Goal: Task Accomplishment & Management: Complete application form

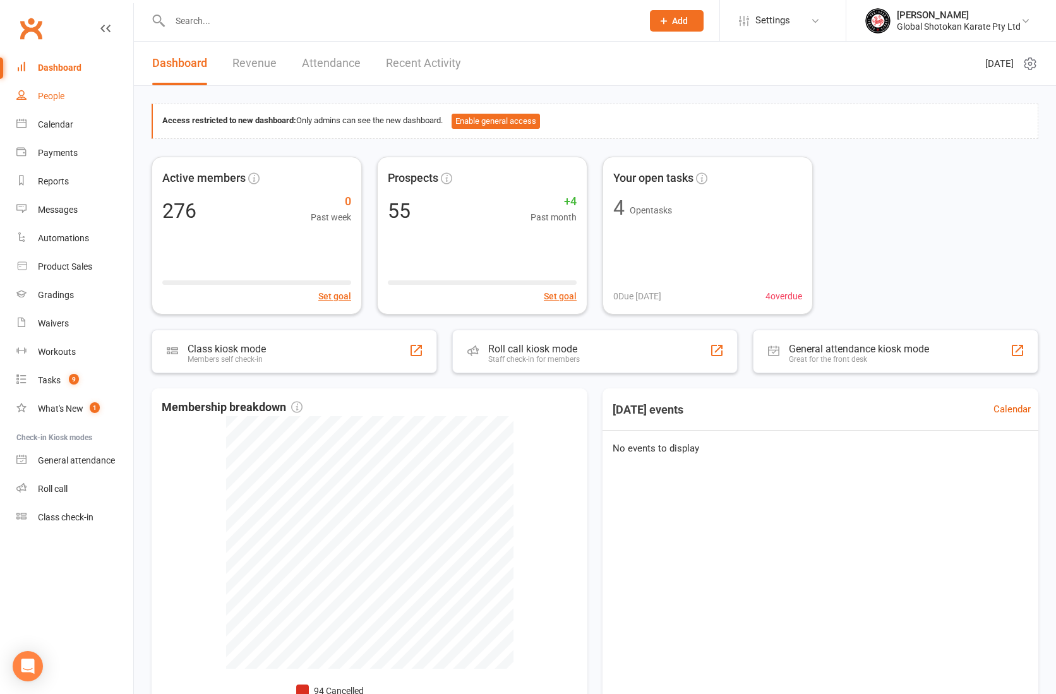
click at [56, 95] on div "People" at bounding box center [51, 96] width 27 height 10
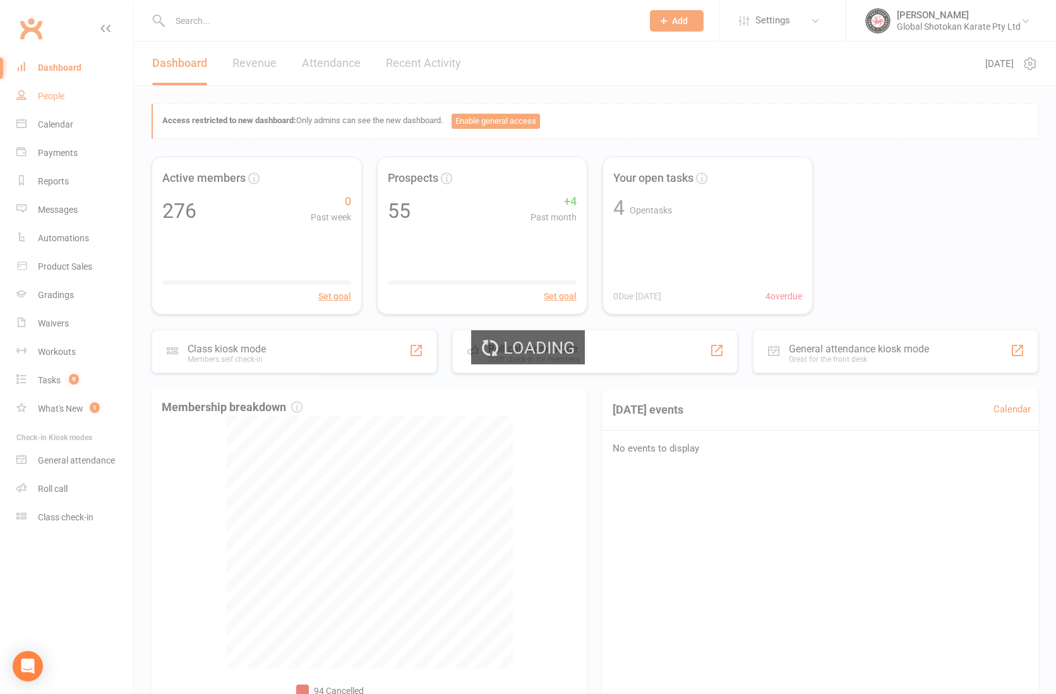
select select "100"
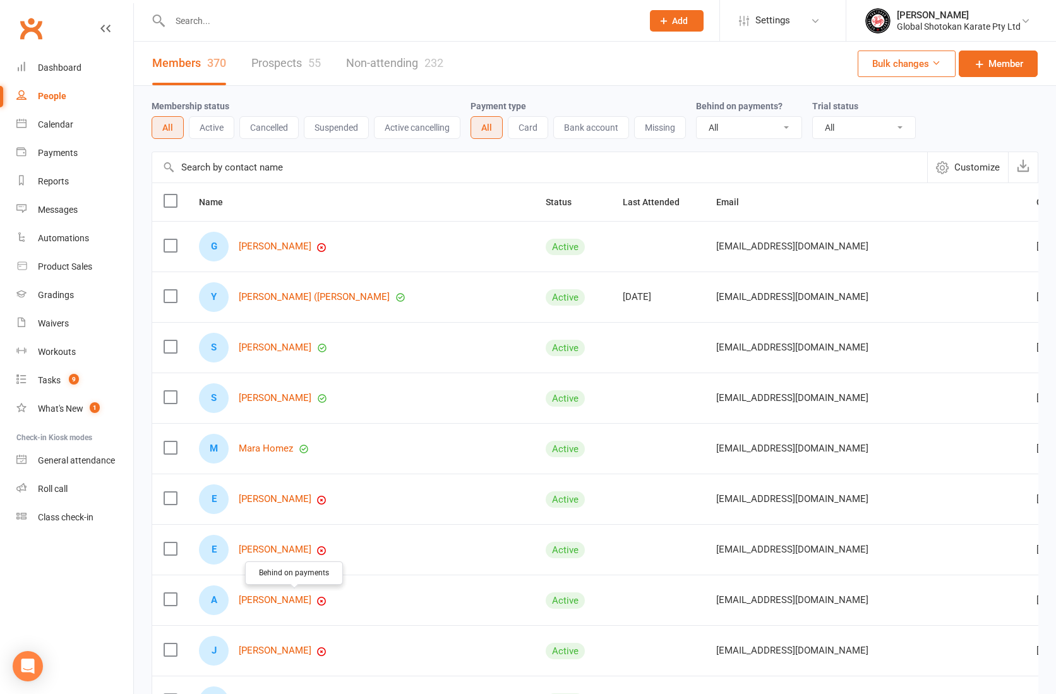
click at [316, 598] on icon "button" at bounding box center [321, 601] width 10 height 10
click at [392, 641] on div "J [PERSON_NAME]" at bounding box center [361, 651] width 324 height 30
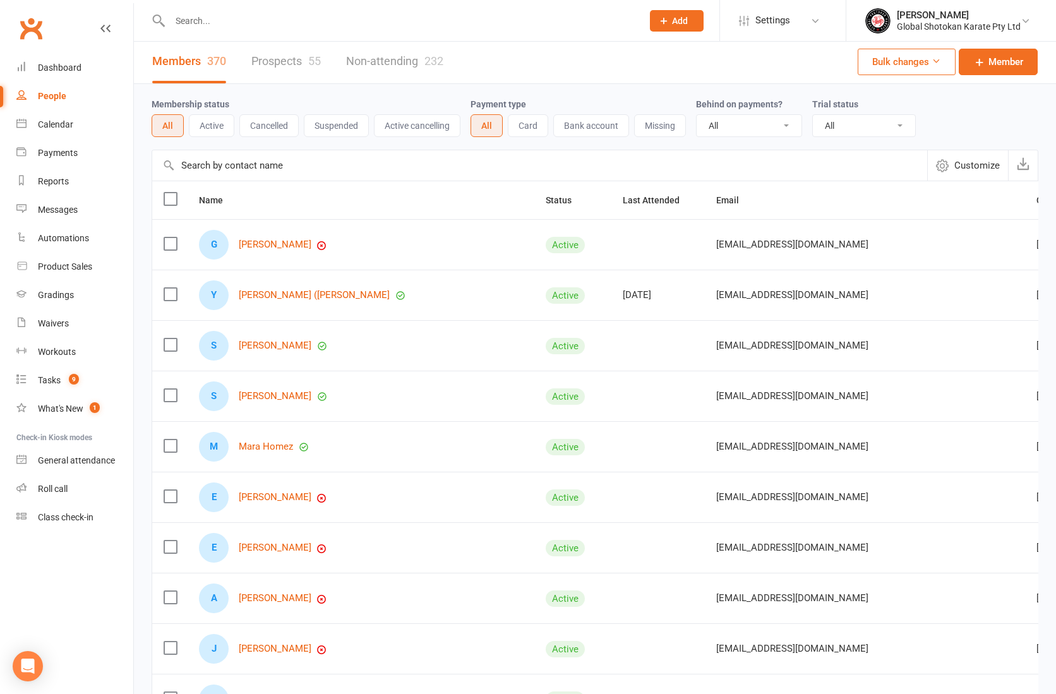
scroll to position [11, 1]
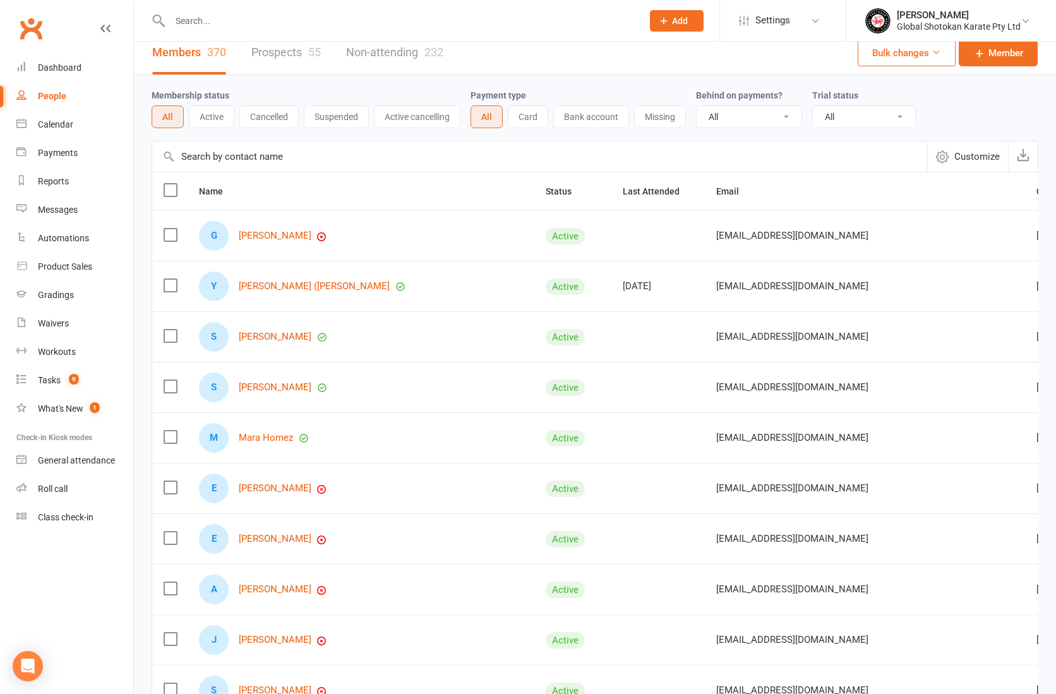
click at [292, 62] on link "Prospects 55" at bounding box center [285, 53] width 69 height 44
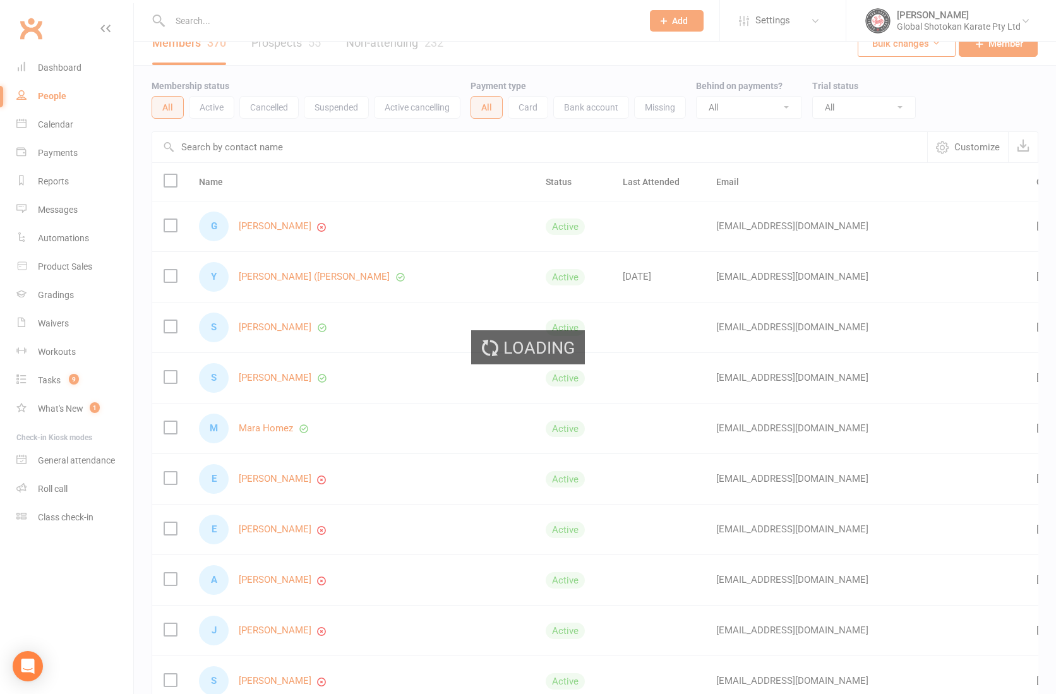
scroll to position [24, 0]
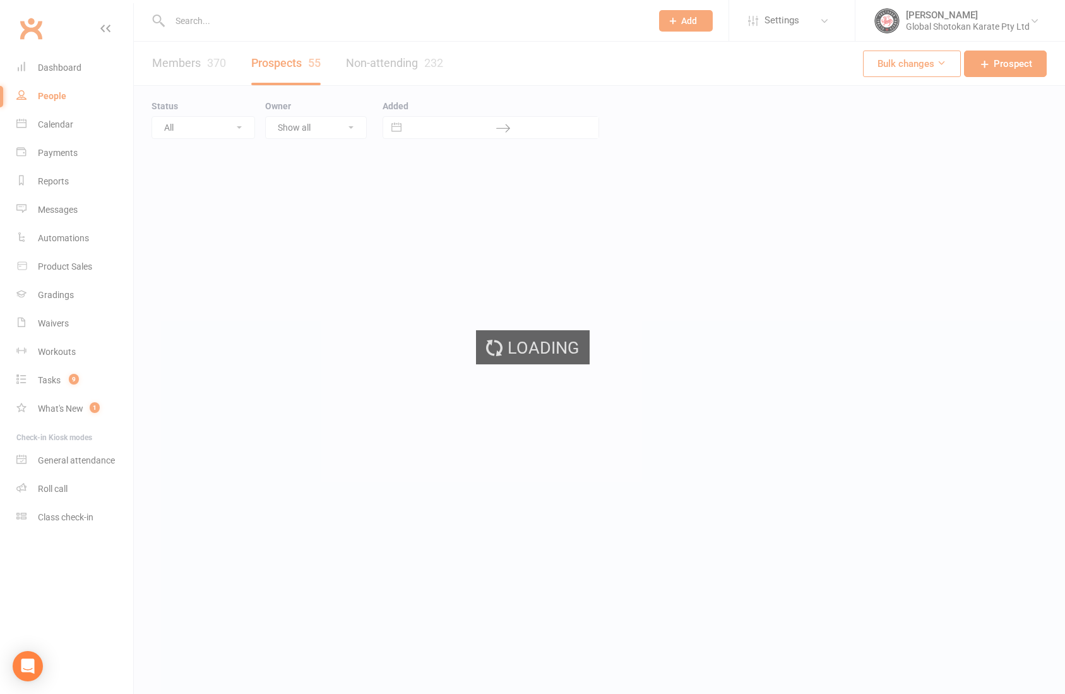
select select "100"
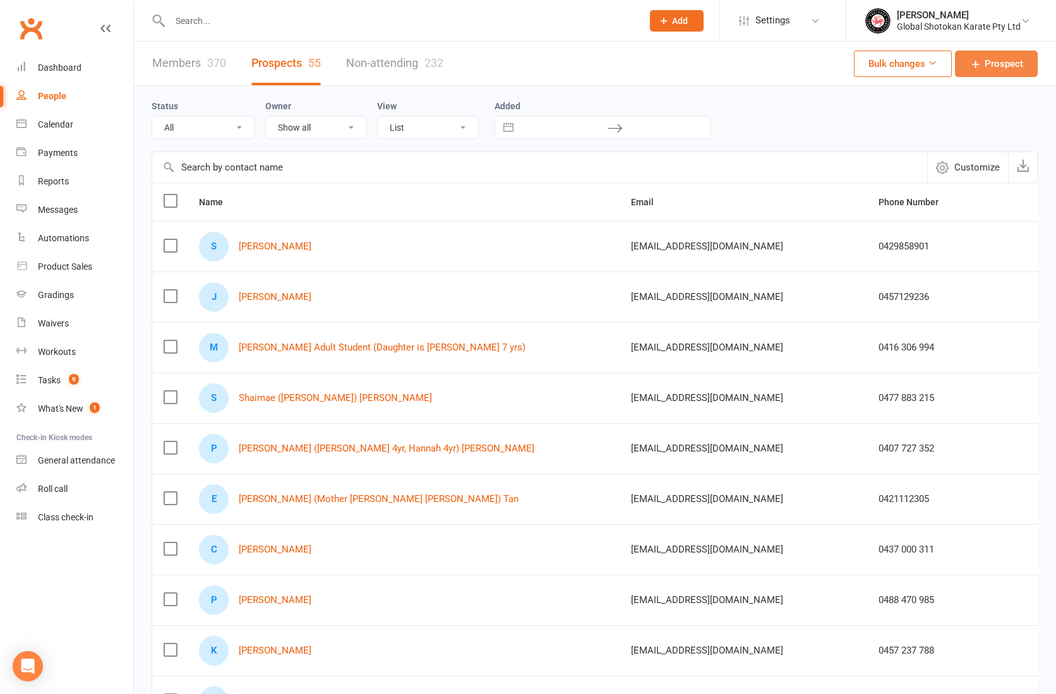
scroll to position [0, 0]
click at [1002, 63] on span "Prospect" at bounding box center [1004, 63] width 39 height 15
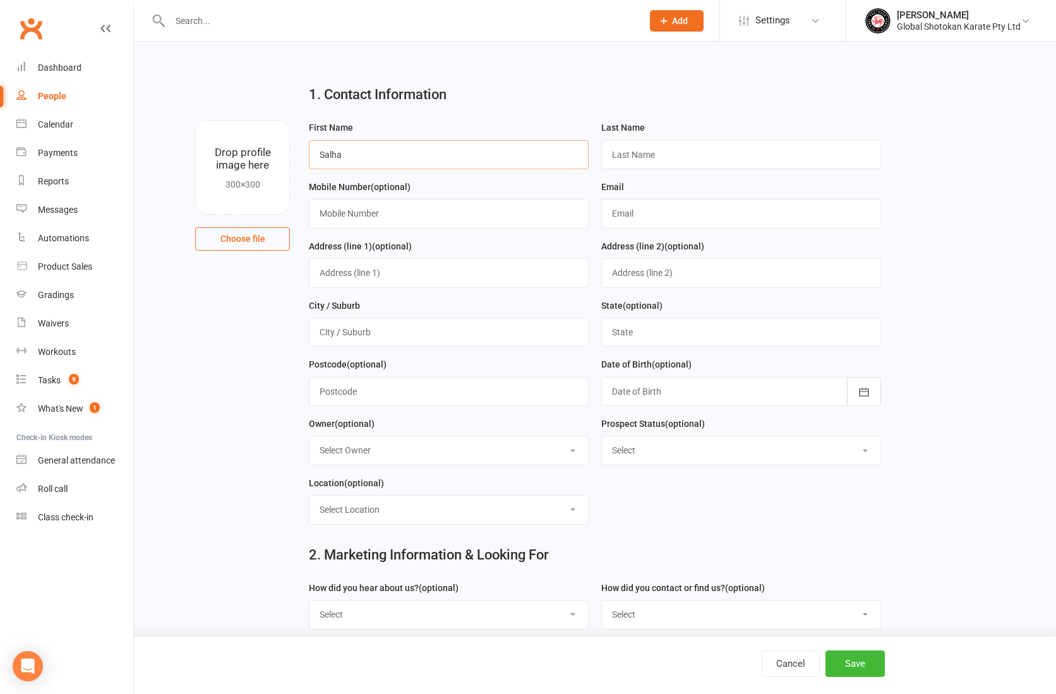
scroll to position [5, 0]
type input "Salha"
click at [640, 156] on input "text" at bounding box center [741, 154] width 280 height 29
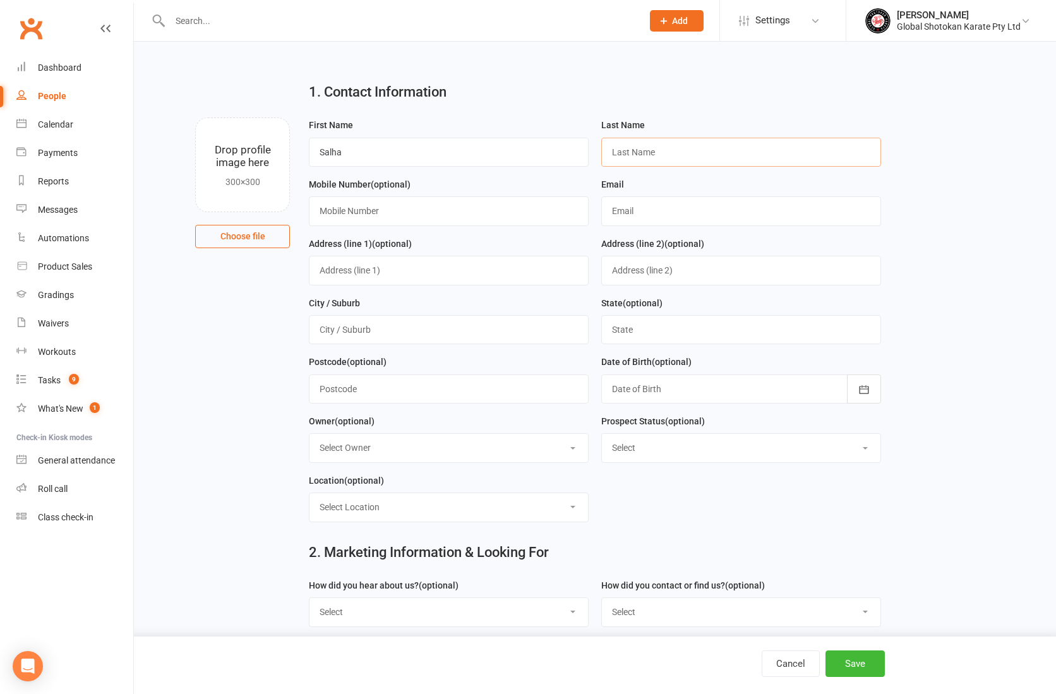
scroll to position [8, 0]
type input "K"
click at [660, 151] on input "Mahuod" at bounding box center [741, 151] width 280 height 29
type input "Mahuod (Mum)"
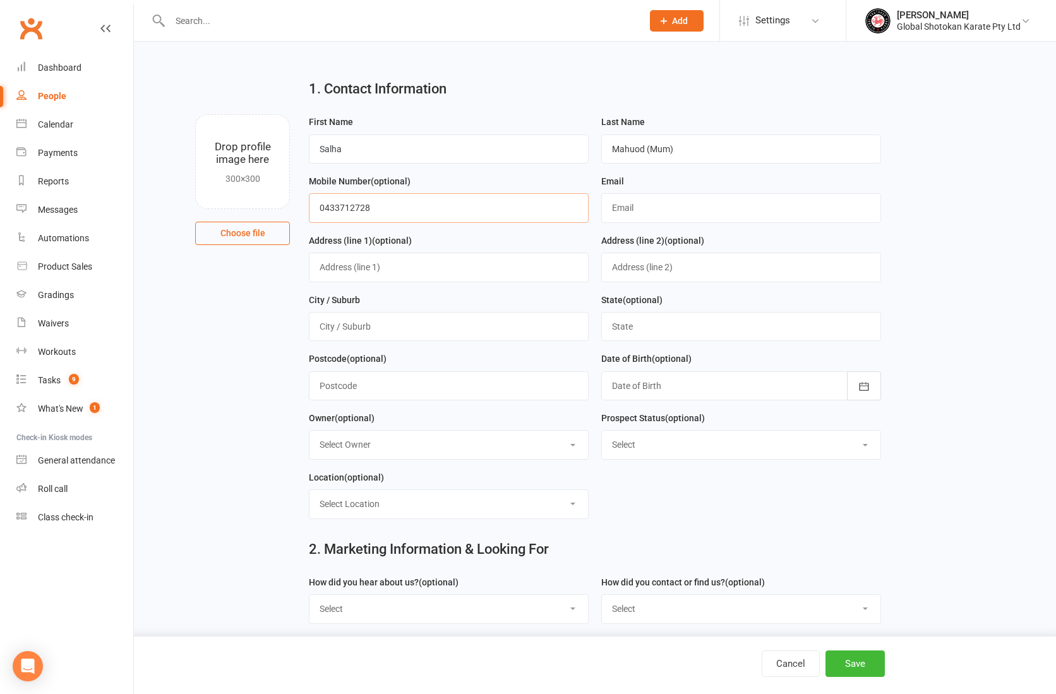
click at [340, 209] on input "0433712728" at bounding box center [449, 207] width 280 height 29
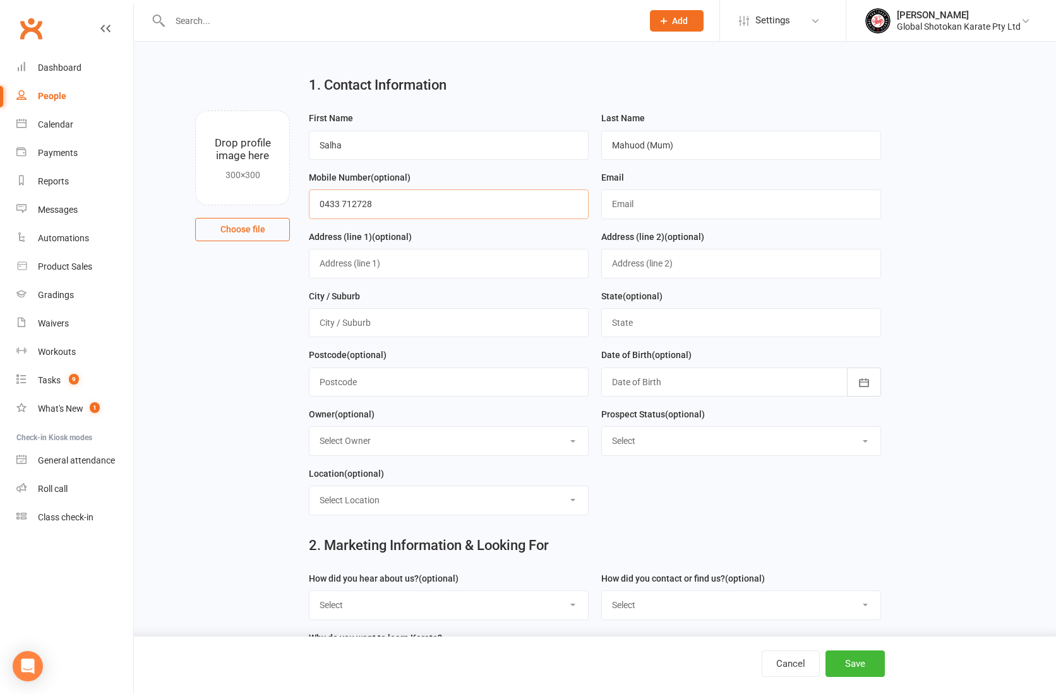
click at [353, 210] on input "0433 712728" at bounding box center [449, 203] width 280 height 29
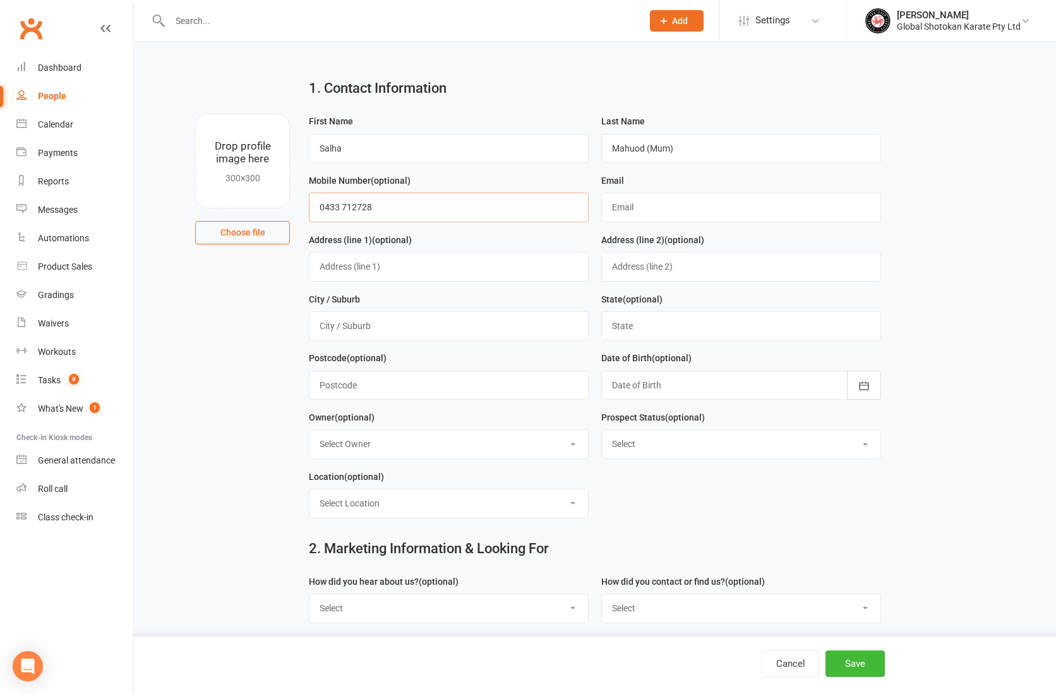
scroll to position [12, 0]
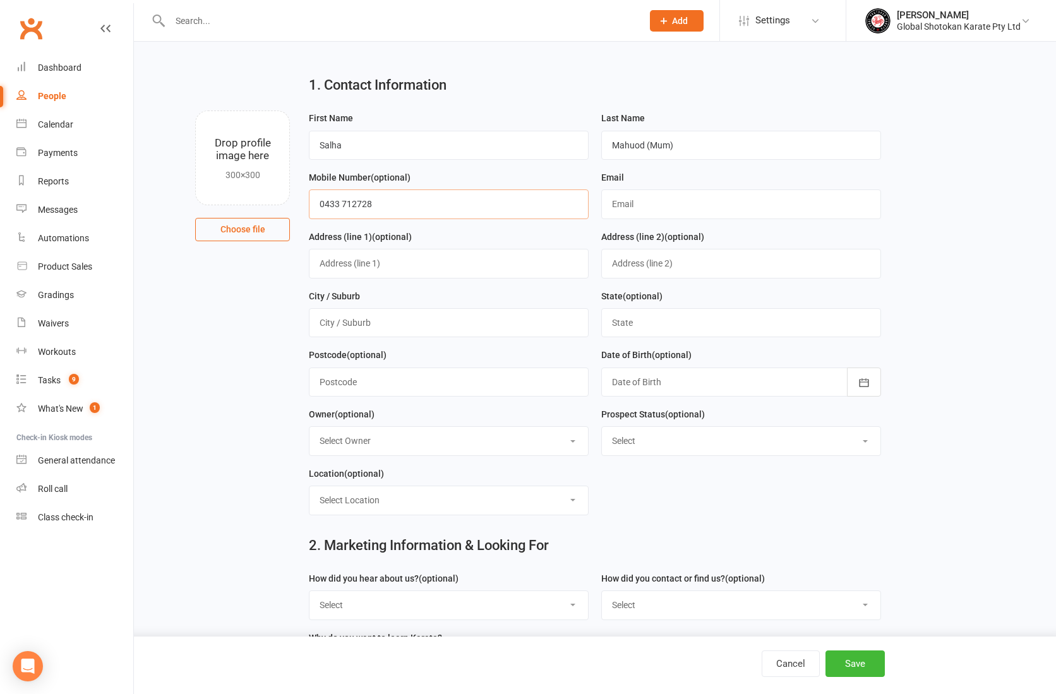
click at [356, 207] on input "0433 712728" at bounding box center [449, 203] width 280 height 29
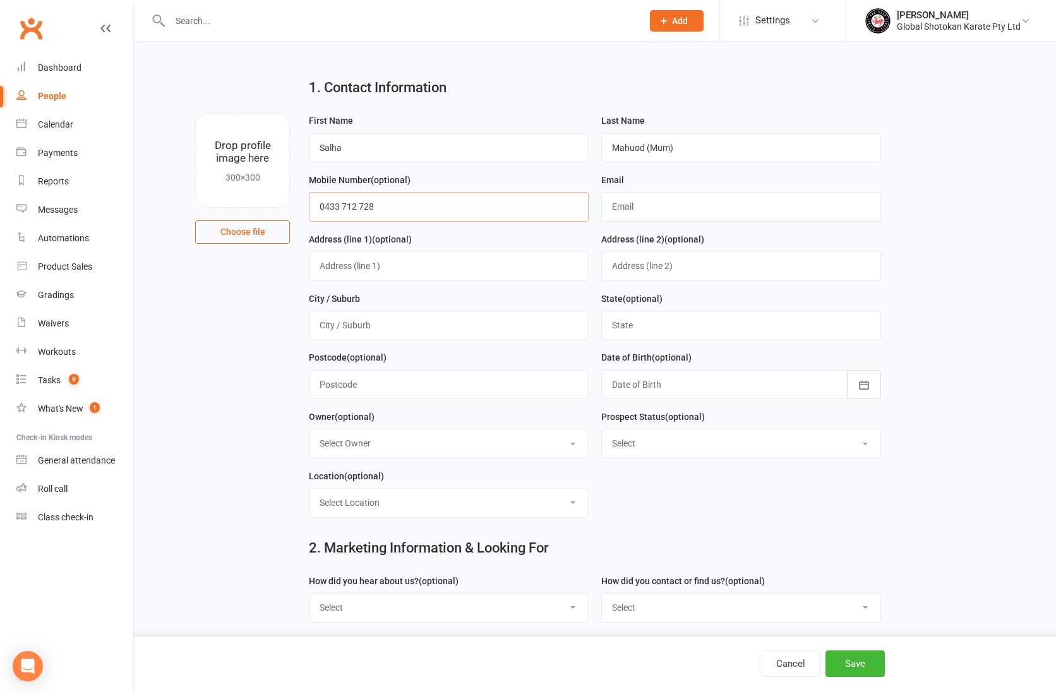
type input "0433 712 728"
paste input "[EMAIL_ADDRESS][DOMAIN_NAME]"
type input "[EMAIL_ADDRESS][DOMAIN_NAME]"
type input "Cannington"
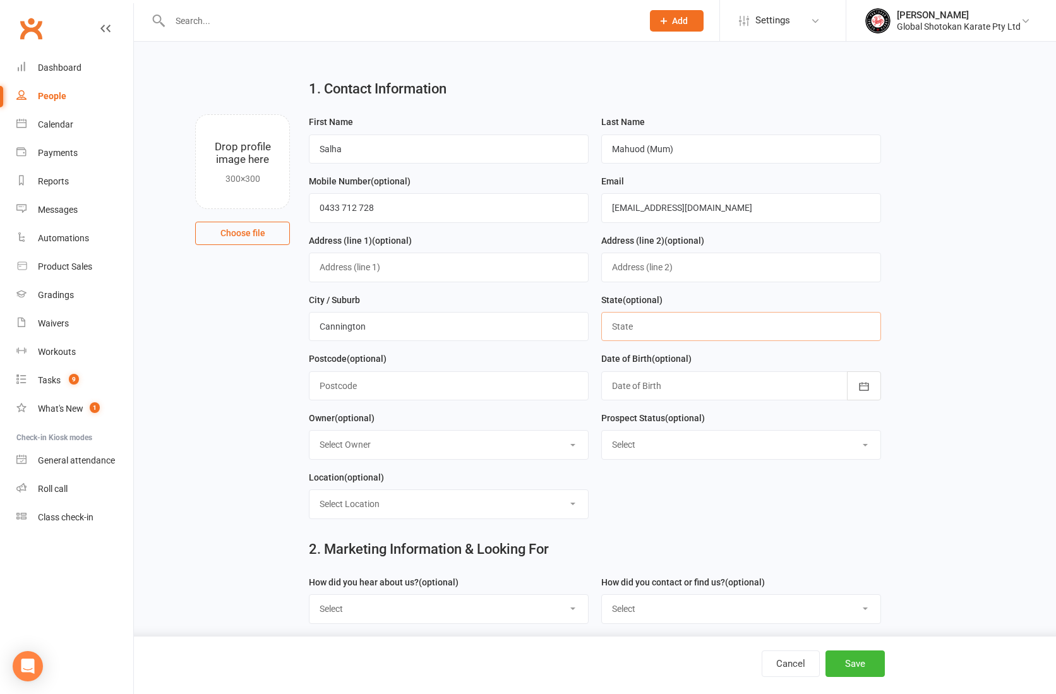
click at [874, 326] on input "text" at bounding box center [741, 326] width 280 height 29
click at [870, 326] on input "text" at bounding box center [741, 326] width 280 height 29
click at [628, 323] on input "text" at bounding box center [741, 326] width 280 height 29
type input "WA"
select select "2"
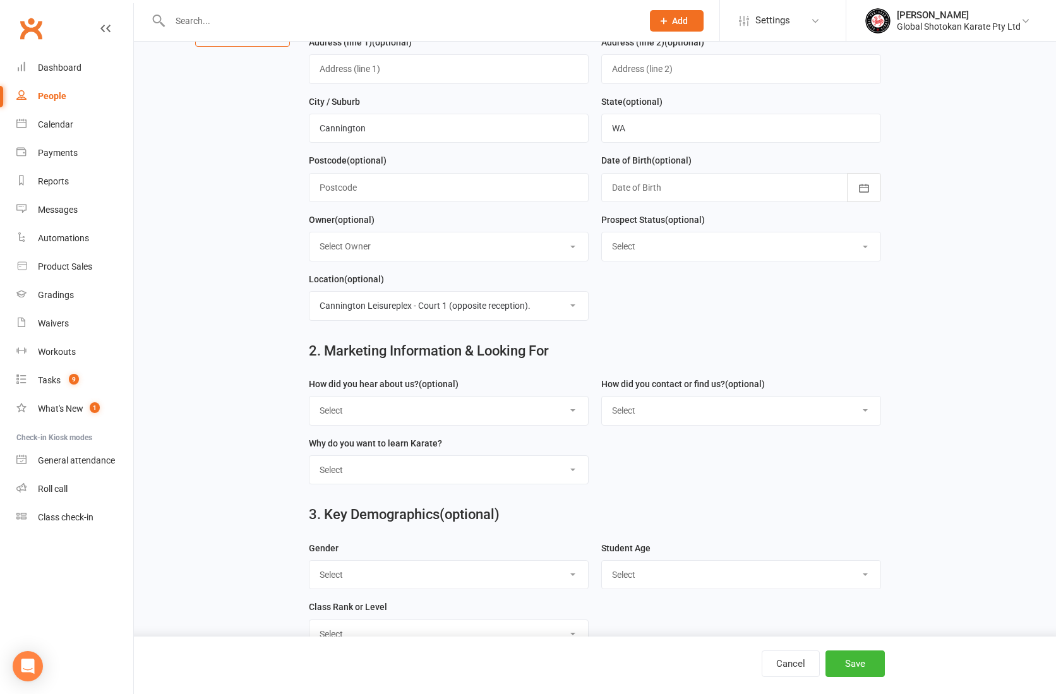
scroll to position [229, 0]
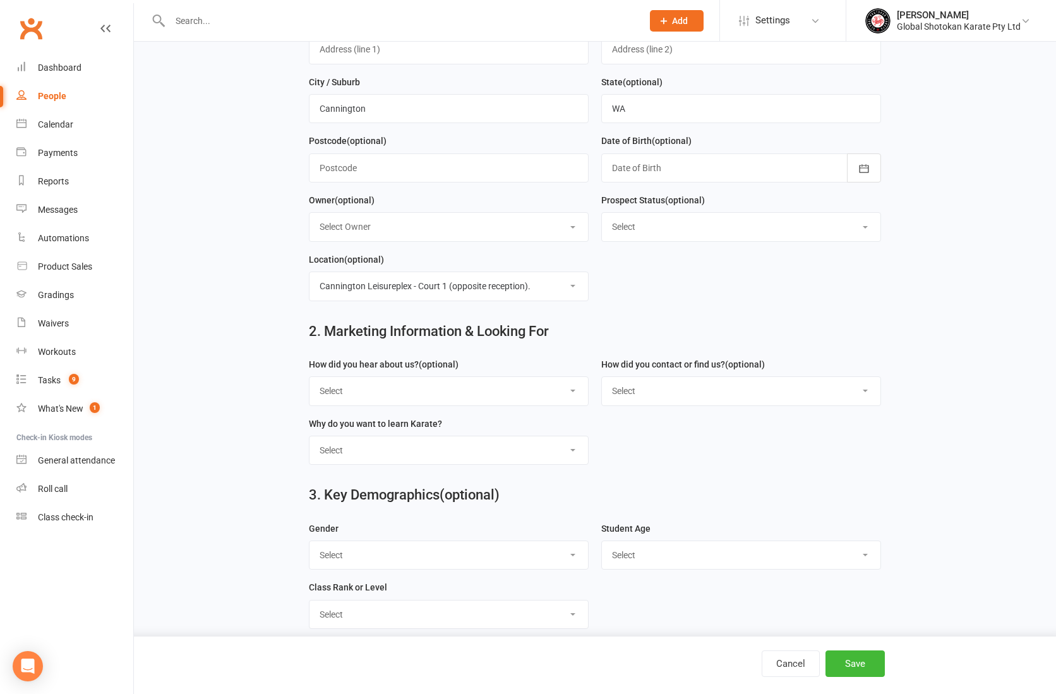
select select "From GSK Website"
select select "Google search"
select select "To learning Traditional Japanese Karate"
select select "Your GSK Website"
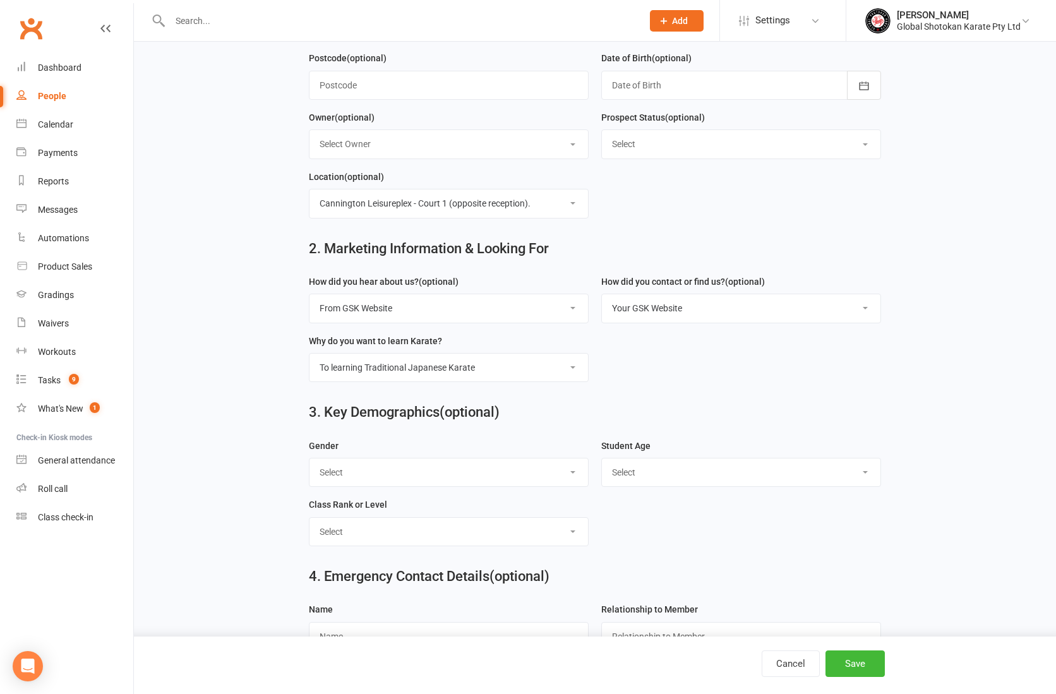
select select "[DEMOGRAPHIC_DATA]"
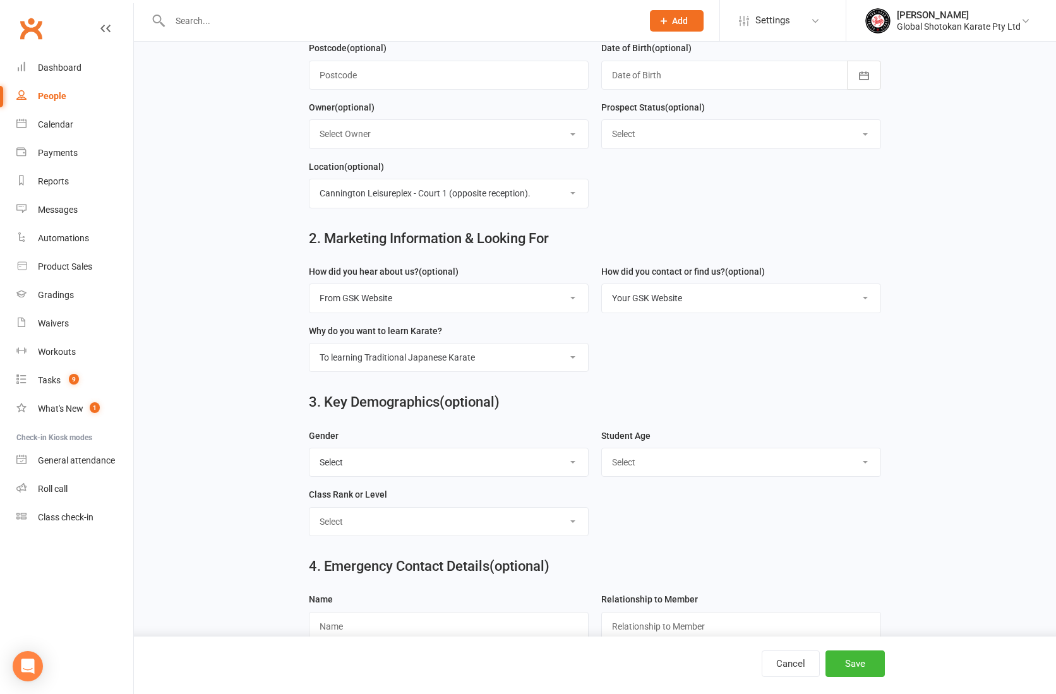
scroll to position [323, 0]
select select "6 years"
select select "Little Tigers Class (4 to 7 years)"
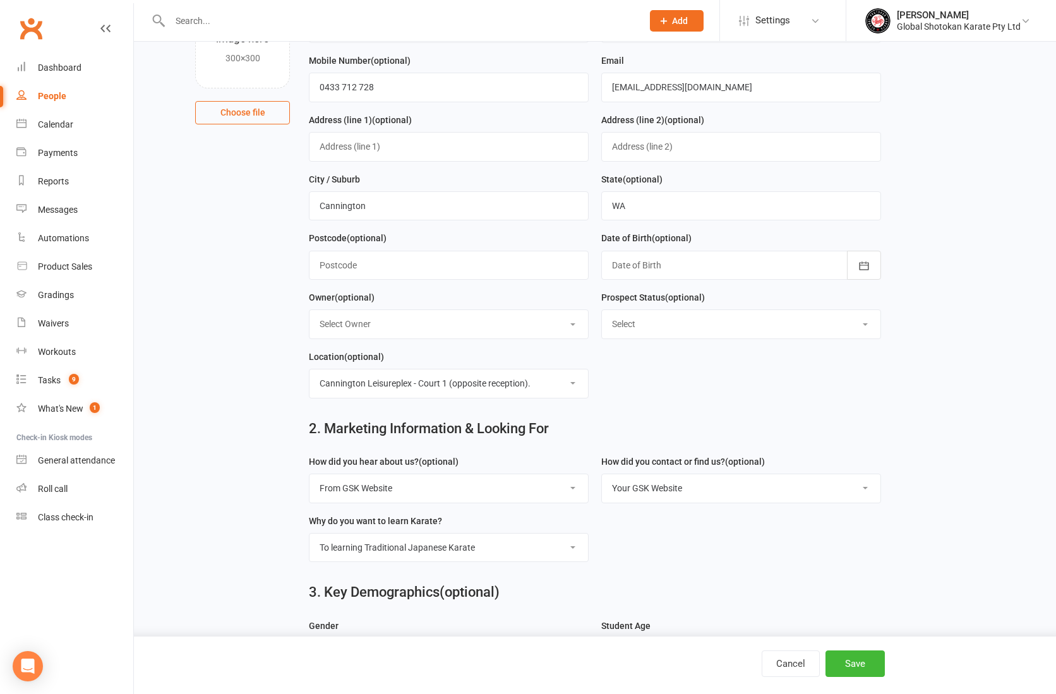
scroll to position [95, 0]
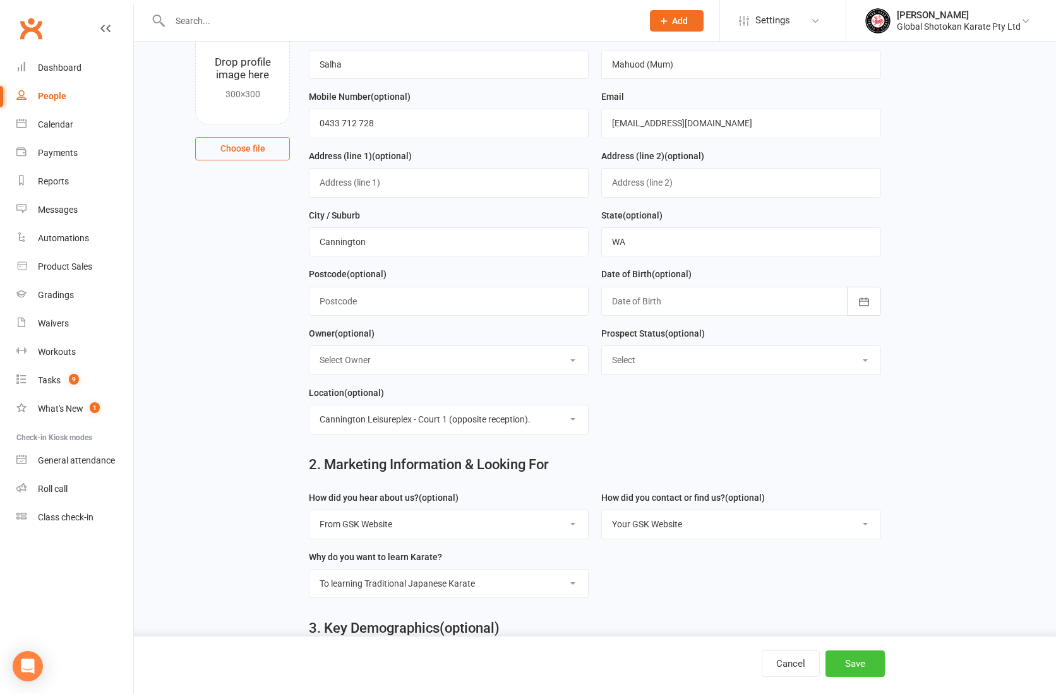
click at [861, 664] on button "Save" at bounding box center [854, 663] width 59 height 27
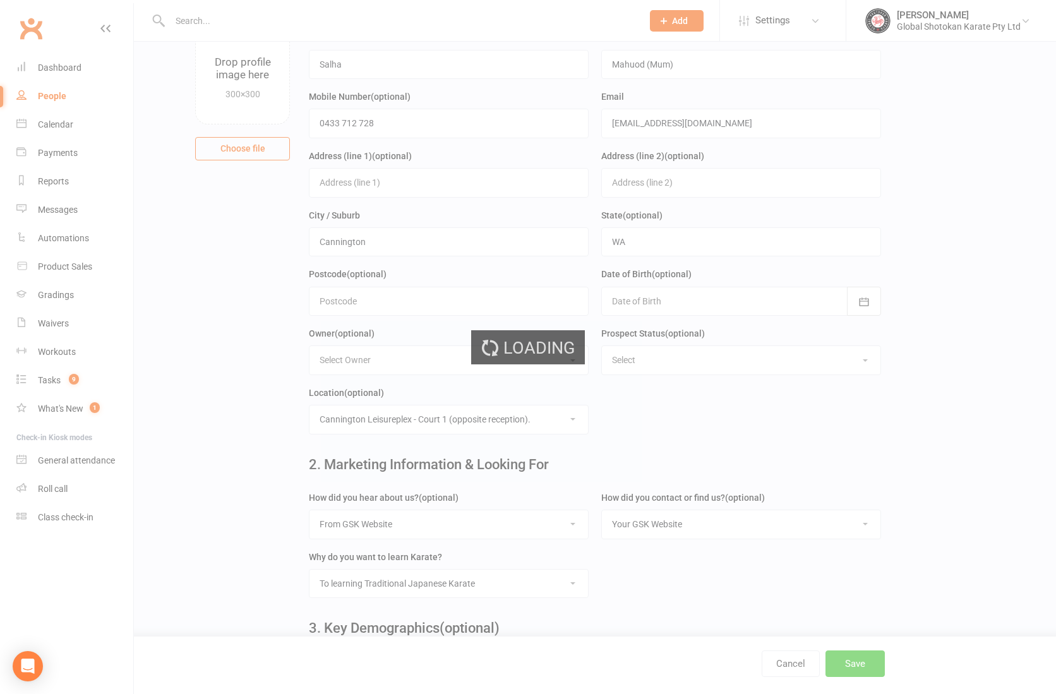
scroll to position [0, 0]
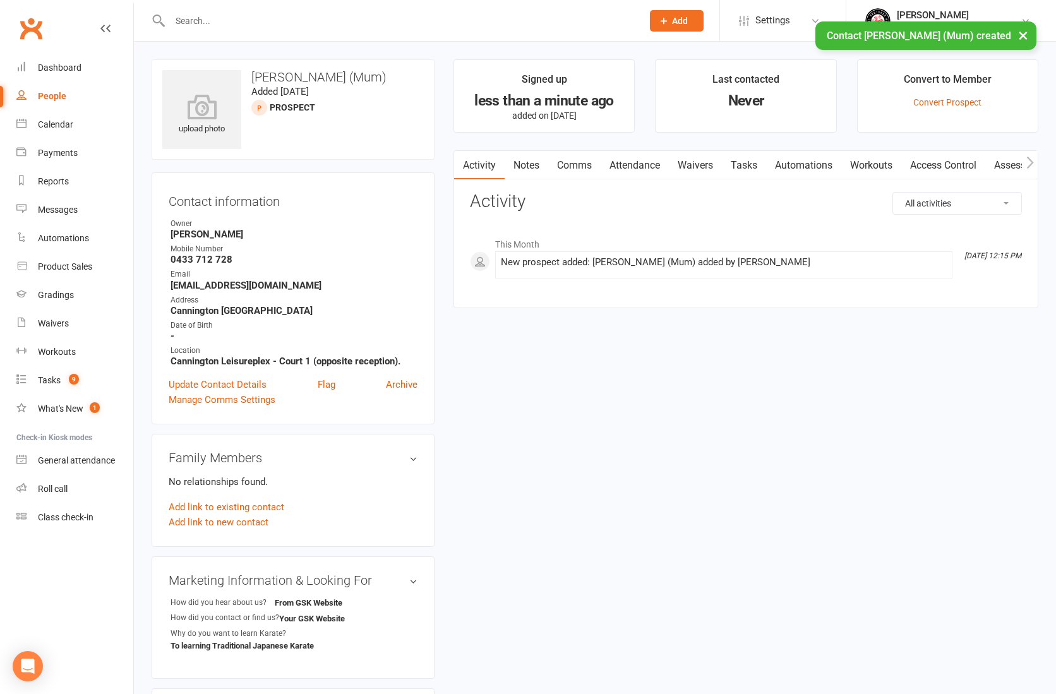
click at [533, 167] on link "Notes" at bounding box center [527, 165] width 44 height 29
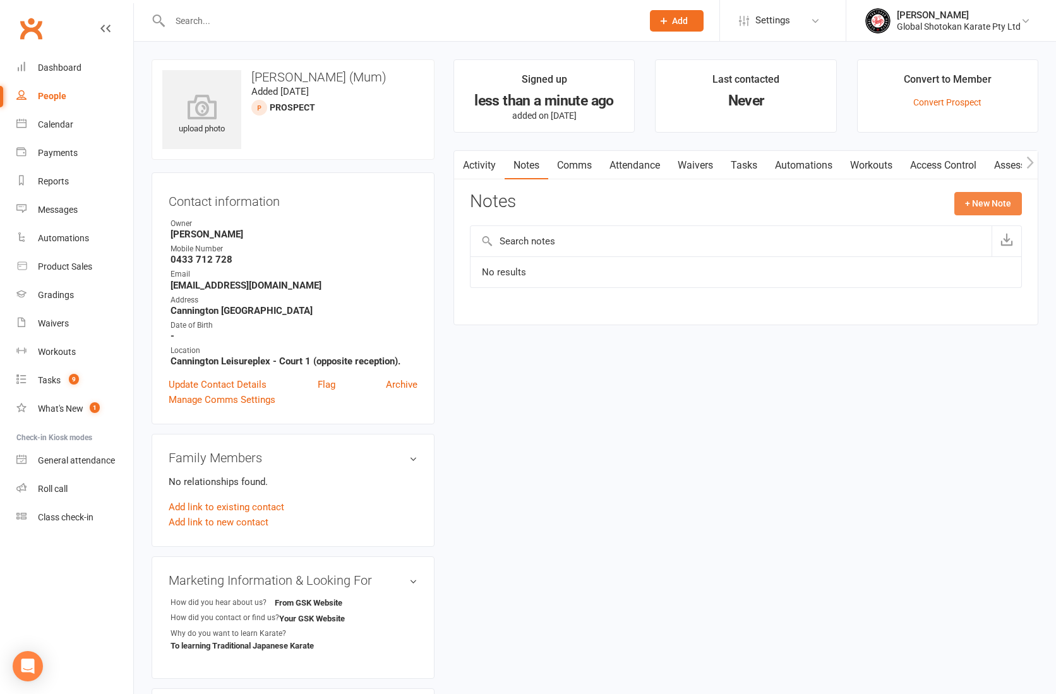
click at [995, 201] on button "+ New Note" at bounding box center [988, 203] width 68 height 23
click at [555, 249] on input "text" at bounding box center [746, 255] width 552 height 27
click at [544, 252] on input "text" at bounding box center [746, 255] width 552 height 27
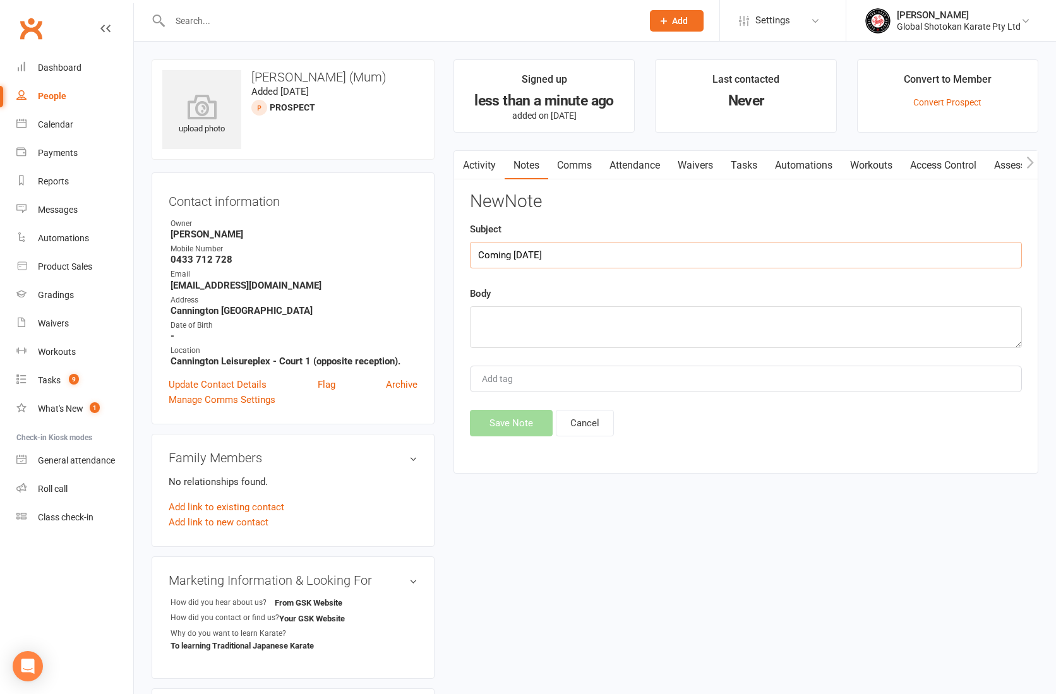
type input "Coming [DATE]"
click at [510, 315] on textarea at bounding box center [746, 327] width 552 height 42
paste textarea "9, 6, 5, and 4."
click at [479, 318] on textarea "9, 6, 5, and 4." at bounding box center [746, 327] width 552 height 42
drag, startPoint x: 553, startPoint y: 325, endPoint x: 470, endPoint y: 314, distance: 82.8
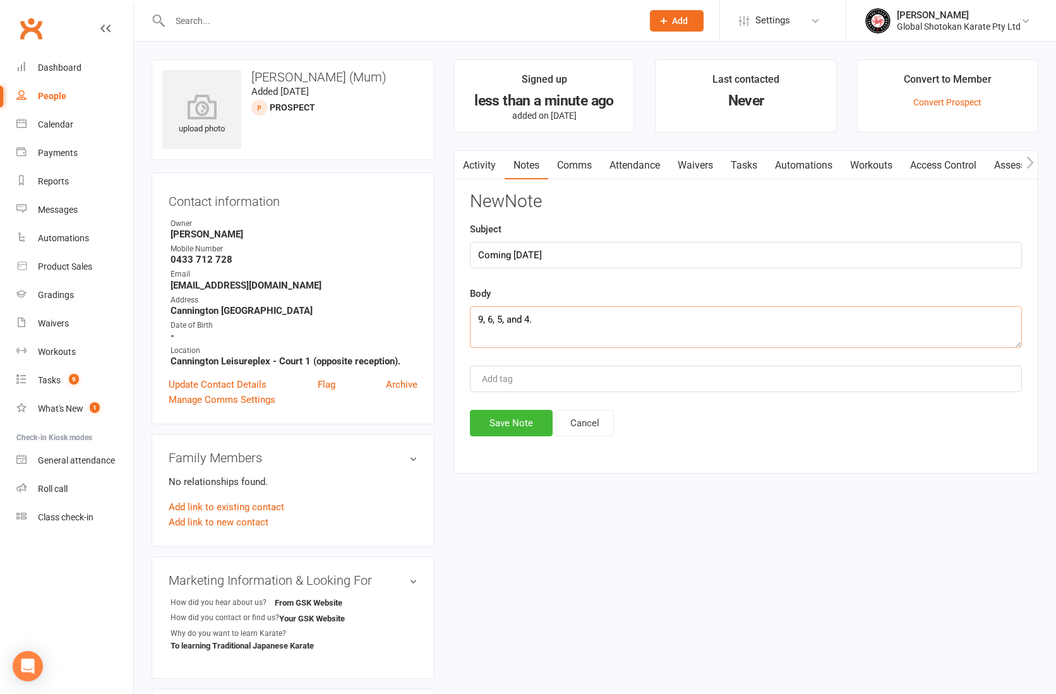
click at [470, 314] on textarea "9, 6, 5, and 4." at bounding box center [746, 327] width 552 height 42
paste textarea "Yes, my children are in karate for the first time. Is it available on Thursdays…"
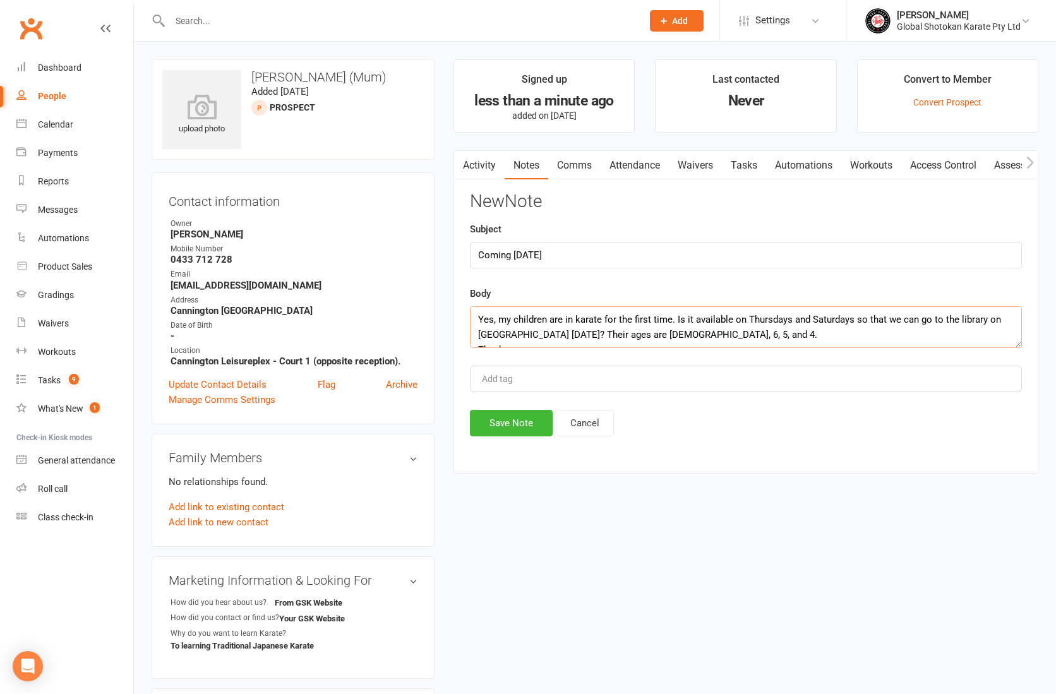
scroll to position [8, 0]
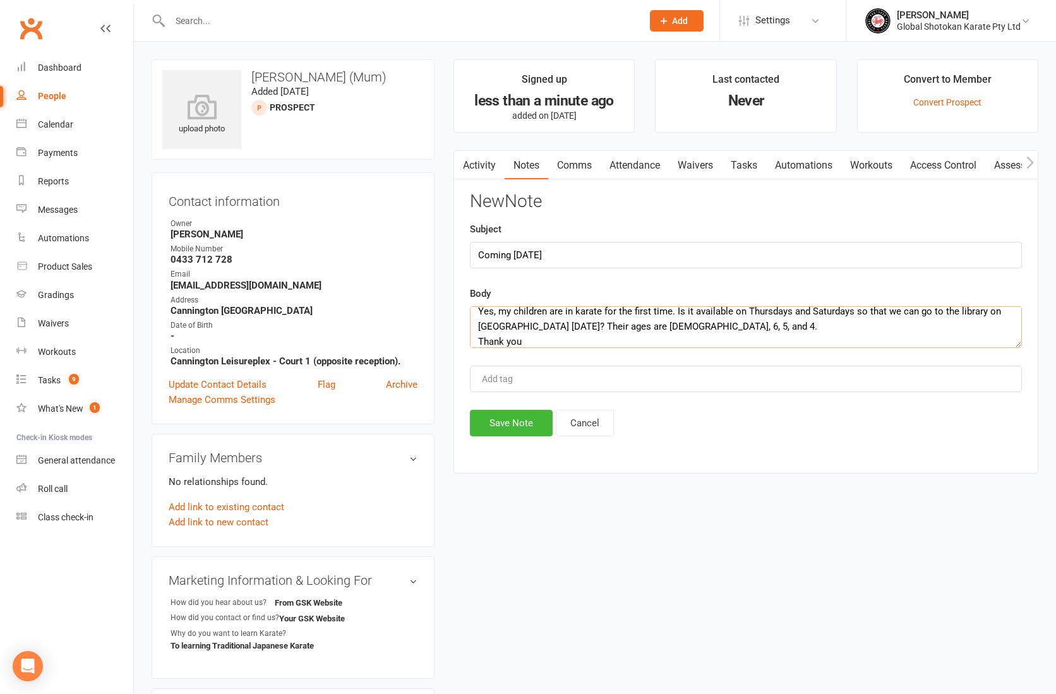
type textarea "Yes, my children are in karate for the first time. Is it available on Thursdays…"
click at [478, 253] on input "Coming [DATE]" at bounding box center [746, 255] width 552 height 27
drag, startPoint x: 569, startPoint y: 254, endPoint x: 577, endPoint y: 256, distance: 8.4
click at [569, 254] on input "GSK Website contact - Coming [DATE]" at bounding box center [746, 254] width 552 height 27
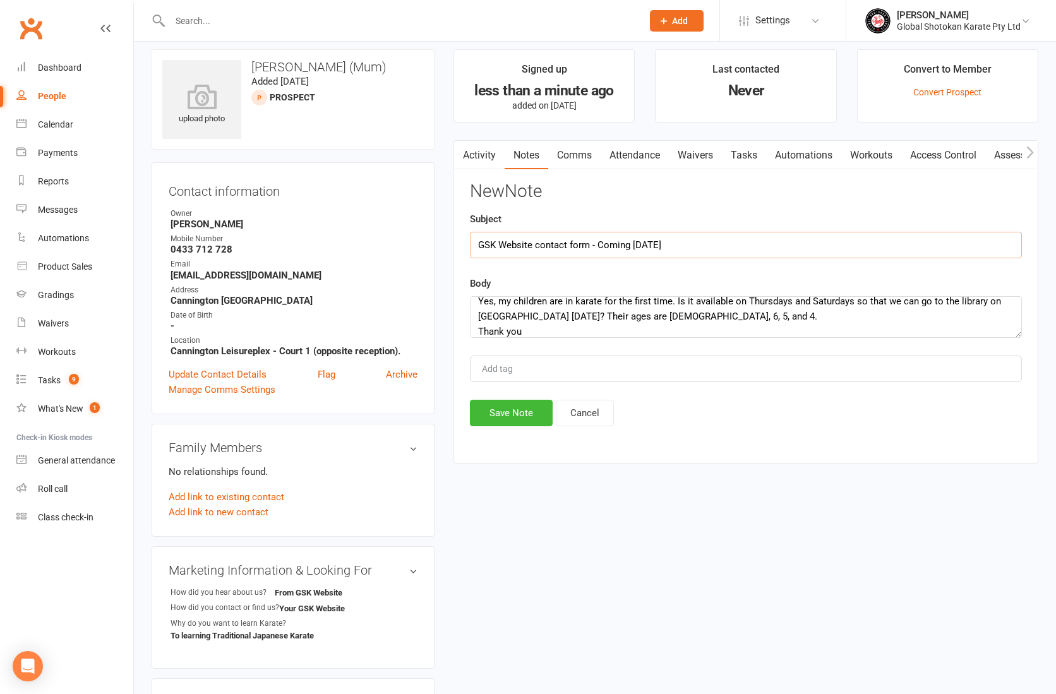
scroll to position [13, 1]
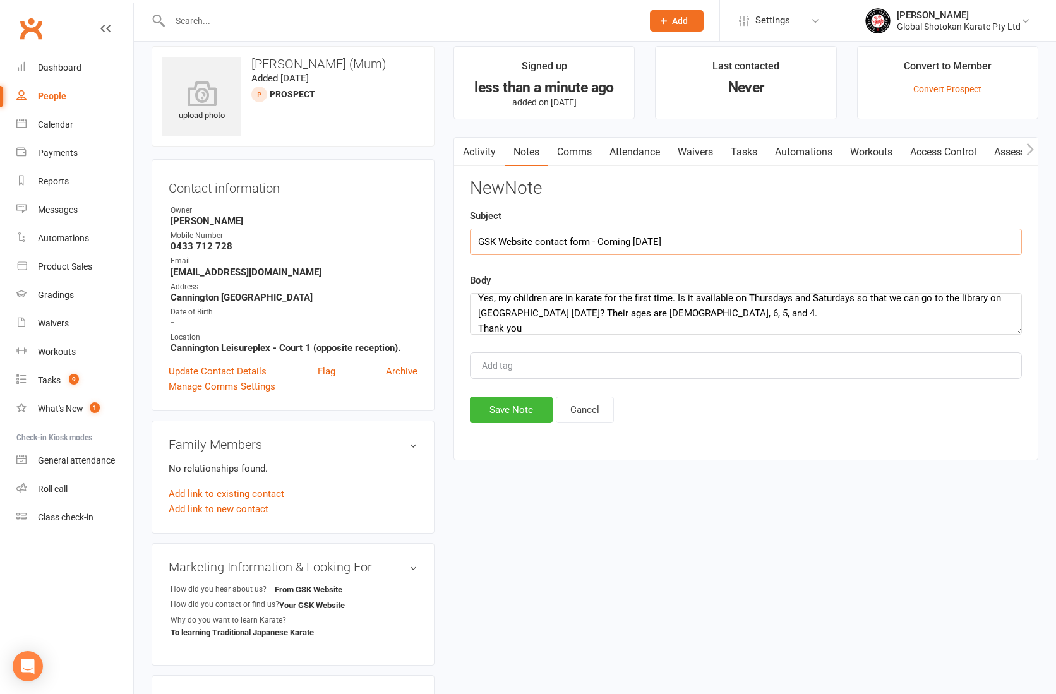
click at [536, 251] on input "GSK Website contact form - Coming [DATE]" at bounding box center [746, 242] width 552 height 27
click at [601, 240] on input "GSK Website - contact form - Coming [DATE]" at bounding box center [746, 242] width 552 height 27
type input "GSK Website - contact form - @ [DATE] Coming [DATE]"
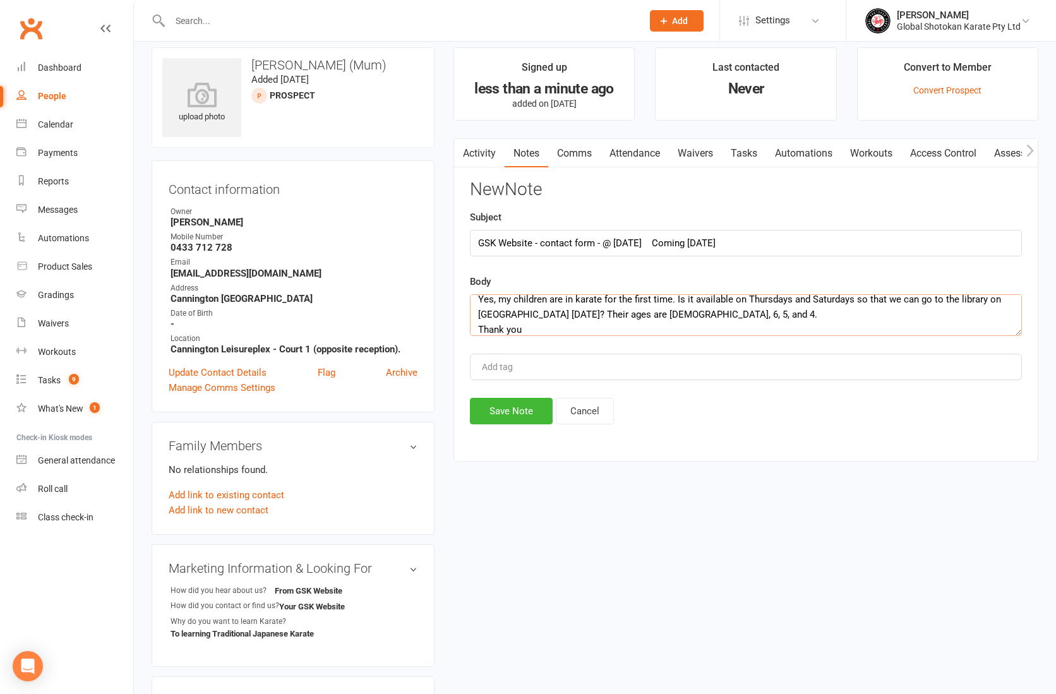
click at [585, 318] on textarea "Yes, my children are in karate for the first time. Is it available on Thursdays…" at bounding box center [746, 315] width 552 height 42
click at [699, 313] on textarea "Yes, my children are in karate for the first time. Is it available on Thursdays…" at bounding box center [746, 315] width 552 height 42
click at [562, 325] on textarea "Yes, my children are in karate for the first time. Is it available on Thursdays…" at bounding box center [746, 315] width 552 height 42
click at [477, 313] on textarea "Yes, my children are in karate for the first time. Is it available on Thursdays…" at bounding box center [746, 315] width 552 height 42
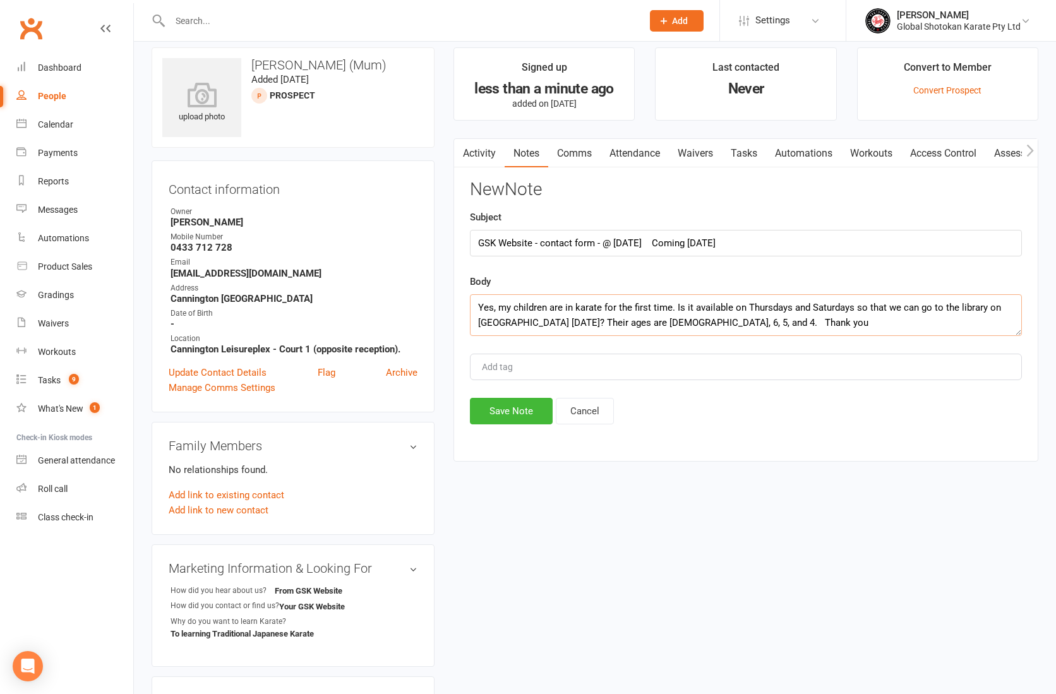
scroll to position [12, 1]
click at [498, 322] on textarea "Yes, my children are in karate for the first time. Is it available on Thursdays…" at bounding box center [746, 315] width 552 height 42
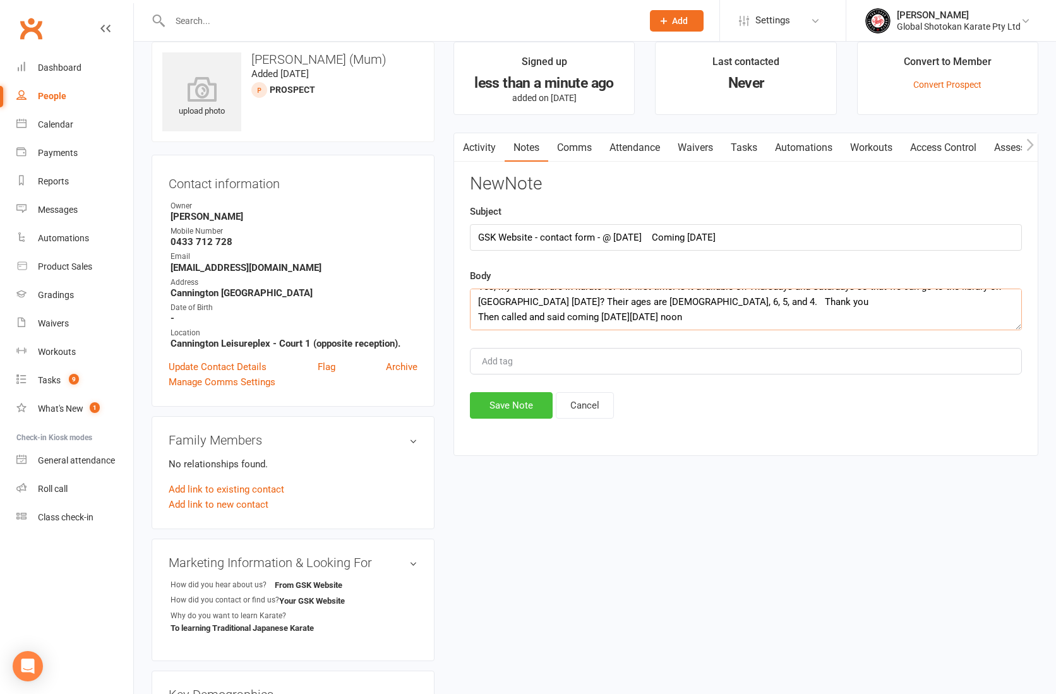
type textarea "Yes, my children are in karate for the first time. Is it available on Thursdays…"
click at [524, 402] on button "Save Note" at bounding box center [511, 405] width 83 height 27
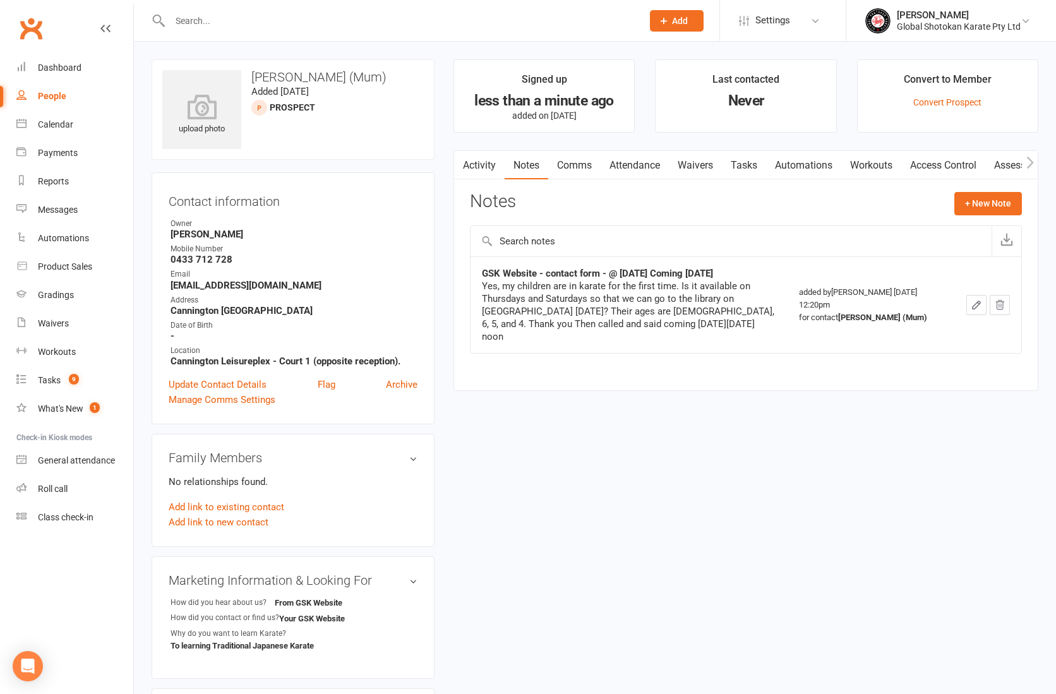
scroll to position [0, 0]
click at [675, 294] on div "Yes, my children are in karate for the first time. Is it available on Thursdays…" at bounding box center [629, 311] width 294 height 63
click at [671, 313] on div "Yes, my children are in karate for the first time. Is it available on Thursdays…" at bounding box center [629, 311] width 294 height 63
click at [509, 323] on div "Yes, my children are in karate for the first time. Is it available on Thursdays…" at bounding box center [629, 311] width 294 height 63
click at [974, 301] on icon "button" at bounding box center [977, 305] width 8 height 8
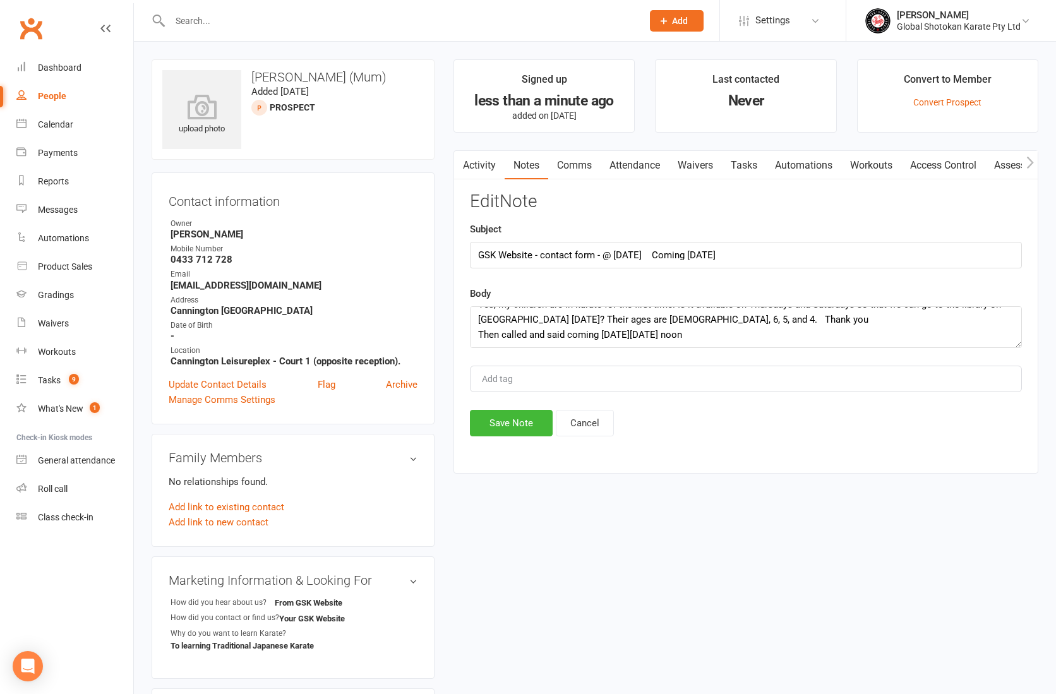
scroll to position [15, 0]
click at [529, 333] on textarea "Yes, my children are in karate for the first time. Is it available on Thursdays…" at bounding box center [746, 327] width 552 height 42
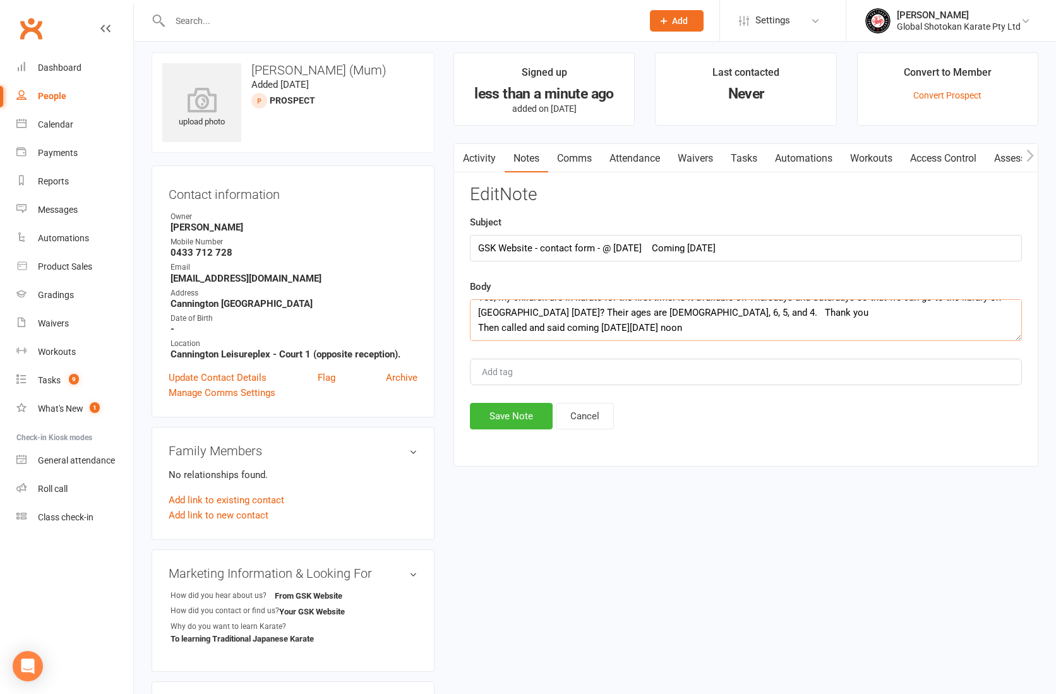
scroll to position [9, 0]
drag, startPoint x: 482, startPoint y: 325, endPoint x: 476, endPoint y: 325, distance: 7.0
click at [476, 325] on textarea "Yes, my children are in karate for the first time. Is it available on Thursdays…" at bounding box center [746, 318] width 552 height 42
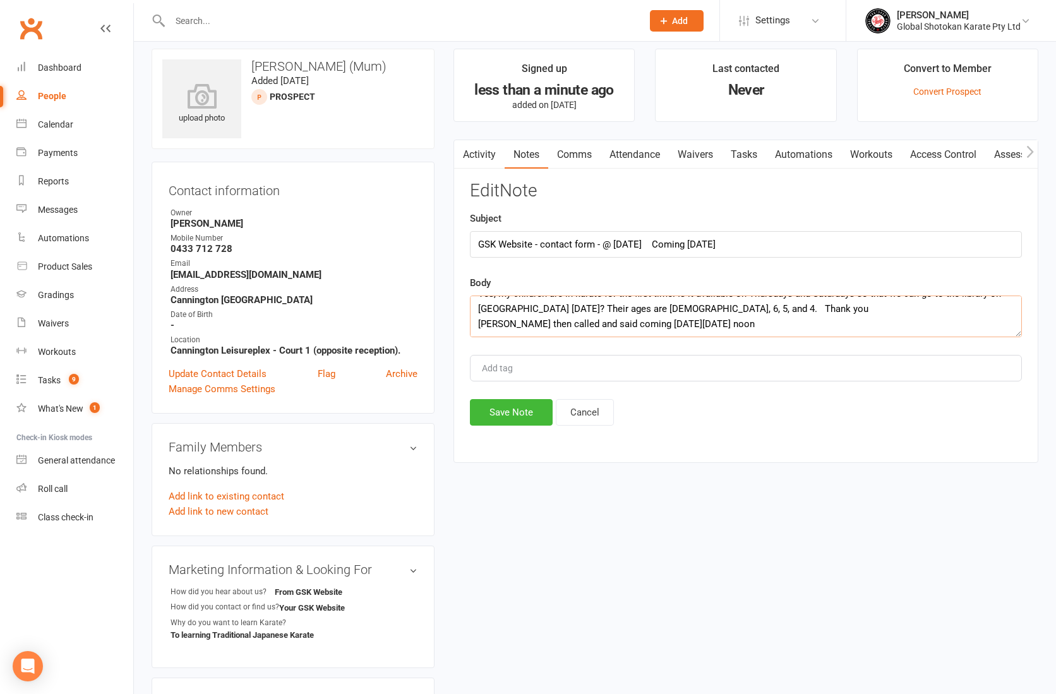
scroll to position [11, 0]
type textarea "Yes, my children are in karate for the first time. Is it available on Thursdays…"
click at [530, 414] on button "Save Note" at bounding box center [511, 412] width 83 height 27
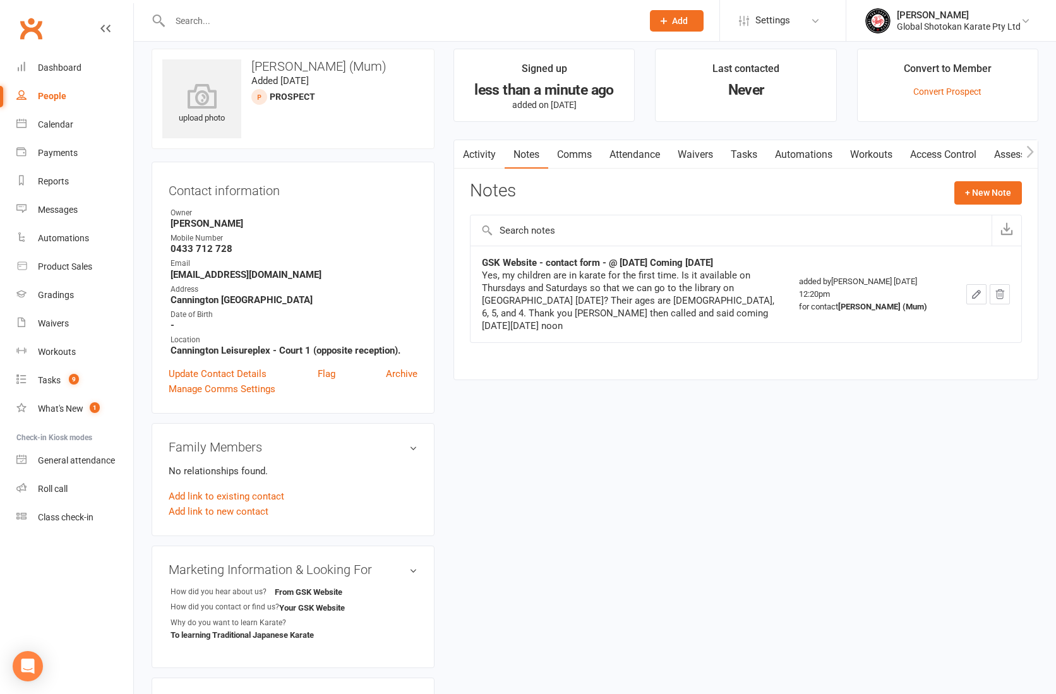
click at [486, 159] on link "Activity" at bounding box center [479, 154] width 51 height 29
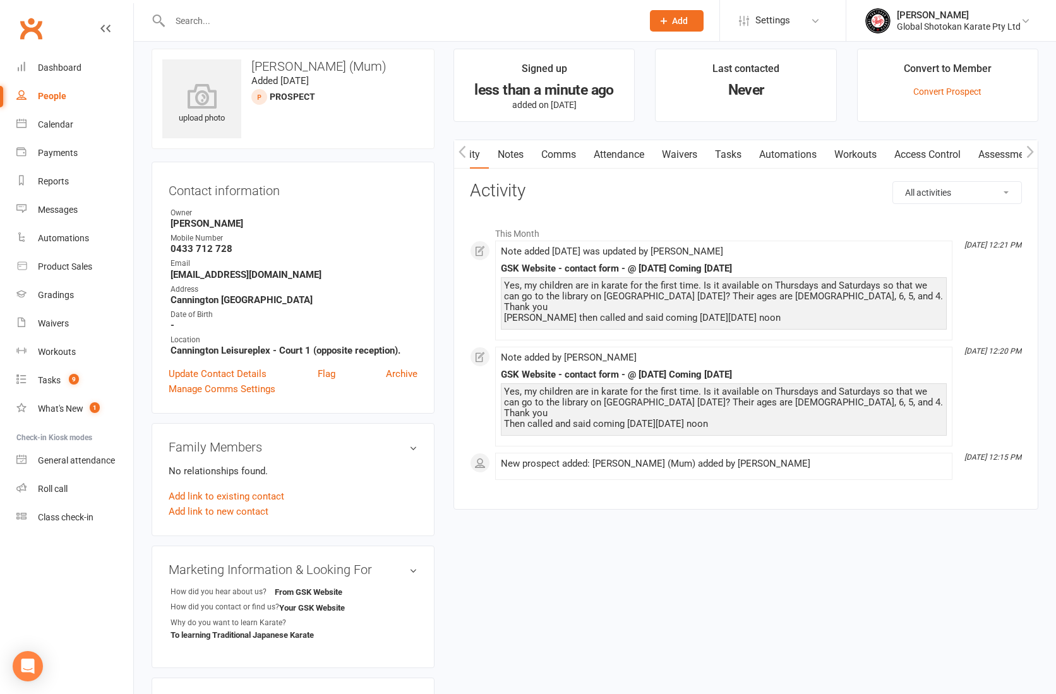
scroll to position [0, 21]
click at [500, 153] on link "Notes" at bounding box center [506, 154] width 44 height 29
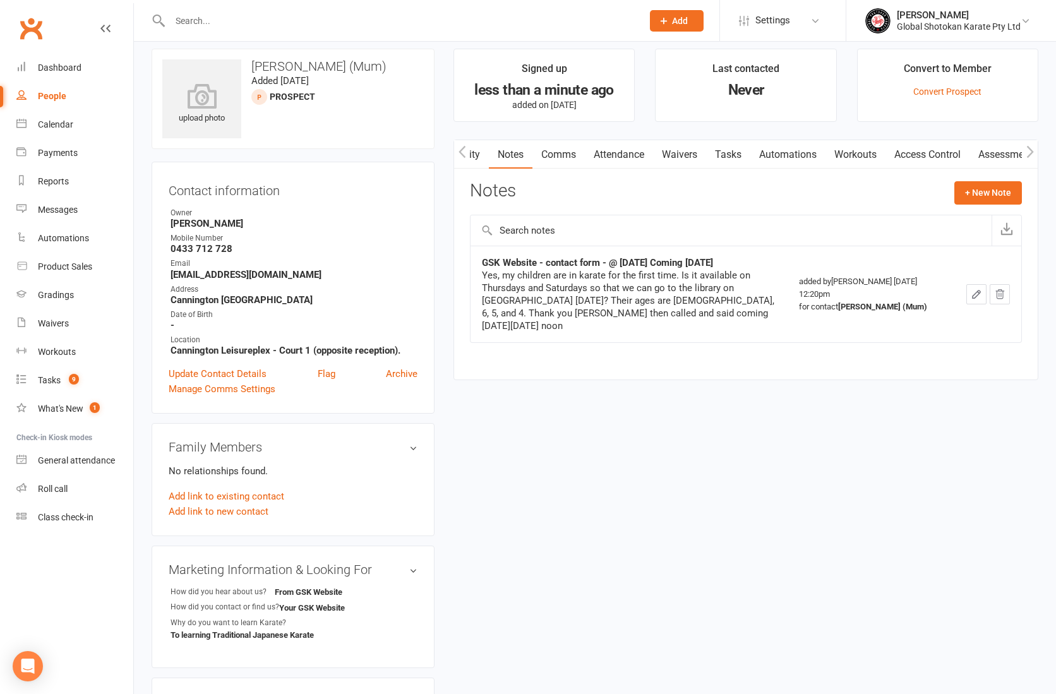
scroll to position [0, 20]
click at [52, 91] on div "People" at bounding box center [52, 96] width 28 height 10
select select "100"
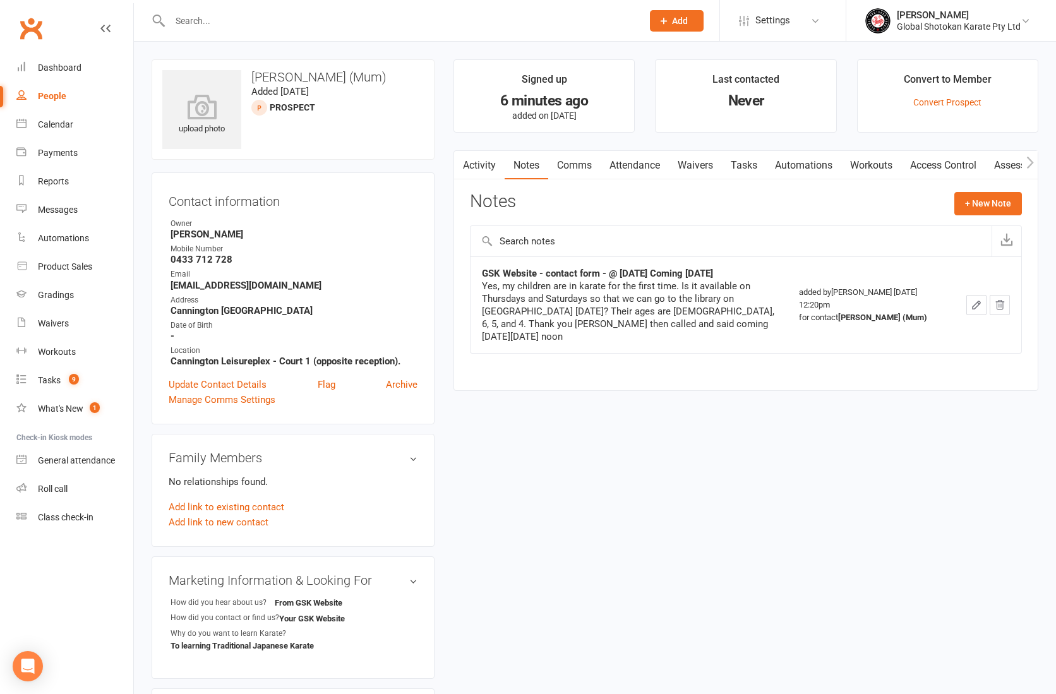
click at [58, 95] on div "People" at bounding box center [52, 96] width 28 height 10
select select "100"
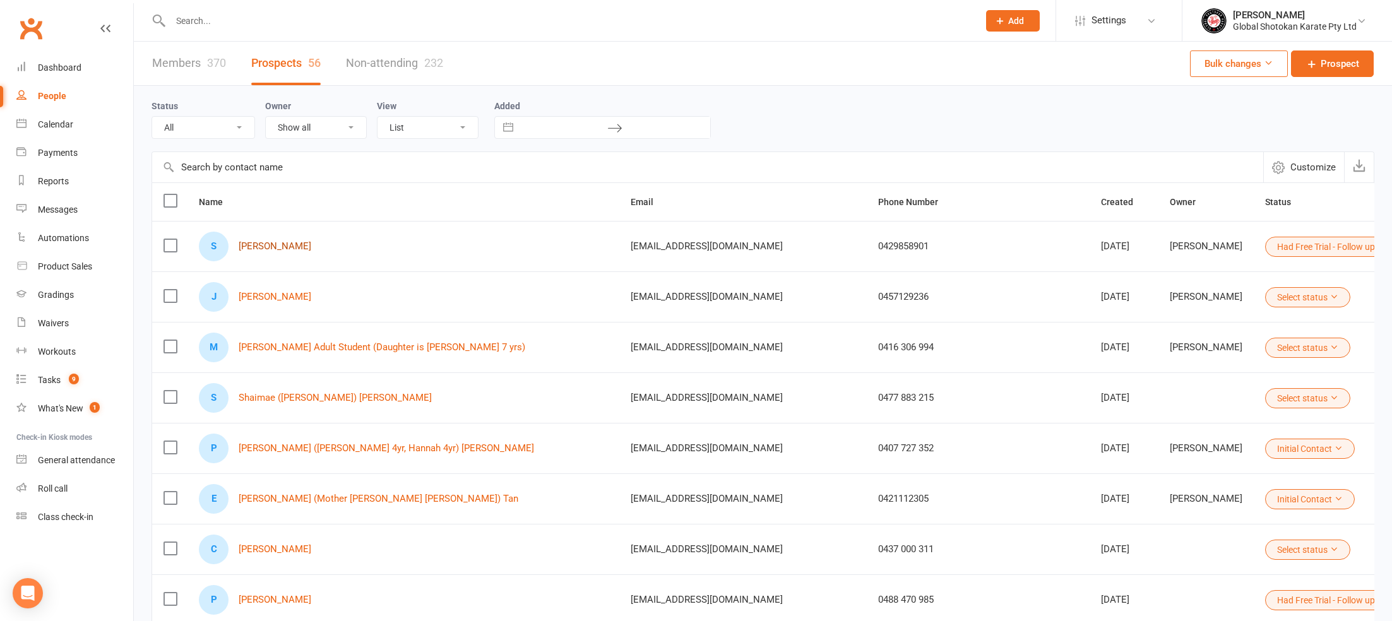
scroll to position [0, 3]
click at [187, 18] on input "text" at bounding box center [568, 21] width 803 height 18
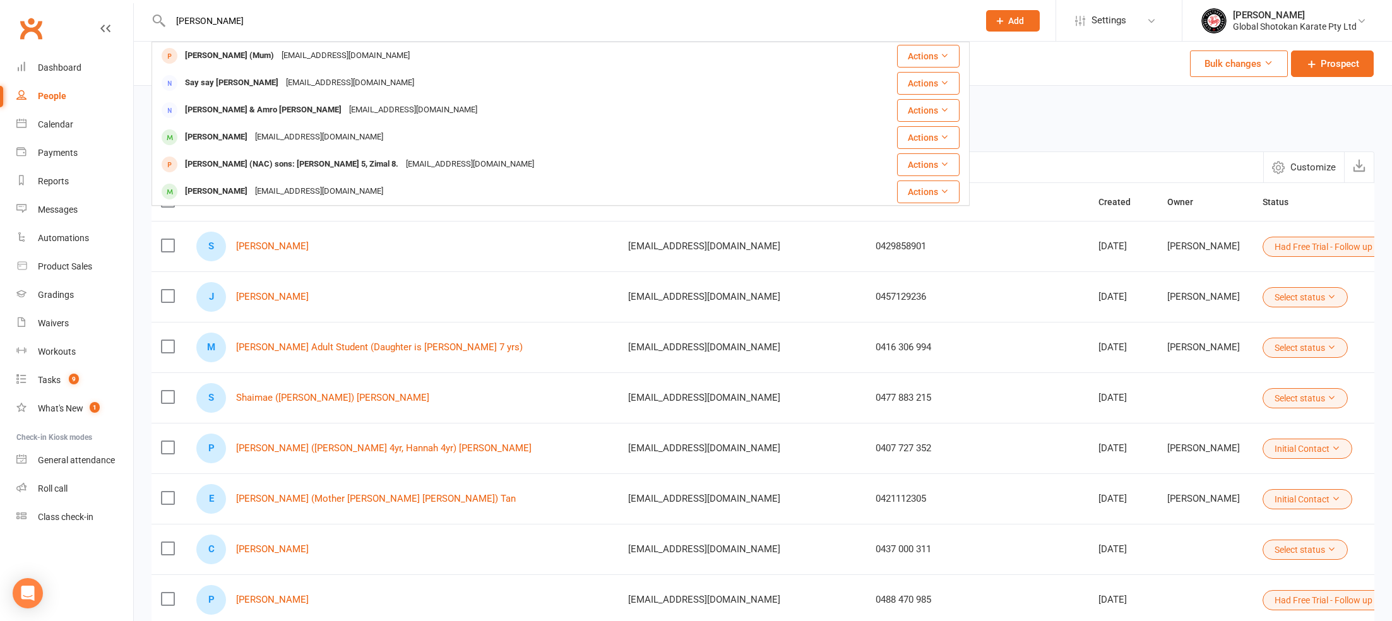
type input "[PERSON_NAME]"
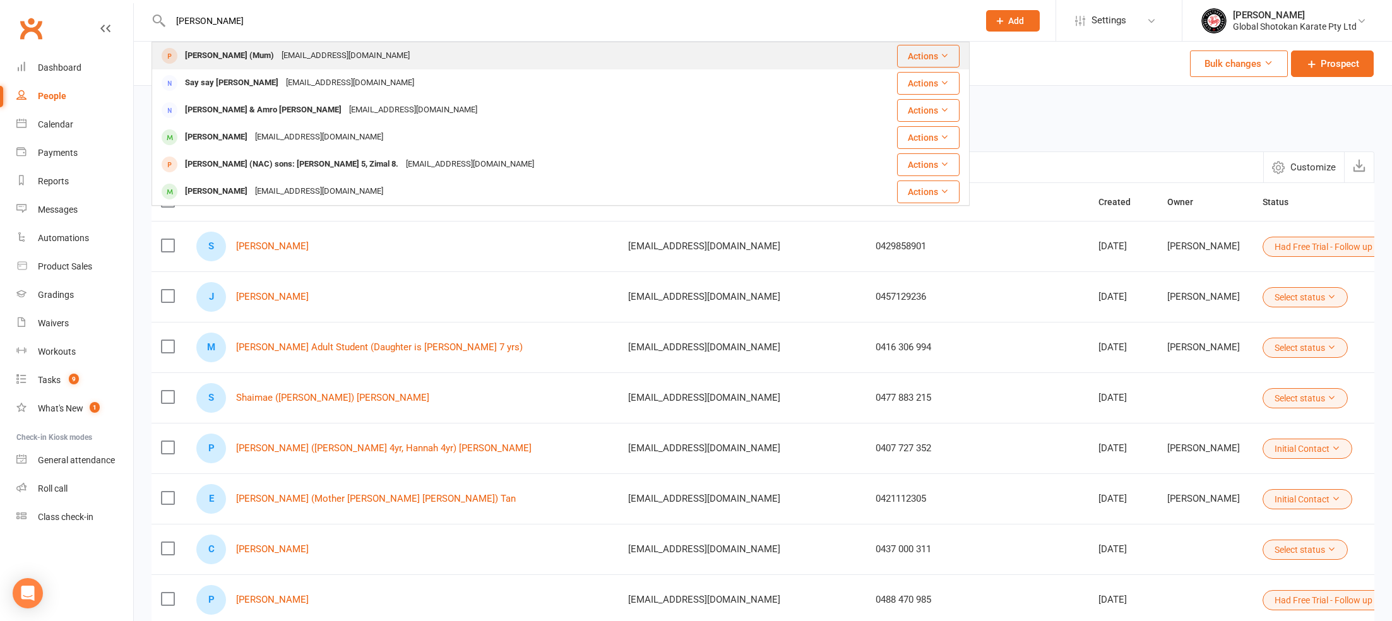
scroll to position [0, 1]
click at [203, 57] on div "[PERSON_NAME] (Mum)" at bounding box center [229, 56] width 97 height 18
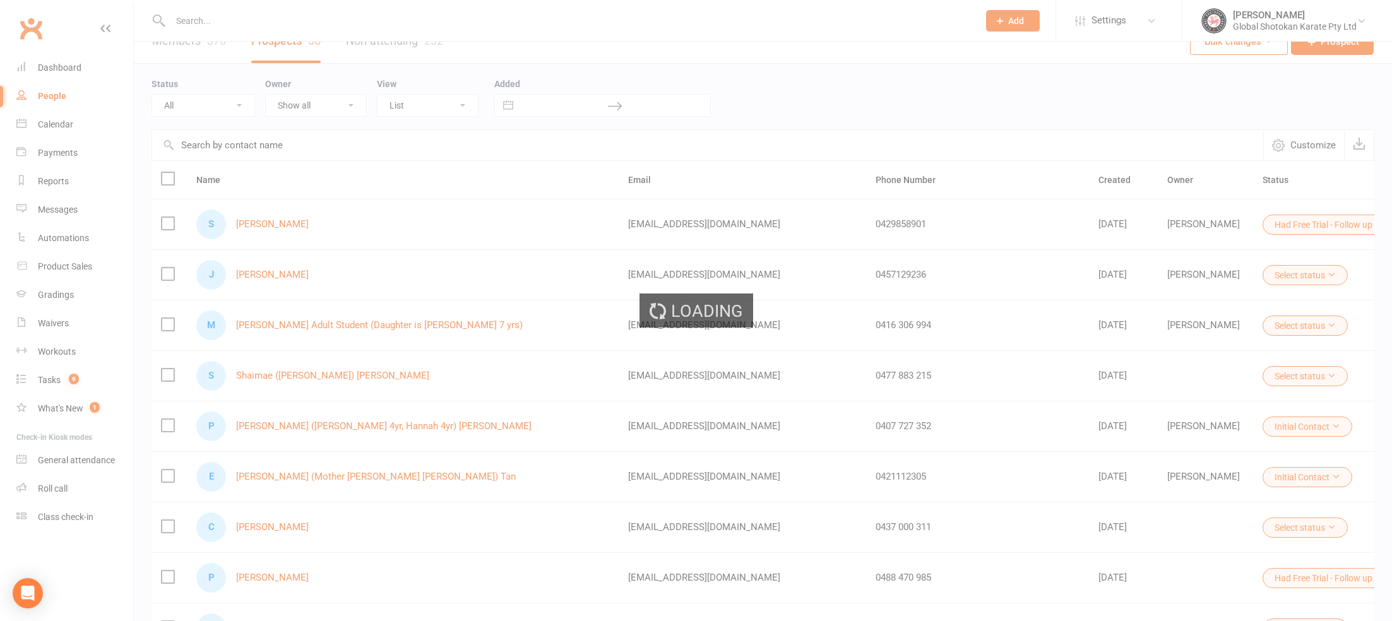
scroll to position [23, 0]
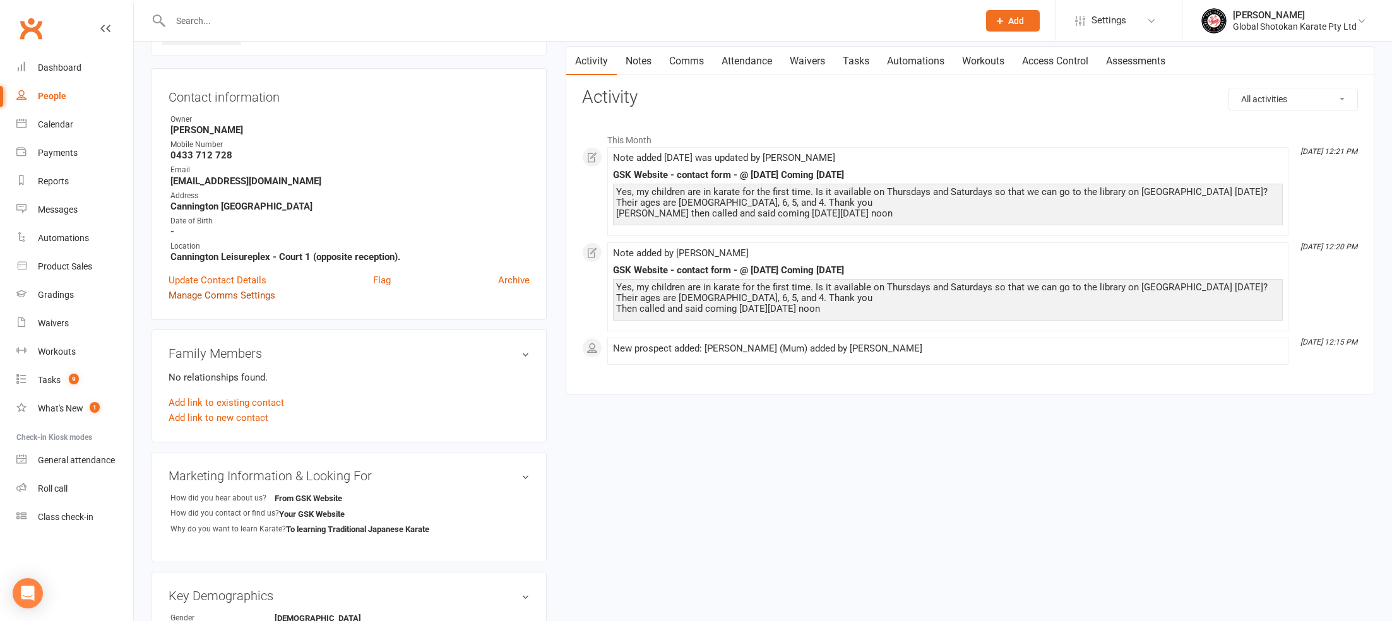
scroll to position [105, 1]
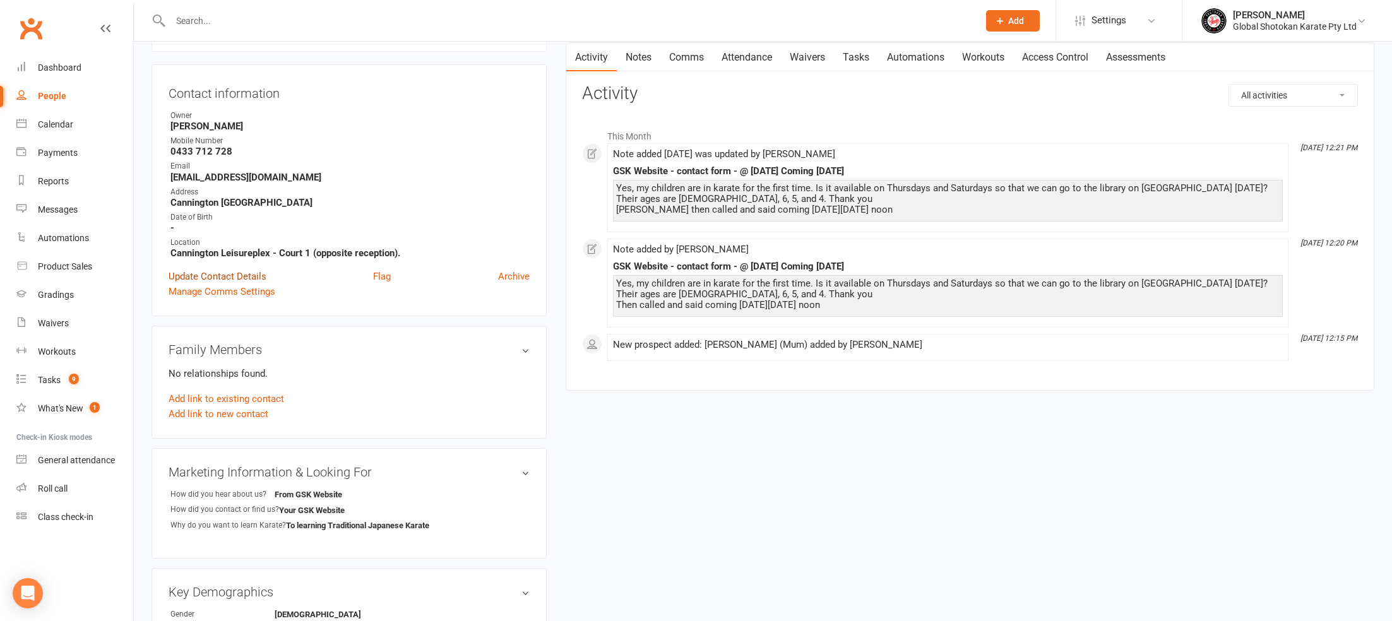
click at [244, 280] on link "Update Contact Details" at bounding box center [218, 276] width 98 height 15
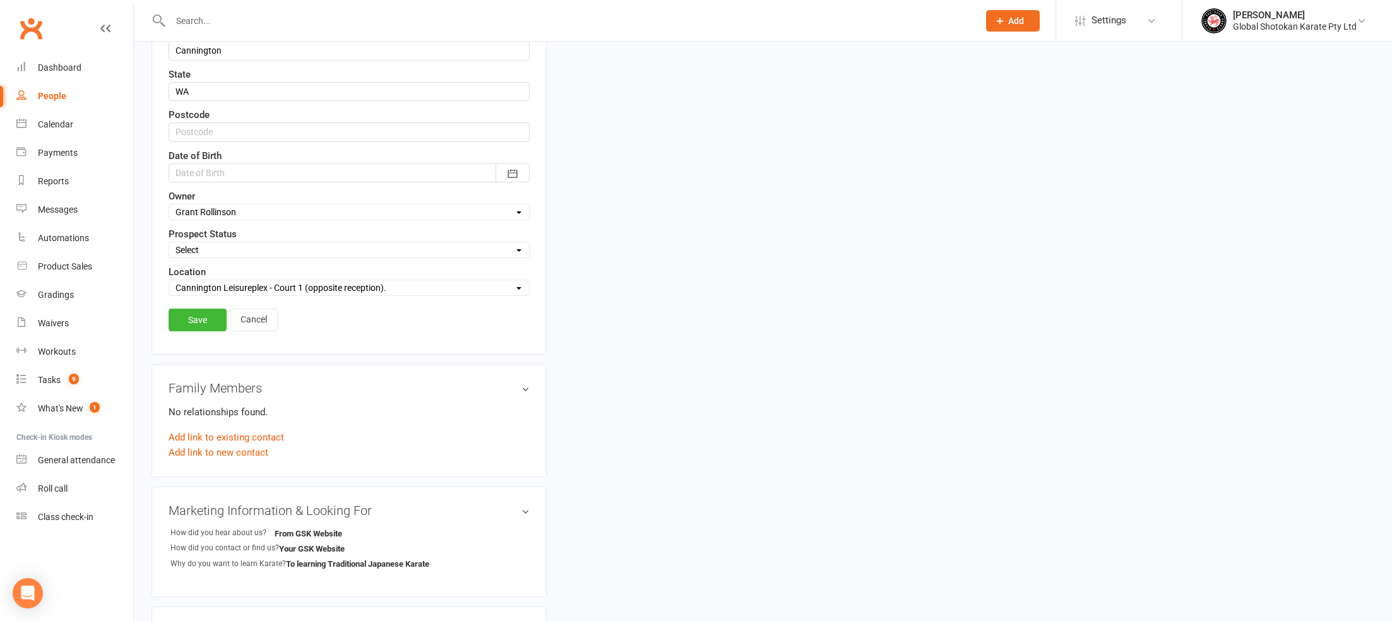
scroll to position [119, 0]
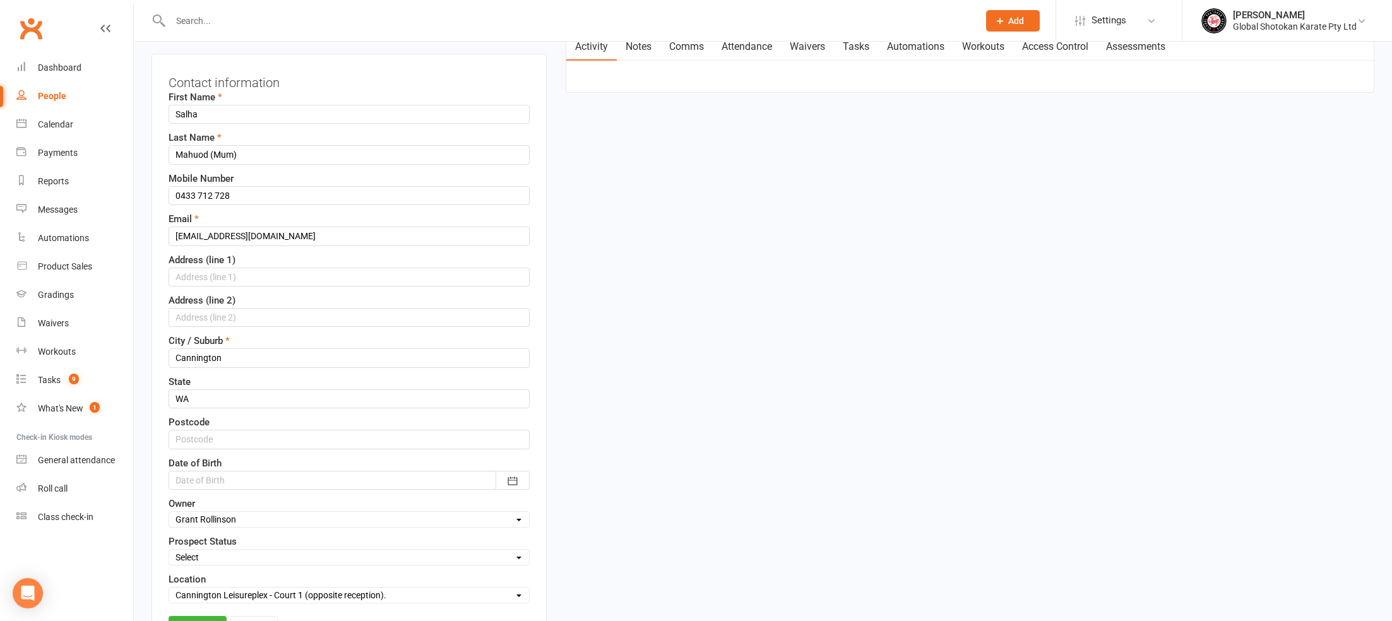
click at [78, 92] on link "People" at bounding box center [74, 96] width 117 height 28
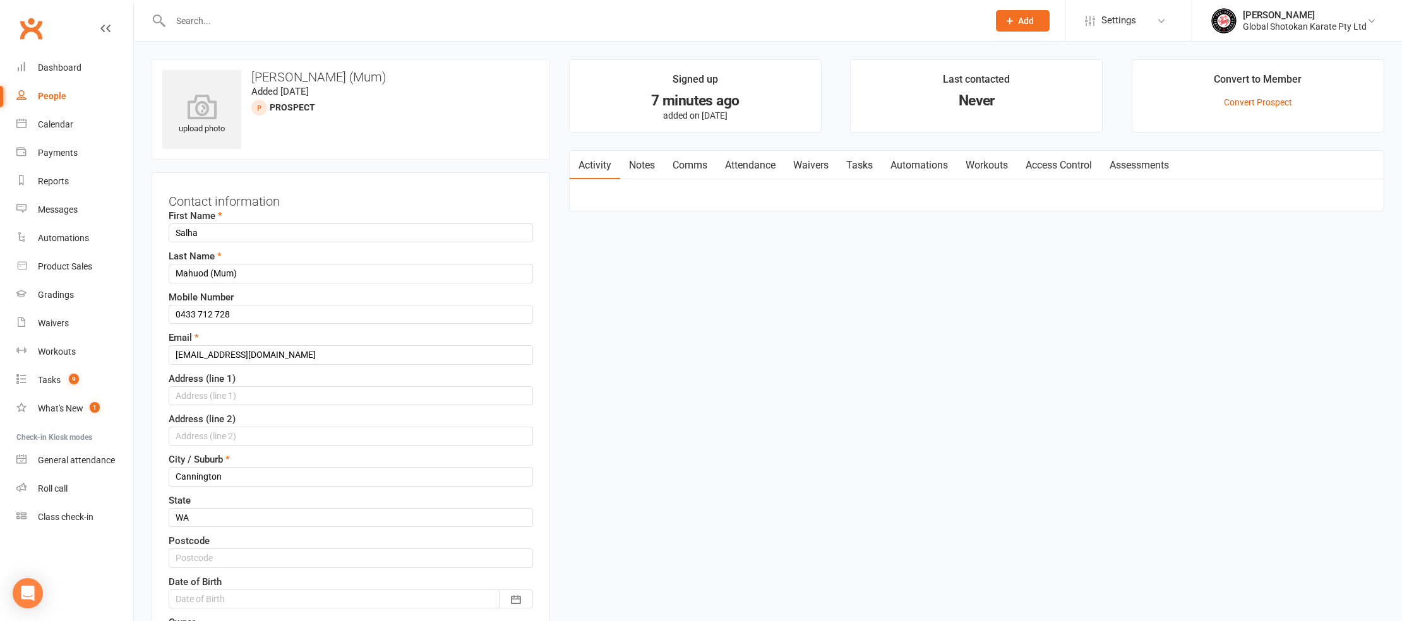
select select "100"
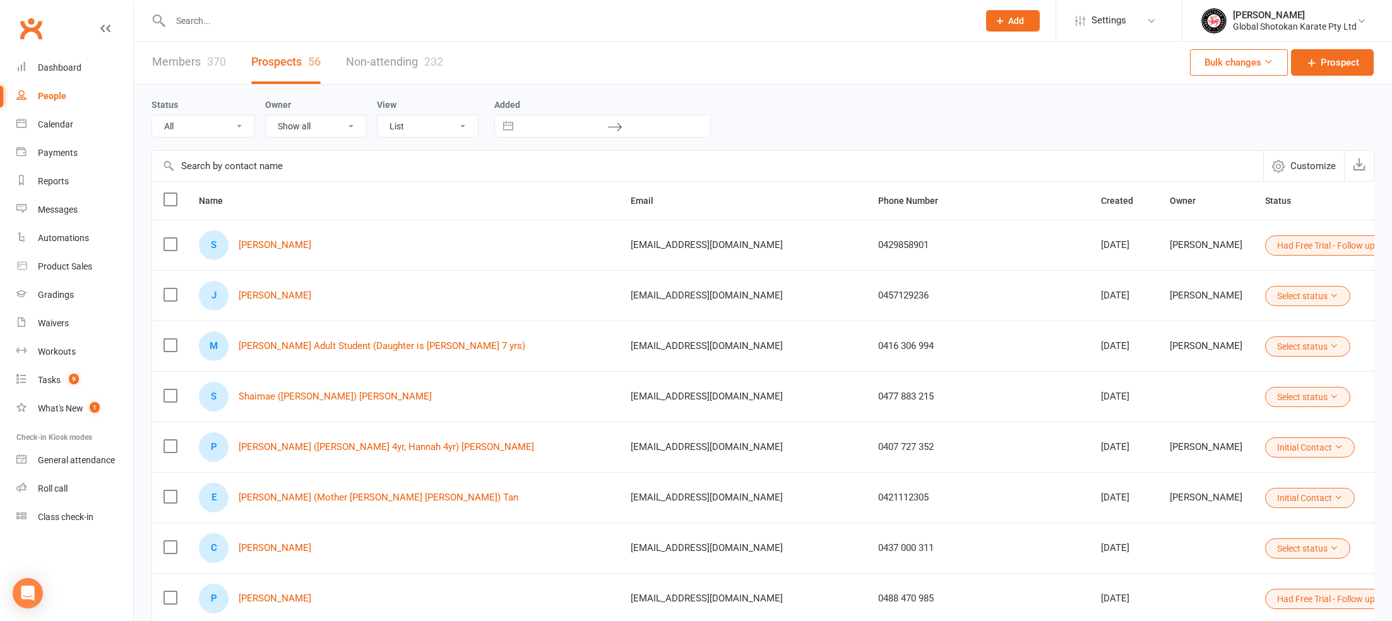
scroll to position [3, 0]
click at [1055, 198] on icon "button" at bounding box center [1143, 198] width 9 height 9
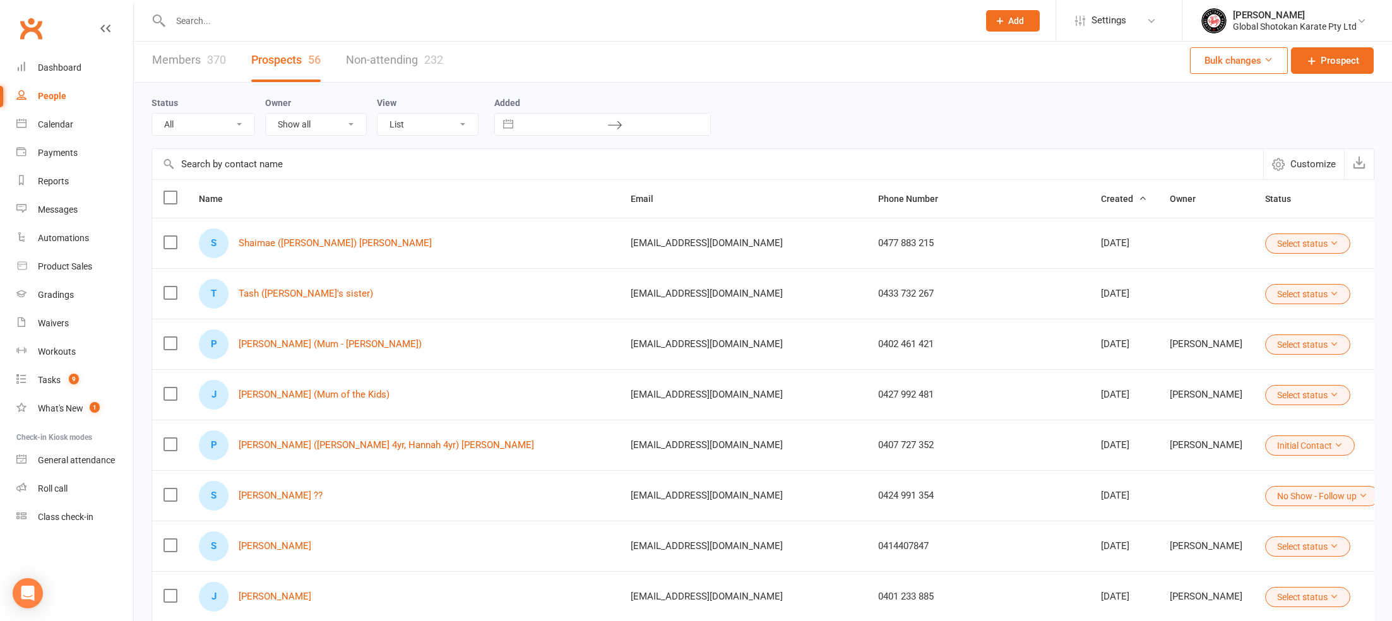
click at [1055, 198] on icon "button" at bounding box center [1143, 198] width 9 height 9
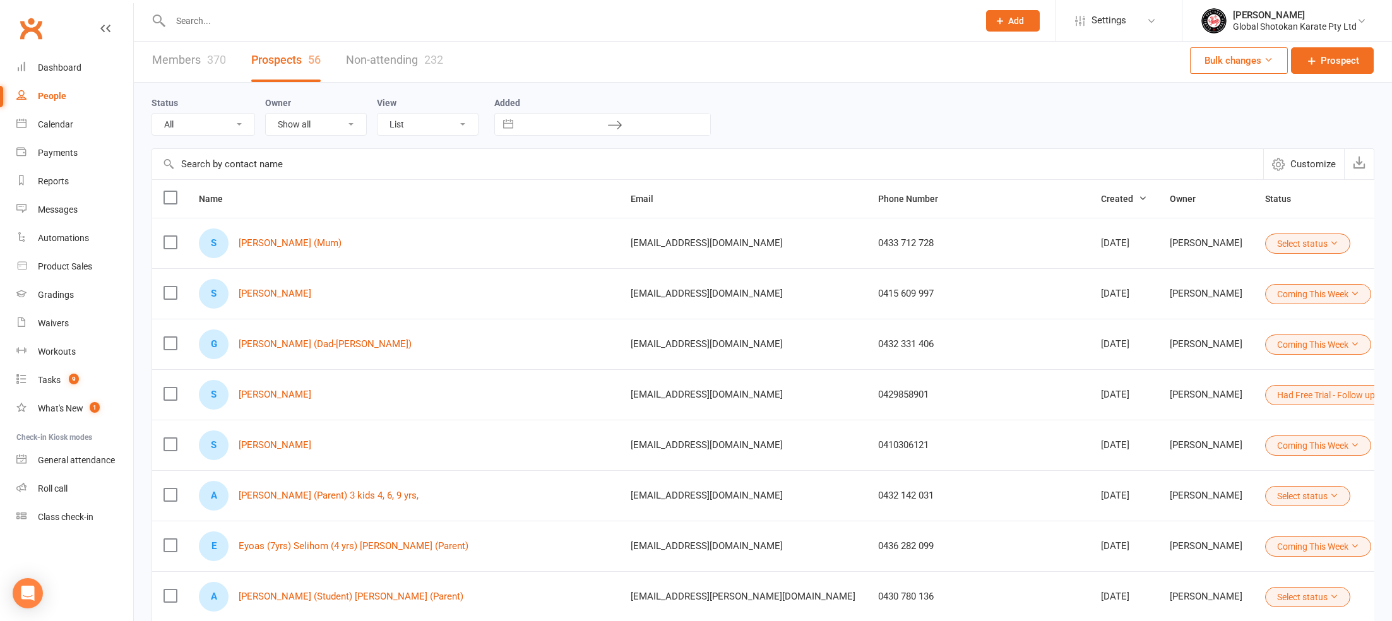
click at [1055, 244] on button "Select status" at bounding box center [1308, 244] width 85 height 20
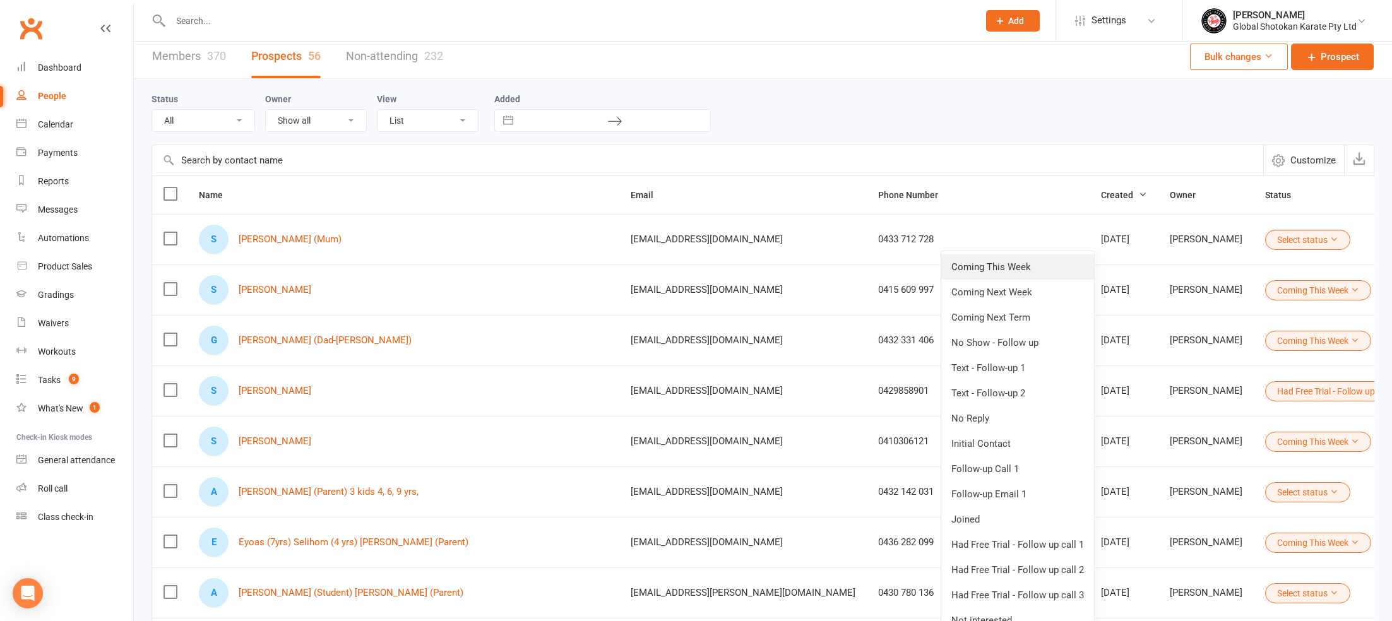
click at [1002, 267] on link "Coming This Week" at bounding box center [1018, 267] width 153 height 25
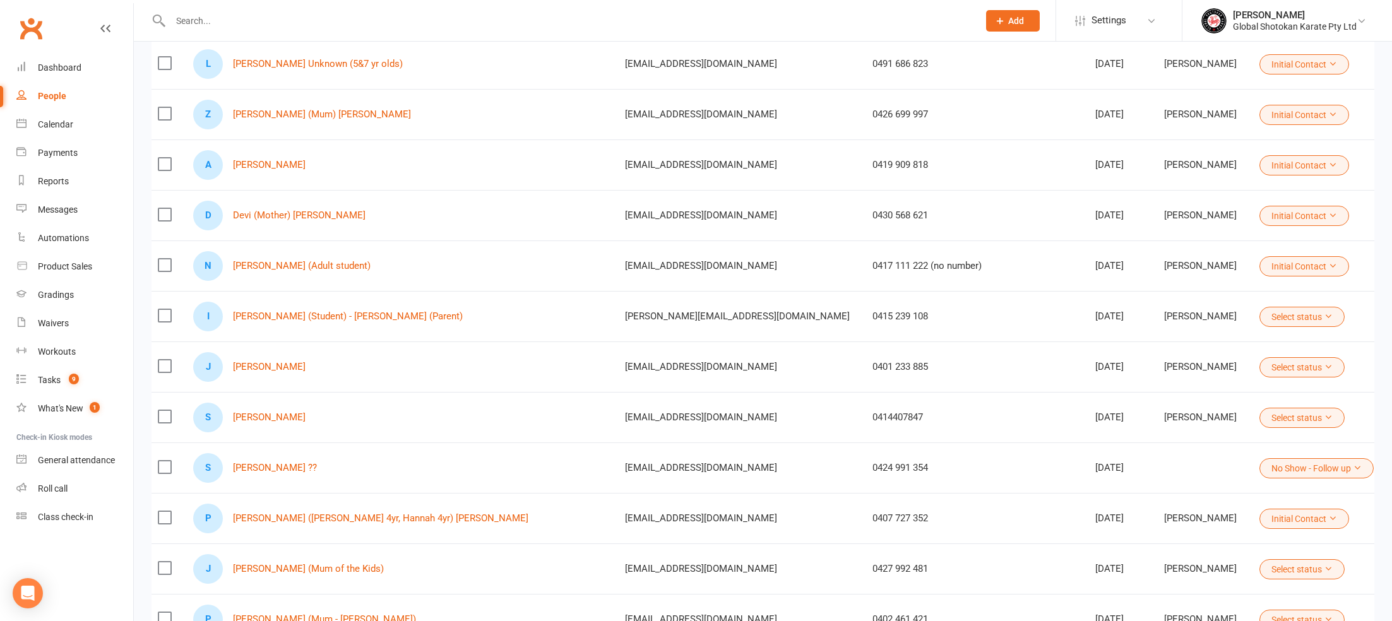
scroll to position [2263, 0]
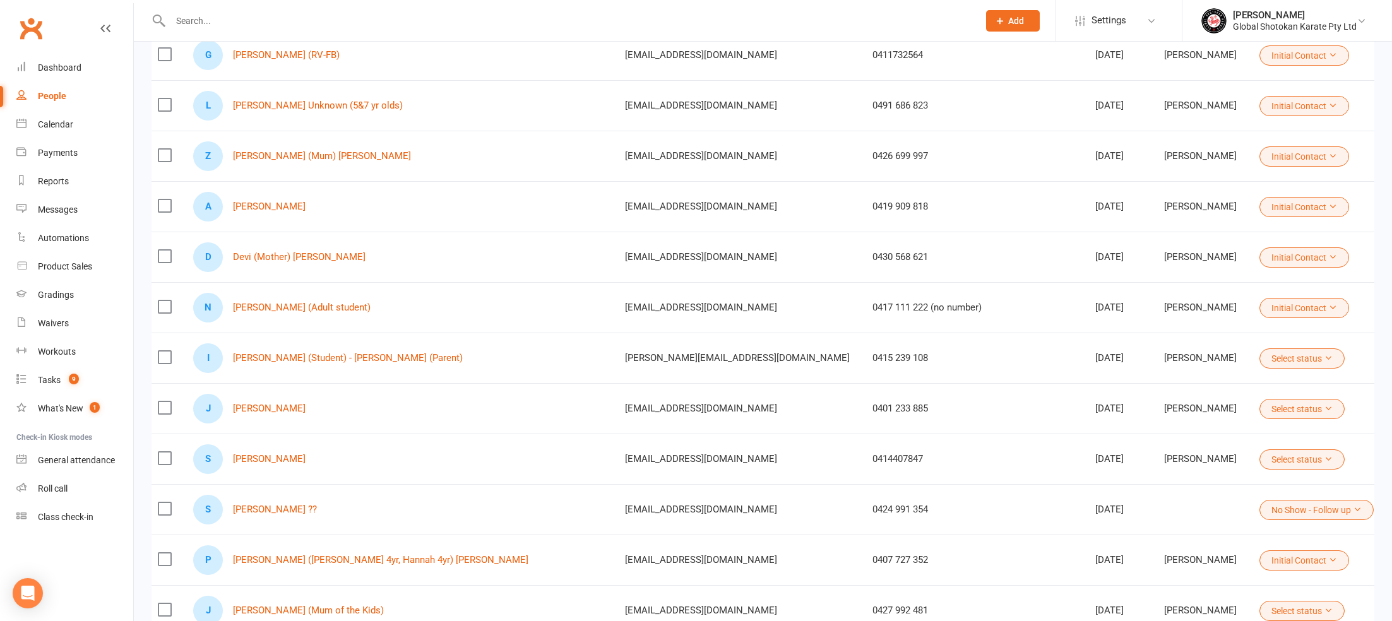
click at [199, 20] on input "text" at bounding box center [568, 21] width 803 height 18
paste input "Suresh"
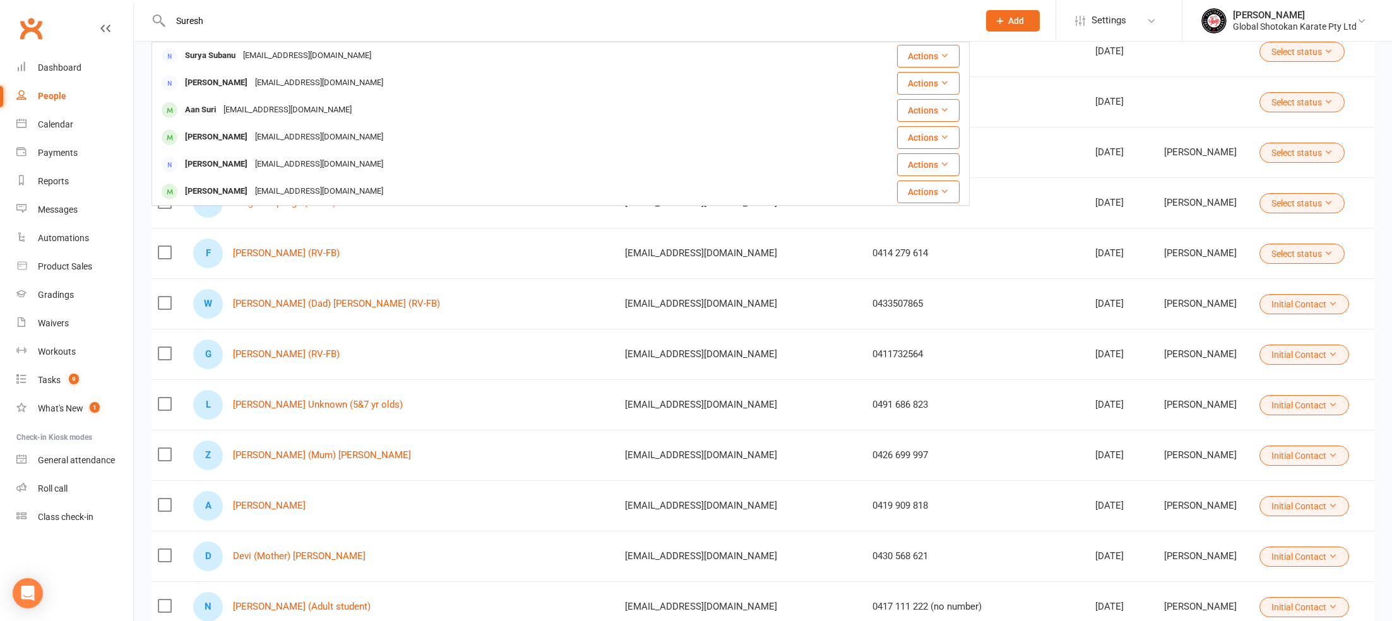
scroll to position [1960, 0]
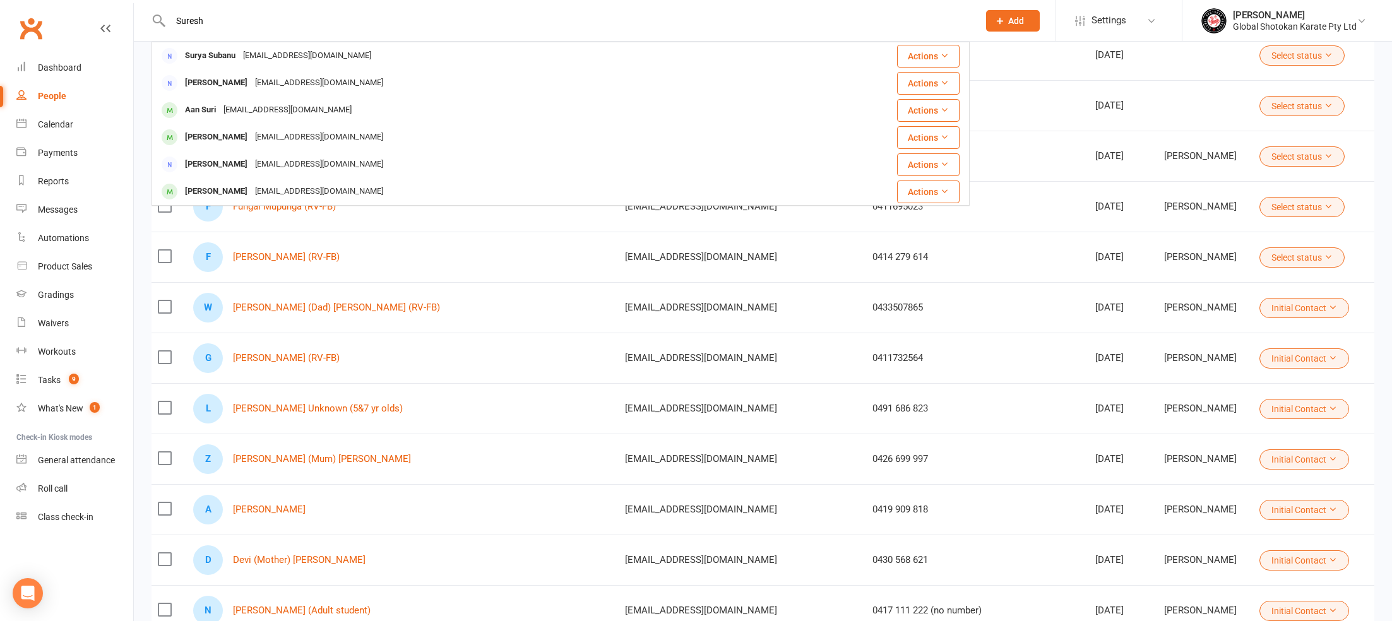
type input "Suresh"
click at [92, 95] on link "People" at bounding box center [74, 96] width 117 height 28
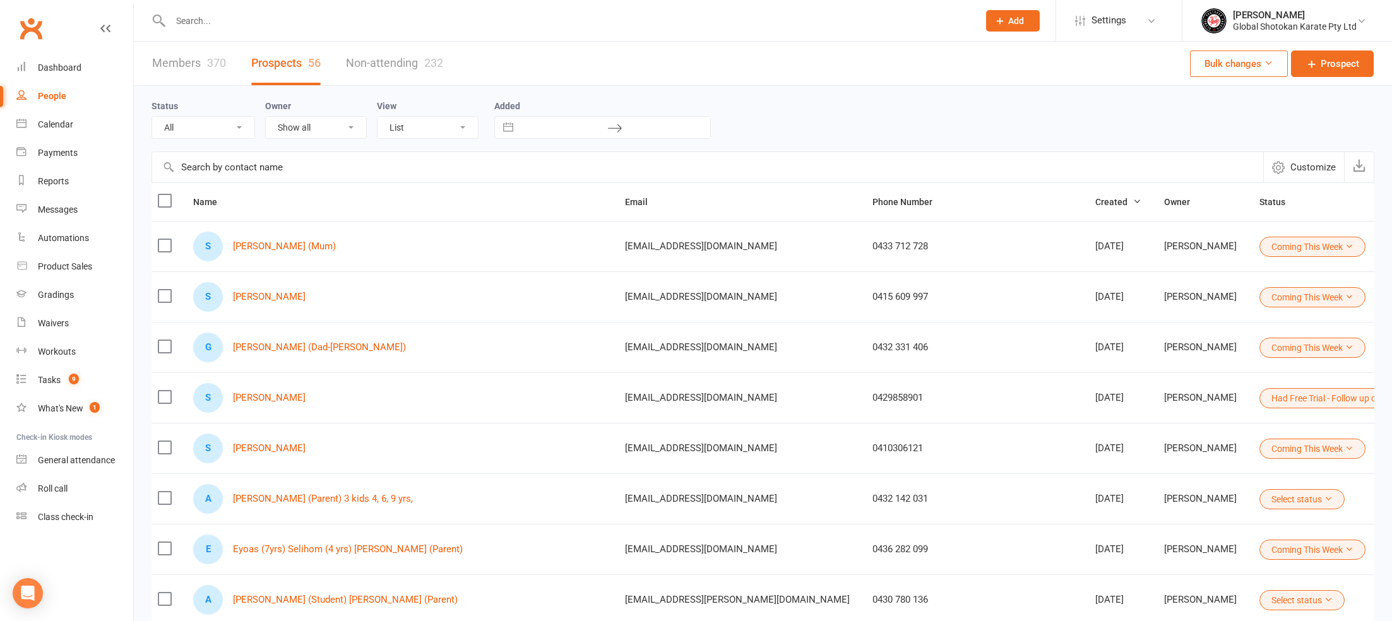
scroll to position [2, 0]
click at [185, 63] on link "Members 370" at bounding box center [189, 62] width 74 height 44
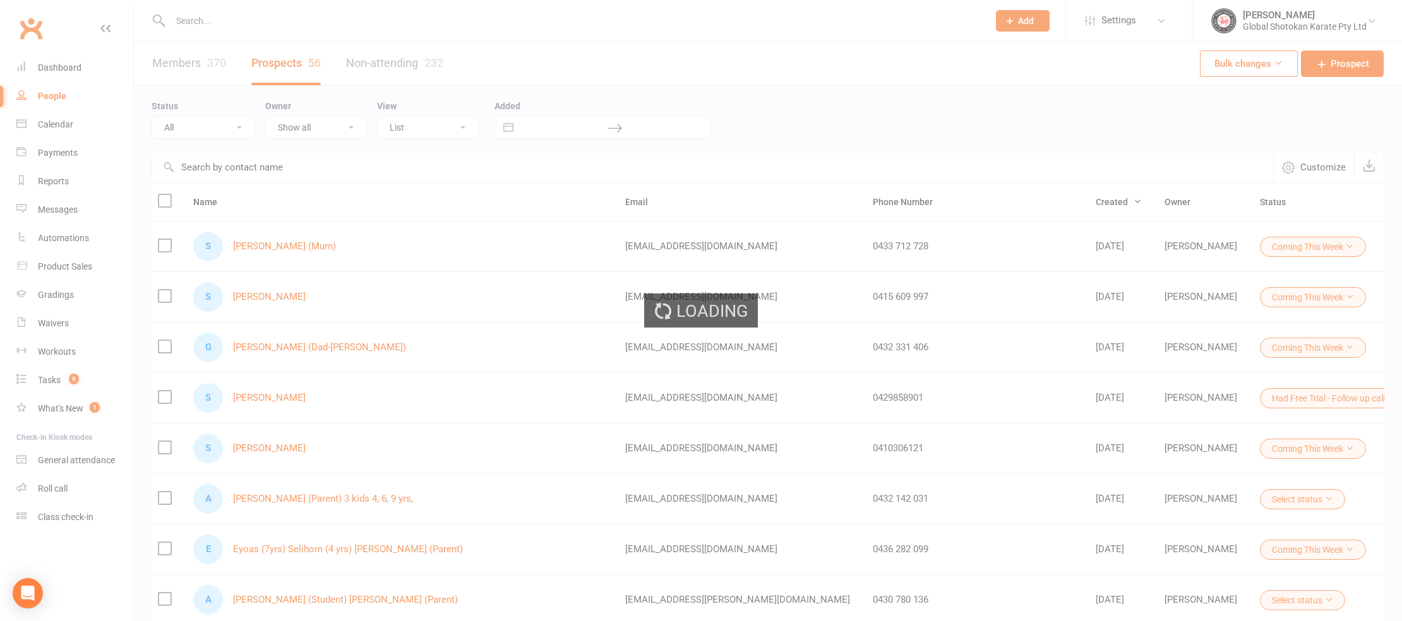
select select "100"
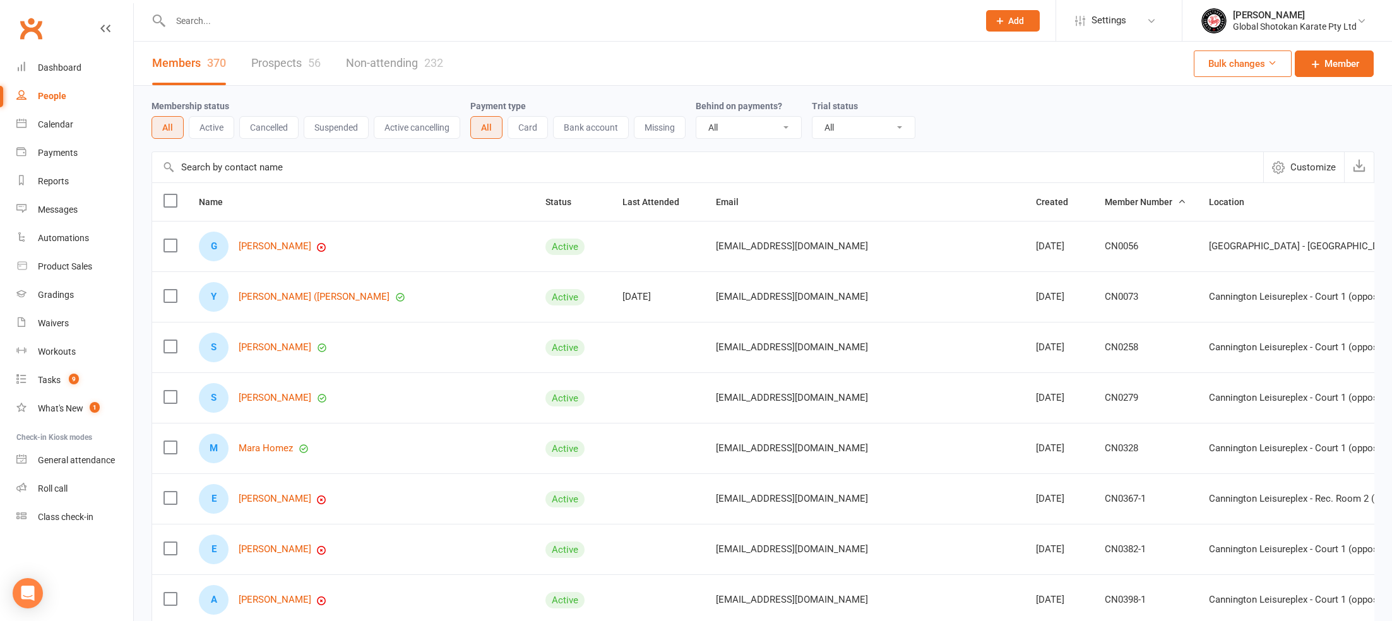
scroll to position [0, 2]
click at [196, 21] on input "text" at bounding box center [568, 21] width 803 height 18
paste input "Suresh"
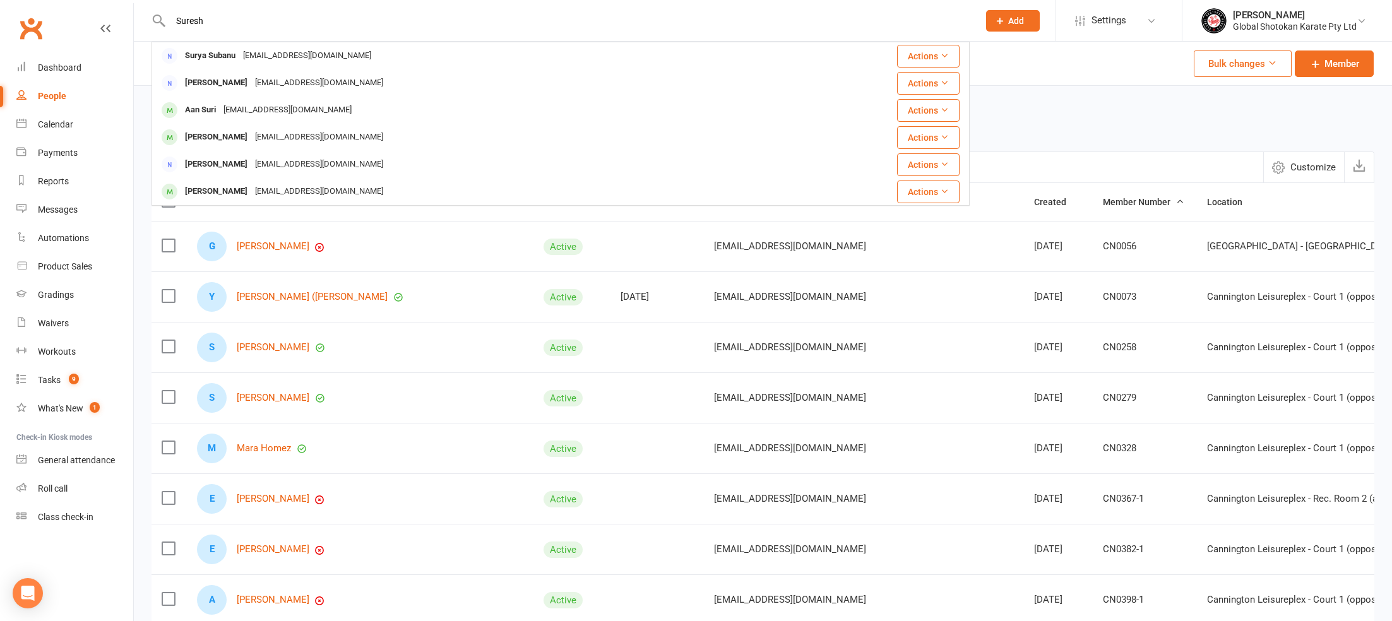
type input "Suresh"
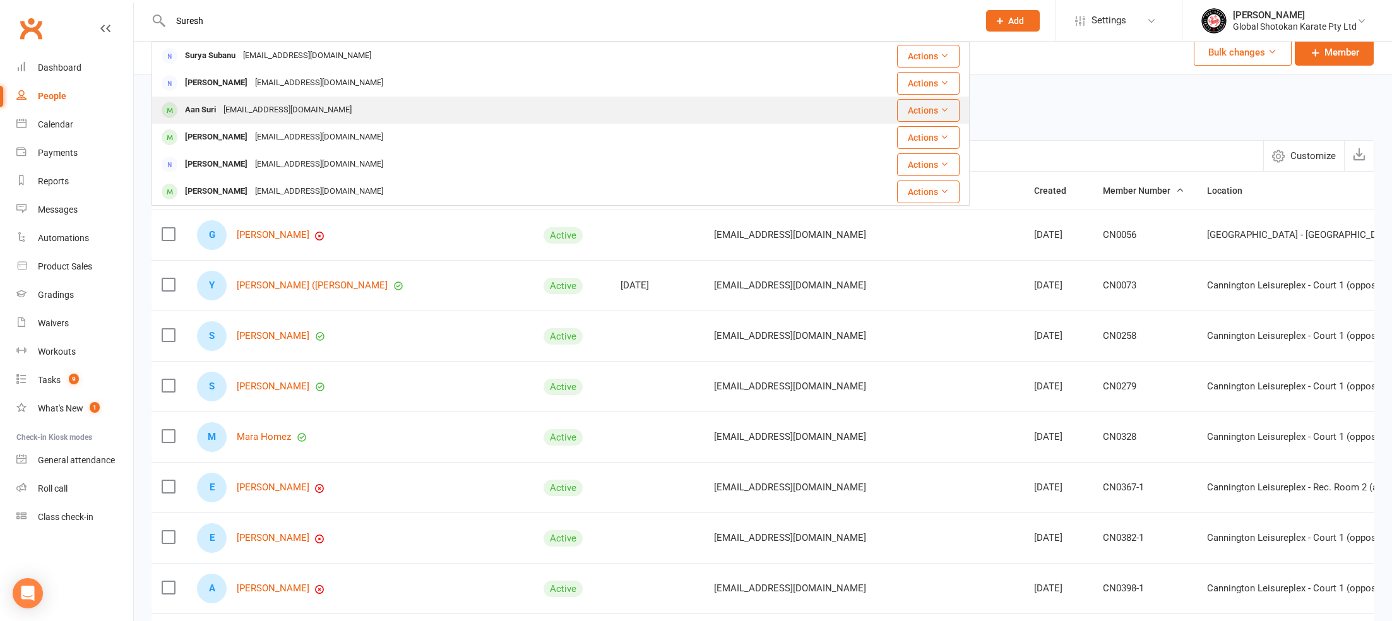
scroll to position [8, 0]
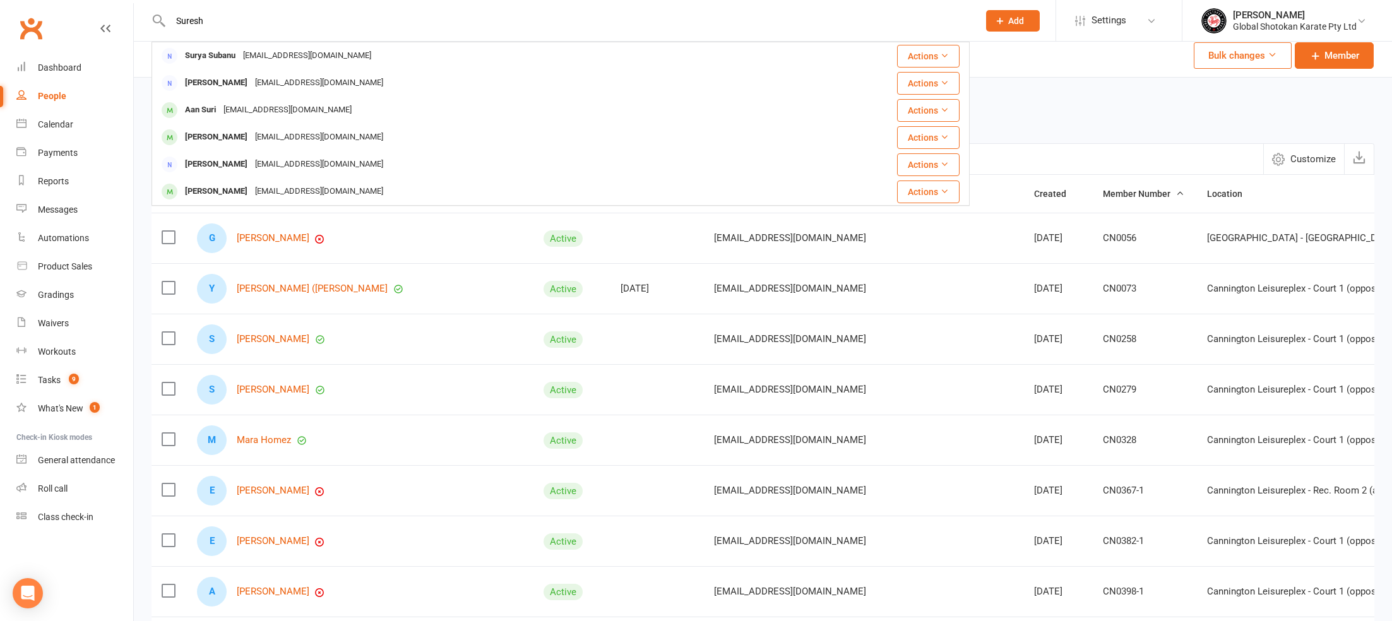
click at [227, 12] on input "Suresh" at bounding box center [568, 21] width 803 height 18
drag, startPoint x: 215, startPoint y: 21, endPoint x: 131, endPoint y: 15, distance: 84.9
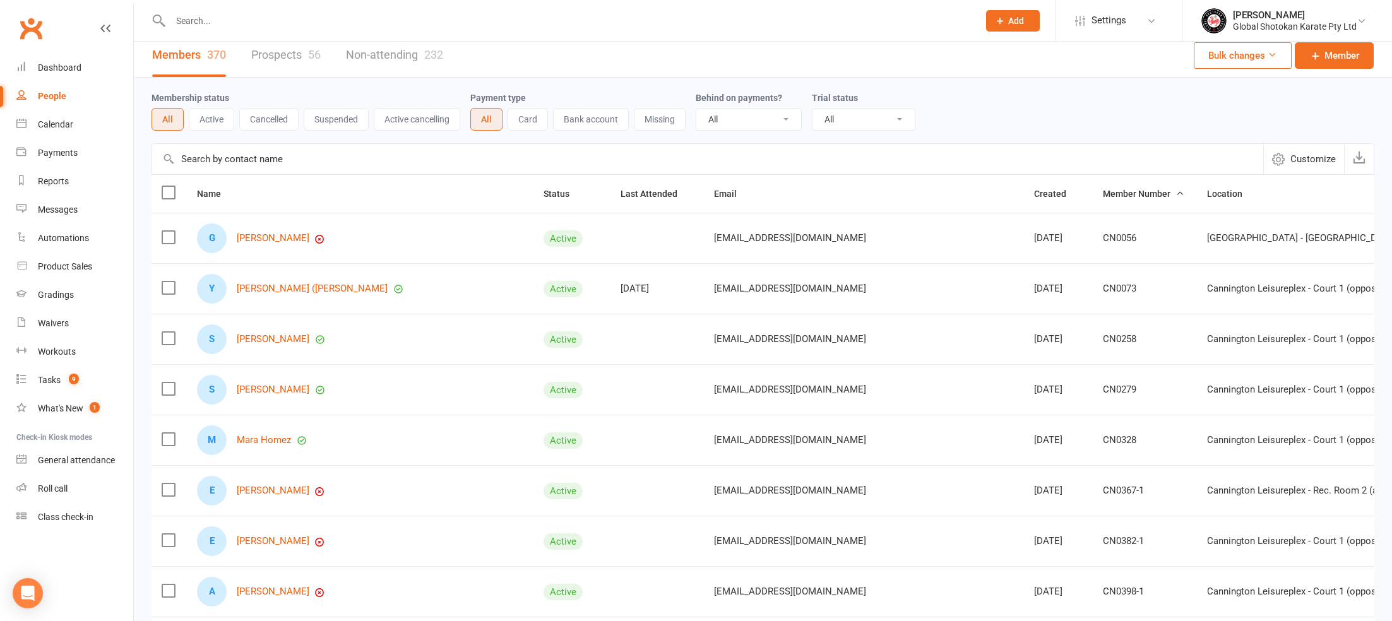
click at [291, 52] on link "Prospects 56" at bounding box center [285, 55] width 69 height 44
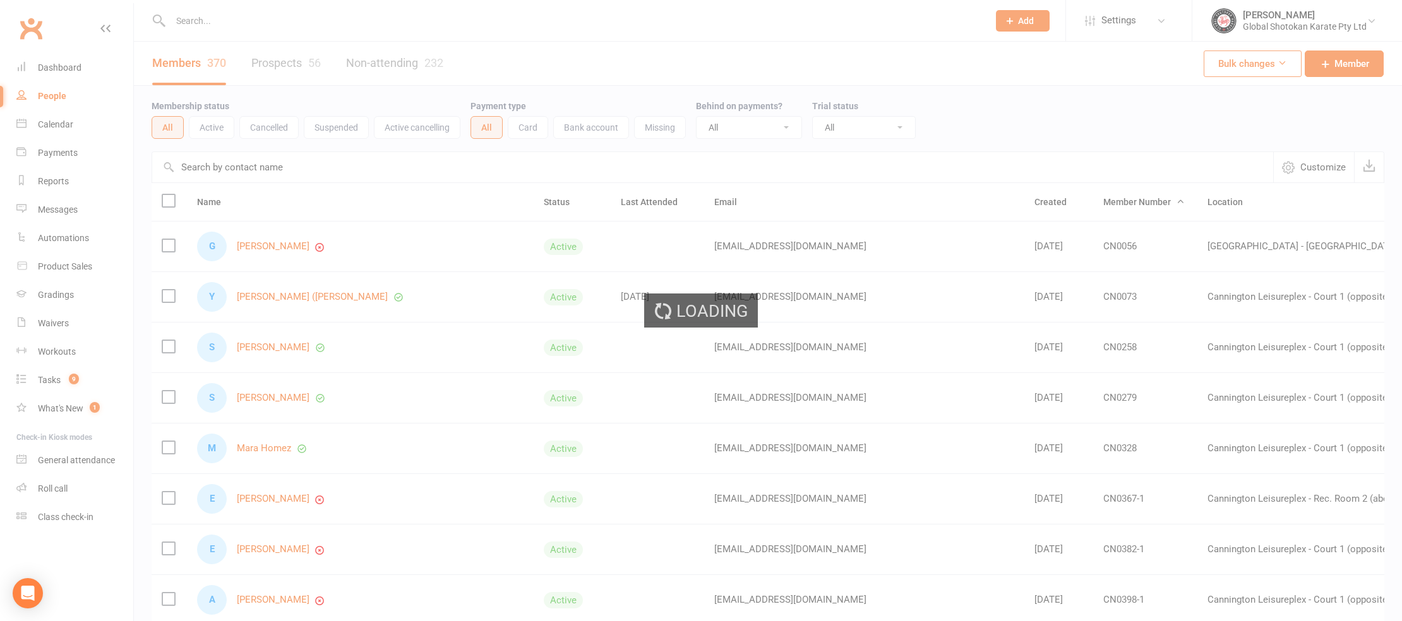
select select "100"
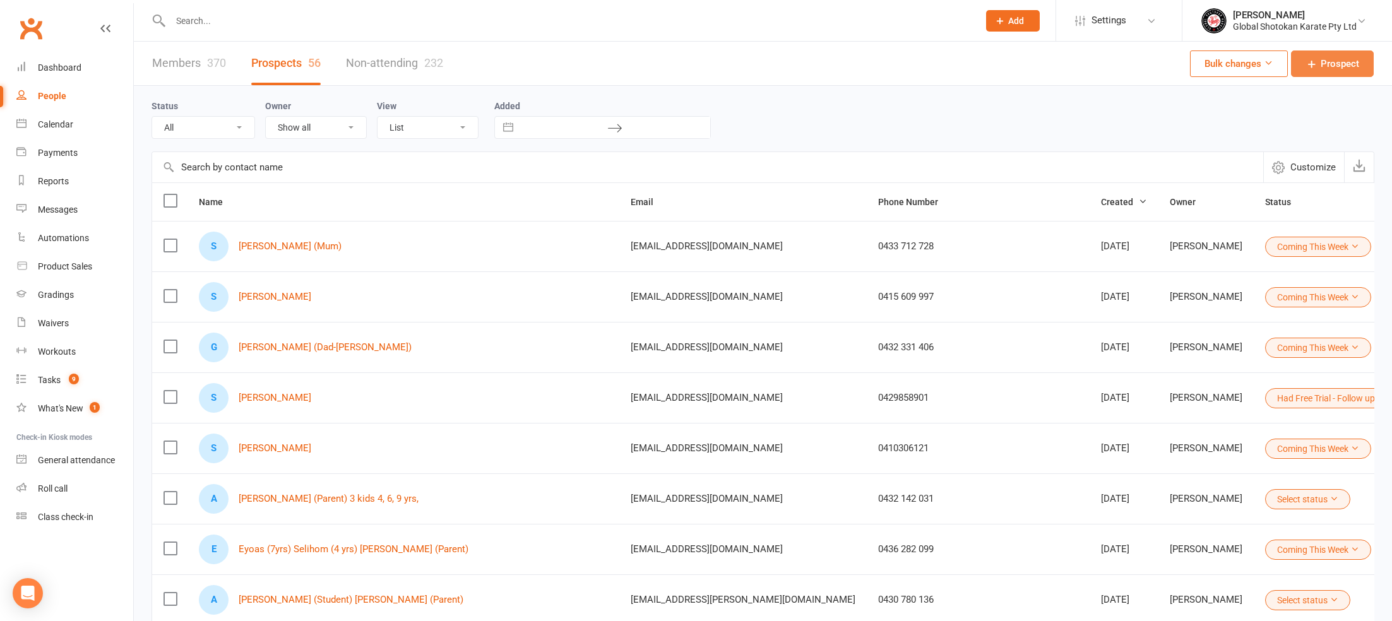
click at [1055, 62] on span "Prospect" at bounding box center [1340, 63] width 39 height 15
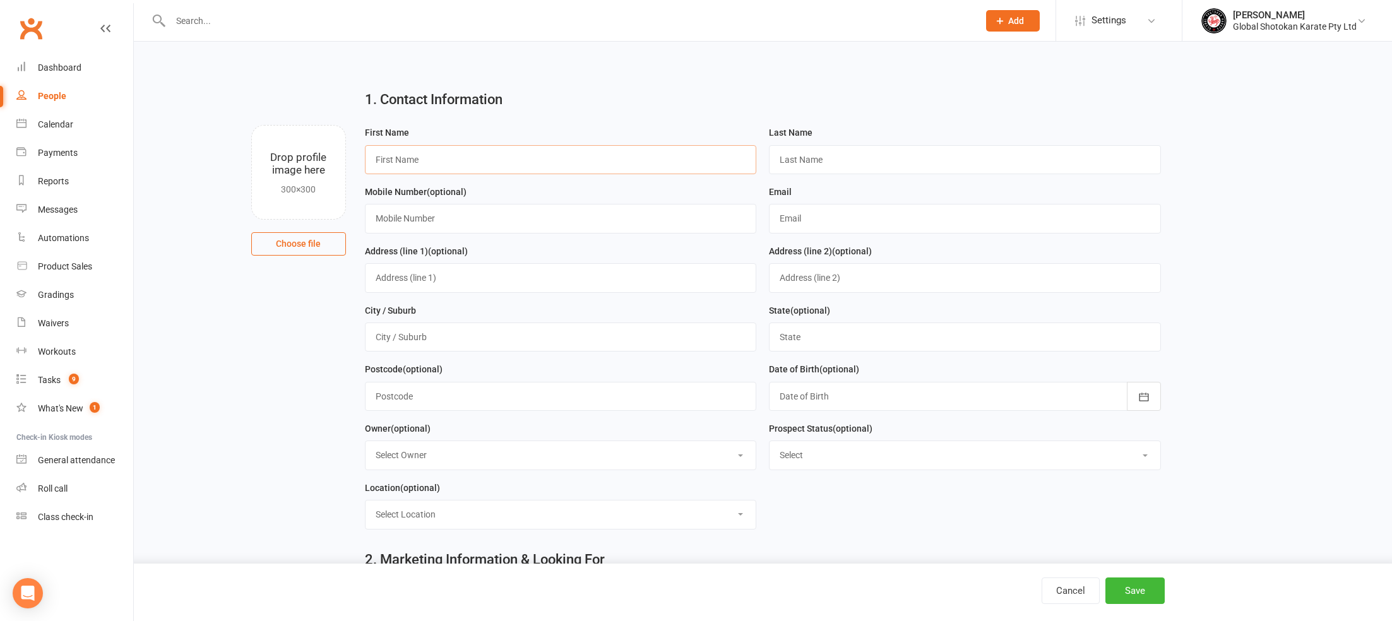
paste input "Vinutha Suresh"
drag, startPoint x: 446, startPoint y: 162, endPoint x: 406, endPoint y: 160, distance: 39.8
click at [406, 160] on input "Vinutha Suresh" at bounding box center [561, 159] width 392 height 29
type input "[PERSON_NAME]"
paste input "Suresh"
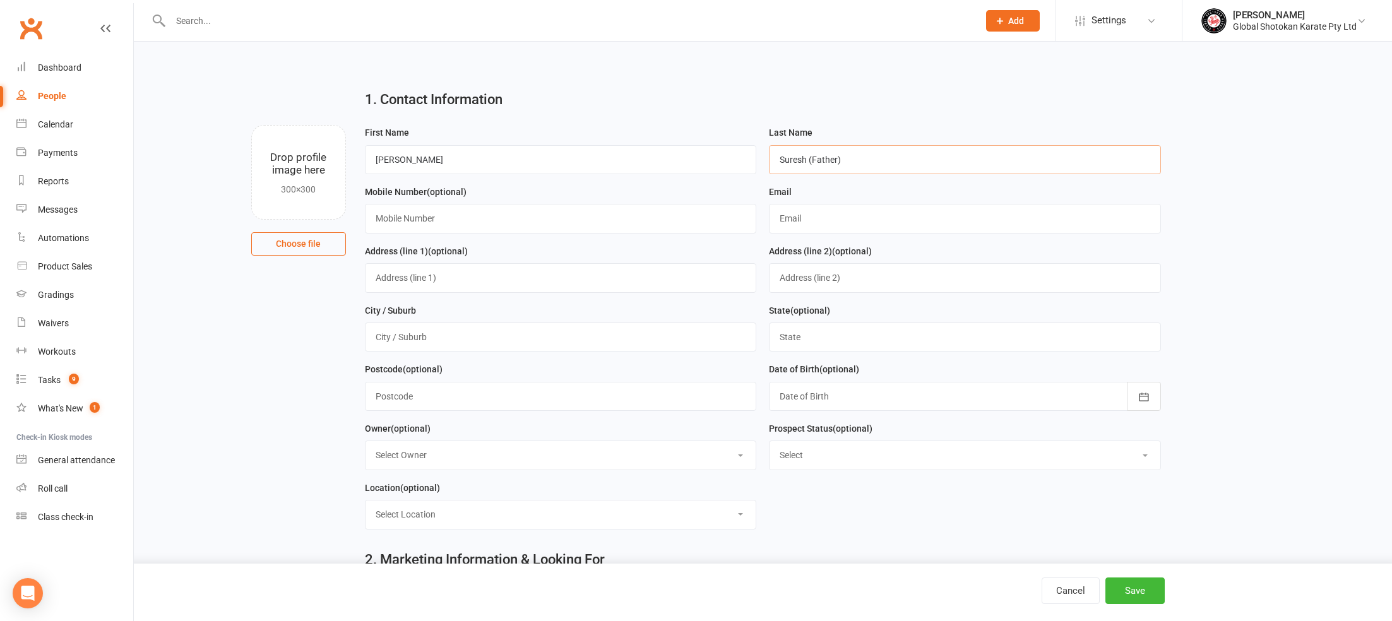
type input "Suresh (Father)"
paste input "0421666504"
click at [395, 217] on input "0421666504" at bounding box center [561, 218] width 392 height 29
click at [412, 217] on input "0421 666504" at bounding box center [561, 218] width 392 height 29
type input "0421 666 504"
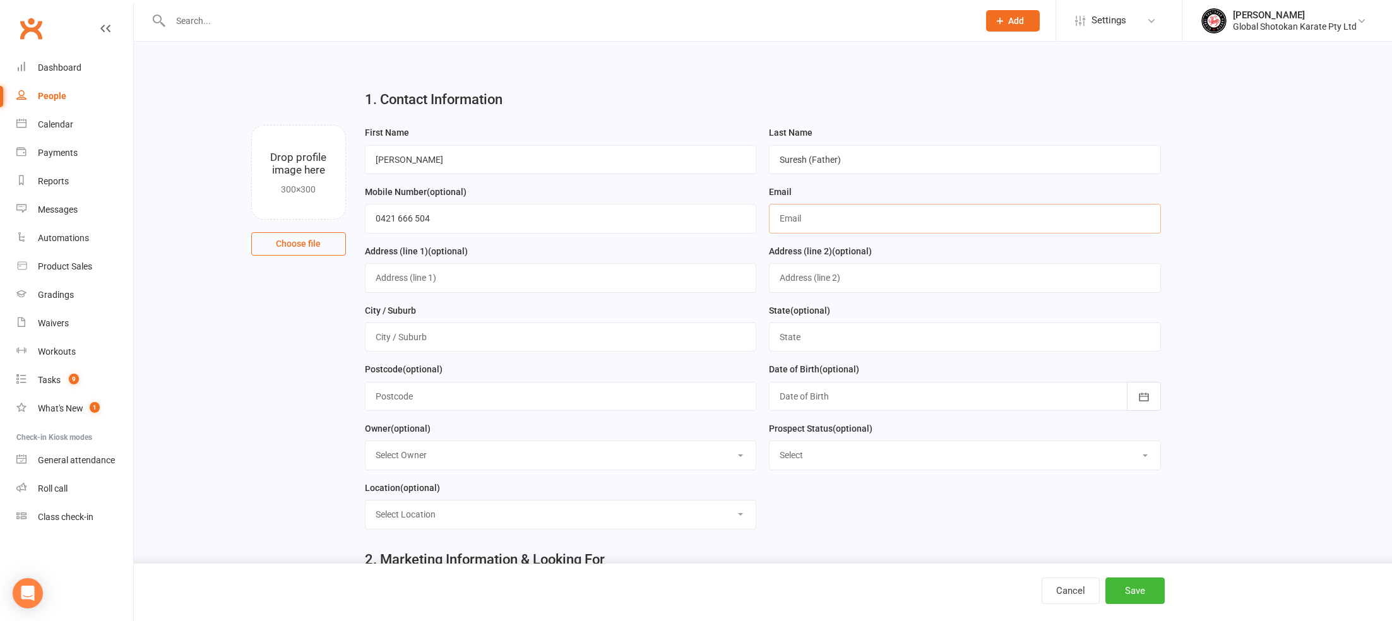
paste input "[EMAIL_ADDRESS][DOMAIN_NAME]"
type input "[EMAIL_ADDRESS][DOMAIN_NAME]"
click at [659, 248] on div "Address (line 1) (optional)" at bounding box center [561, 268] width 392 height 49
type input "Kwinana"
select select "6"
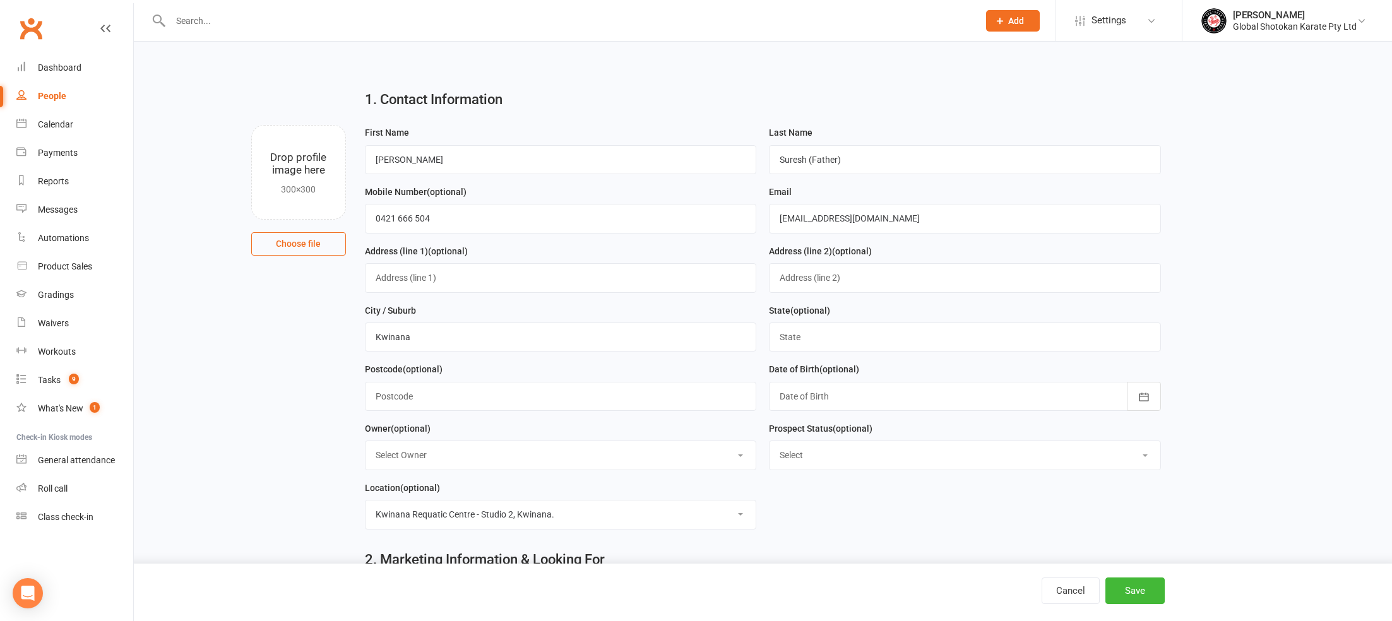
select select "Coming This Week"
type input "WA"
click at [756, 364] on div "Postcode (optional)" at bounding box center [561, 386] width 392 height 49
click at [879, 157] on input "Suresh (Father)" at bounding box center [965, 159] width 392 height 29
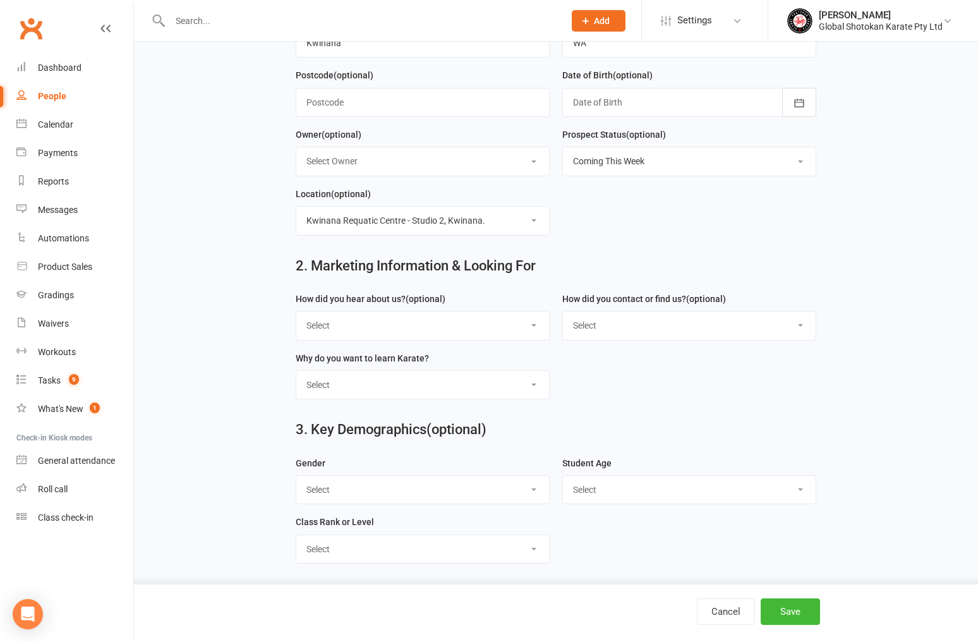
scroll to position [303, 0]
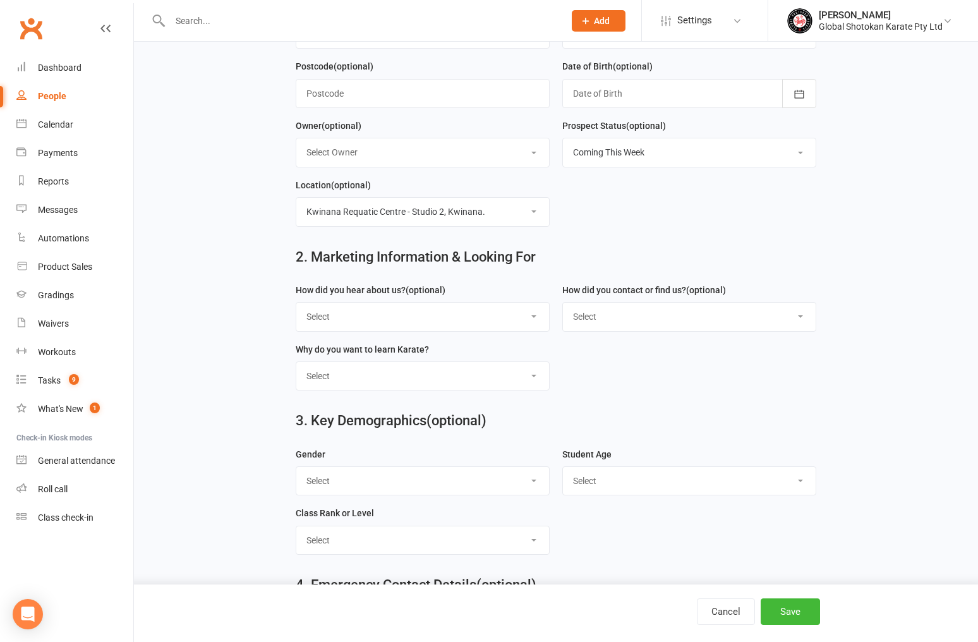
type input "Suresh (Father)"
select select "From GSK Website"
select select "Your GSK Website"
select select "To learning Traditional Japanese Karate"
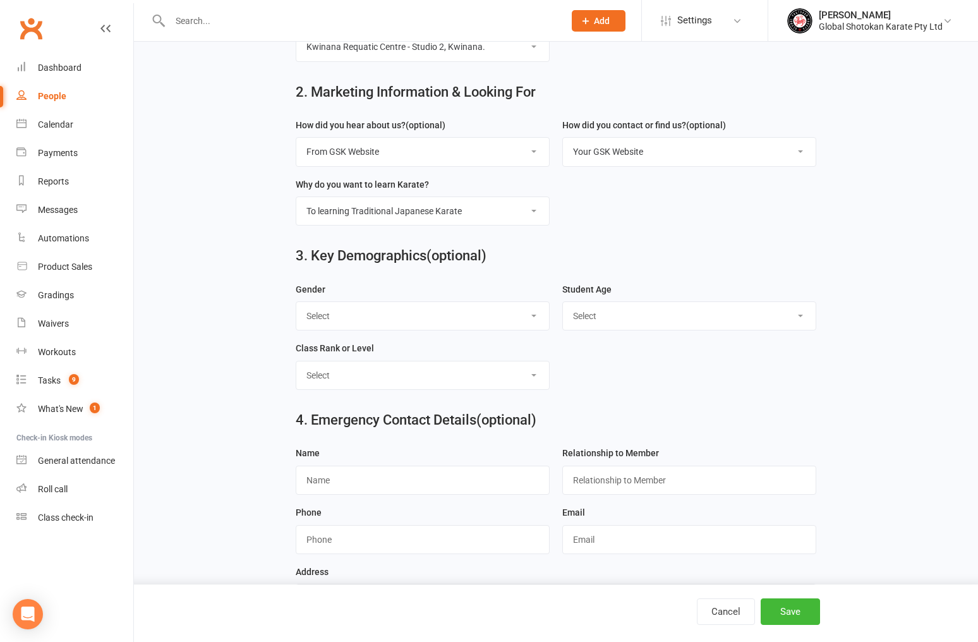
scroll to position [515, 0]
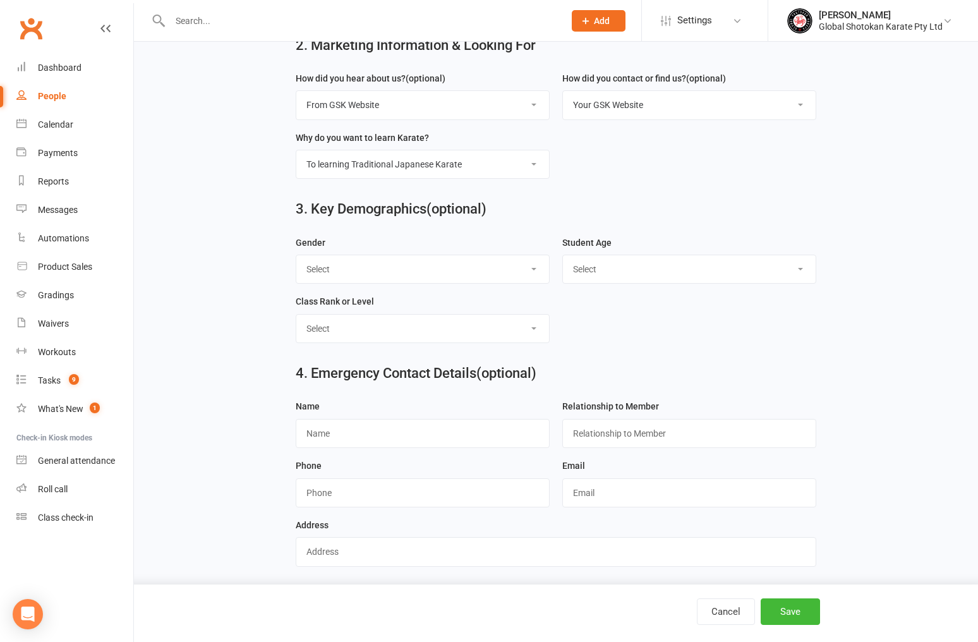
select select "[DEMOGRAPHIC_DATA]"
select select "6 years"
select select "Little Tigers Class (4 to 7 years)"
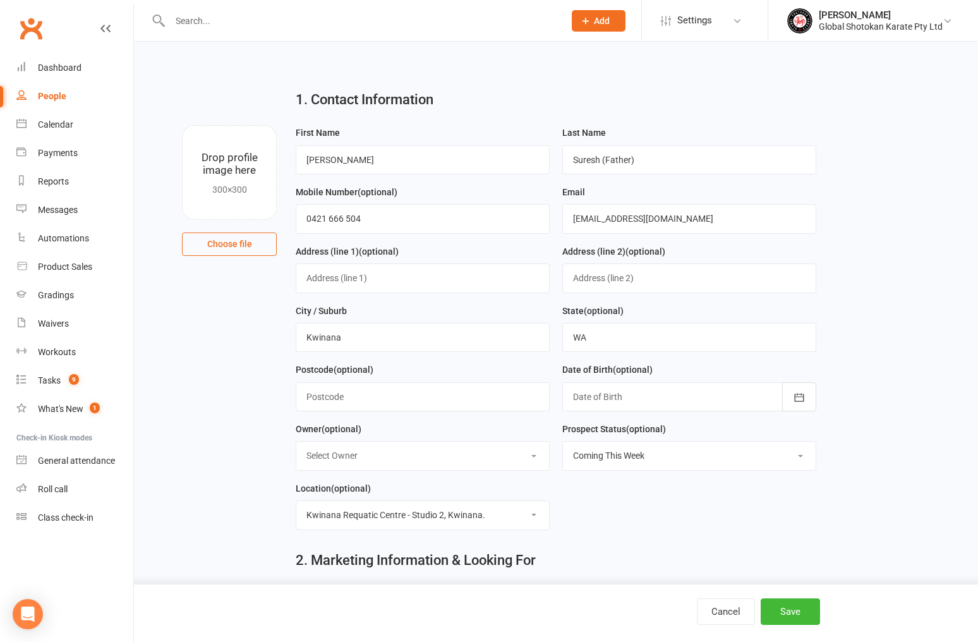
scroll to position [0, 0]
click at [796, 611] on button "Save" at bounding box center [789, 611] width 59 height 27
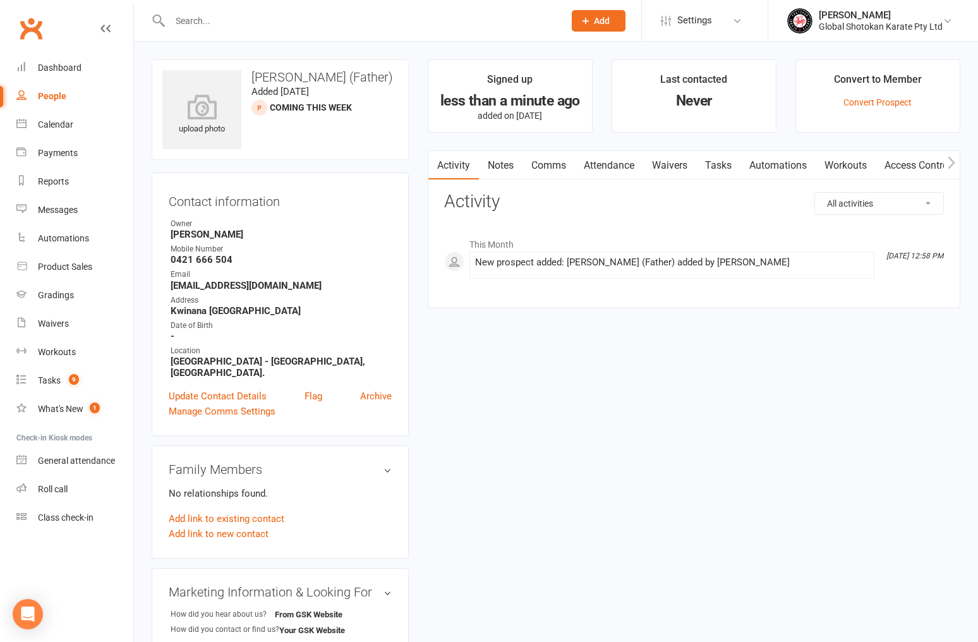
click at [503, 165] on link "Notes" at bounding box center [501, 165] width 44 height 29
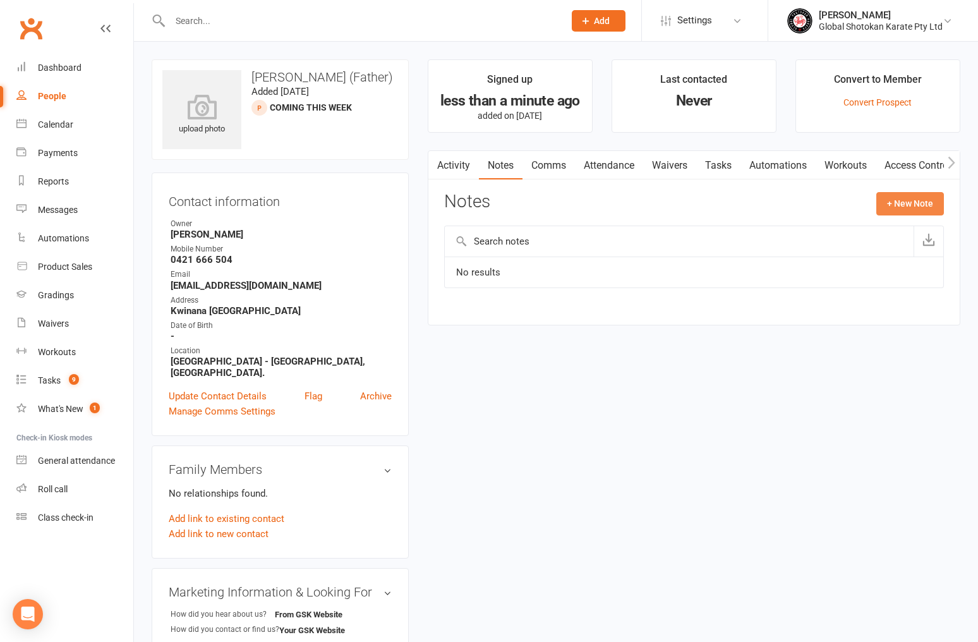
click at [908, 201] on button "+ New Note" at bounding box center [910, 203] width 68 height 23
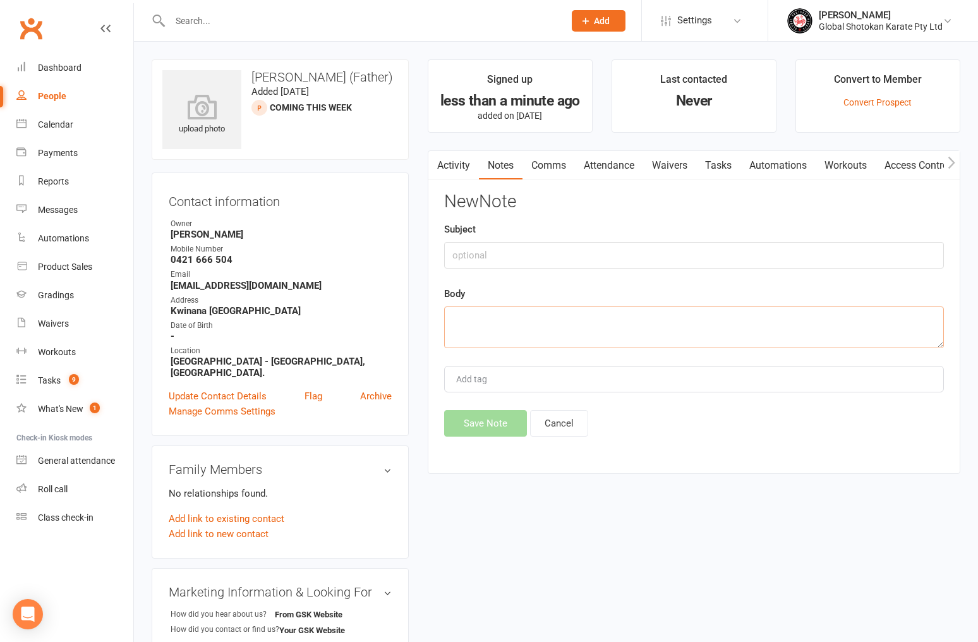
click at [509, 318] on textarea at bounding box center [694, 327] width 500 height 42
paste textarea "Student 1: [PERSON_NAME] [PERSON_NAME] 8-12 yrs [DEMOGRAPHIC_DATA] Student 2: […"
click at [452, 334] on textarea "Student 1: [PERSON_NAME] [PERSON_NAME] 8-12 yrs [DEMOGRAPHIC_DATA] Student 2: […" at bounding box center [694, 327] width 500 height 42
click at [453, 334] on textarea "Student 1: [PERSON_NAME] [PERSON_NAME] 8-12 yrs [DEMOGRAPHIC_DATA] Student 2: […" at bounding box center [694, 327] width 500 height 42
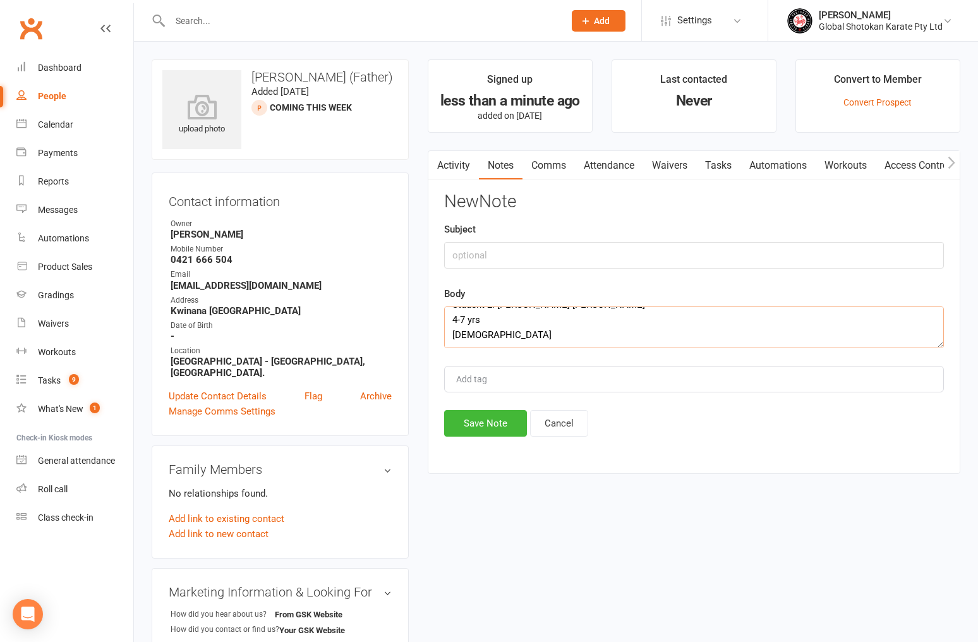
click at [453, 335] on textarea "Student 1: [PERSON_NAME] [PERSON_NAME] 8-12 yrs [DEMOGRAPHIC_DATA] Student 2: […" at bounding box center [694, 327] width 500 height 42
click at [452, 333] on textarea "Student 1: [PERSON_NAME] [PERSON_NAME] 8-12 yrs [DEMOGRAPHIC_DATA] Student 2: […" at bounding box center [694, 327] width 500 height 42
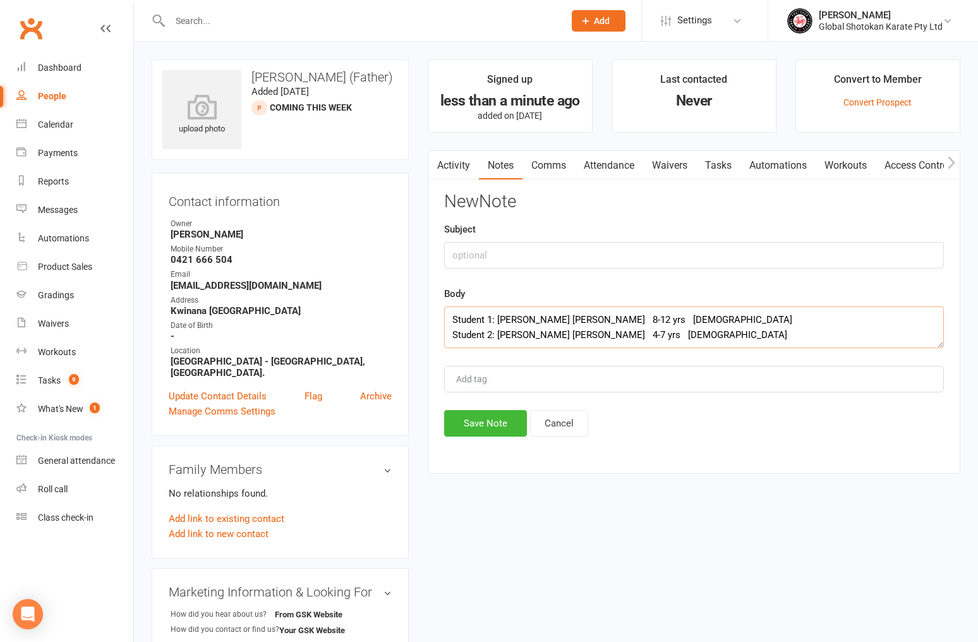
scroll to position [0, 0]
click at [636, 333] on textarea "Student 1: [PERSON_NAME] [PERSON_NAME] 8-12 yrs [DEMOGRAPHIC_DATA] Student 2: […" at bounding box center [694, 327] width 500 height 42
paste textarea "Message: I’m looking for classes to enrol my kids"
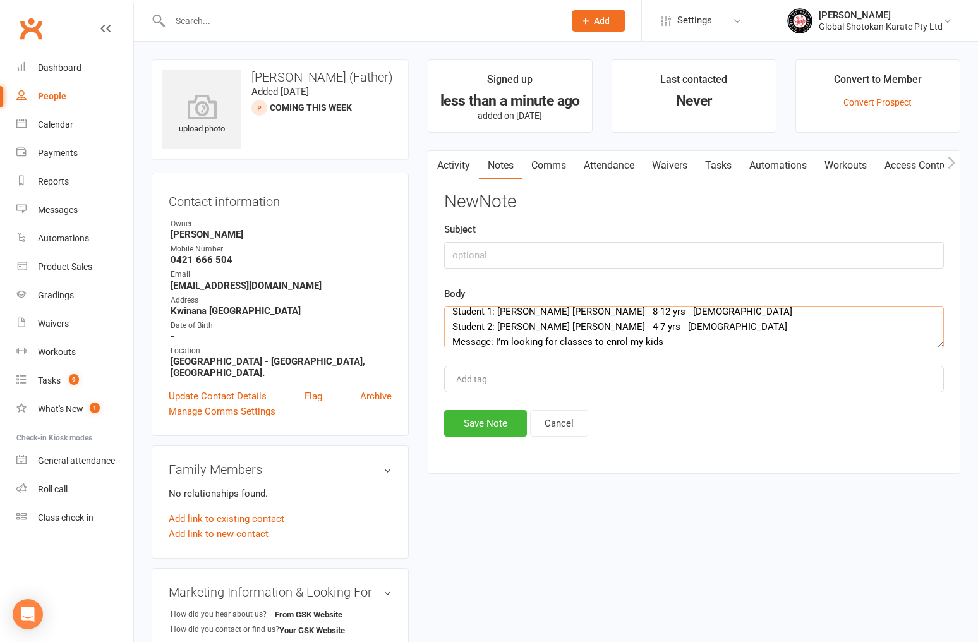
scroll to position [0, 0]
type textarea "Student 1: [PERSON_NAME] [PERSON_NAME] 8-12 yrs [DEMOGRAPHIC_DATA] Student 2: […"
click at [527, 256] on input "text" at bounding box center [694, 255] width 500 height 27
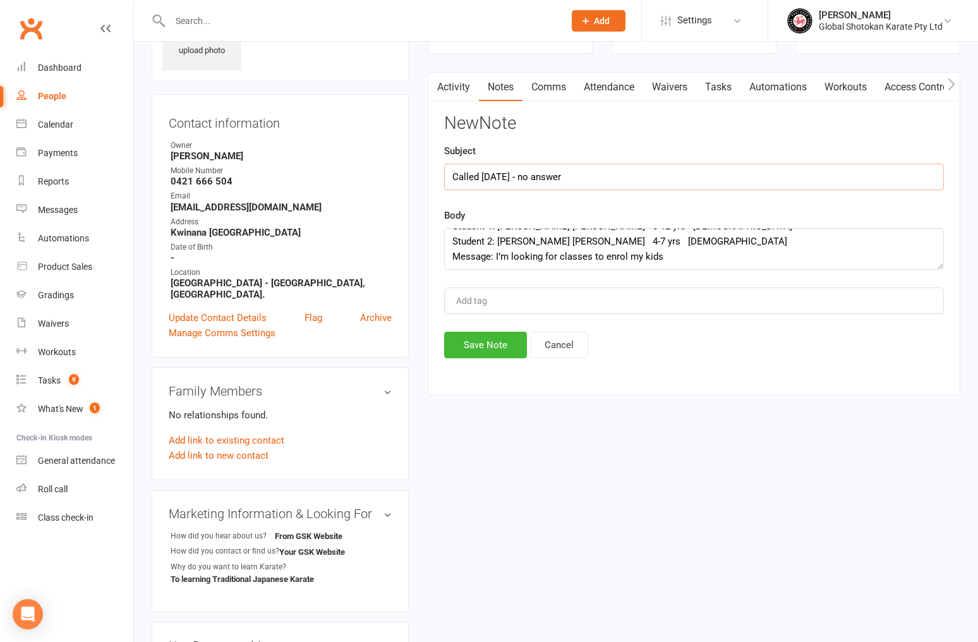
scroll to position [15, 0]
type input "Called [DATE] - no answer"
click at [604, 175] on input "Called [DATE] - no answer" at bounding box center [694, 177] width 500 height 27
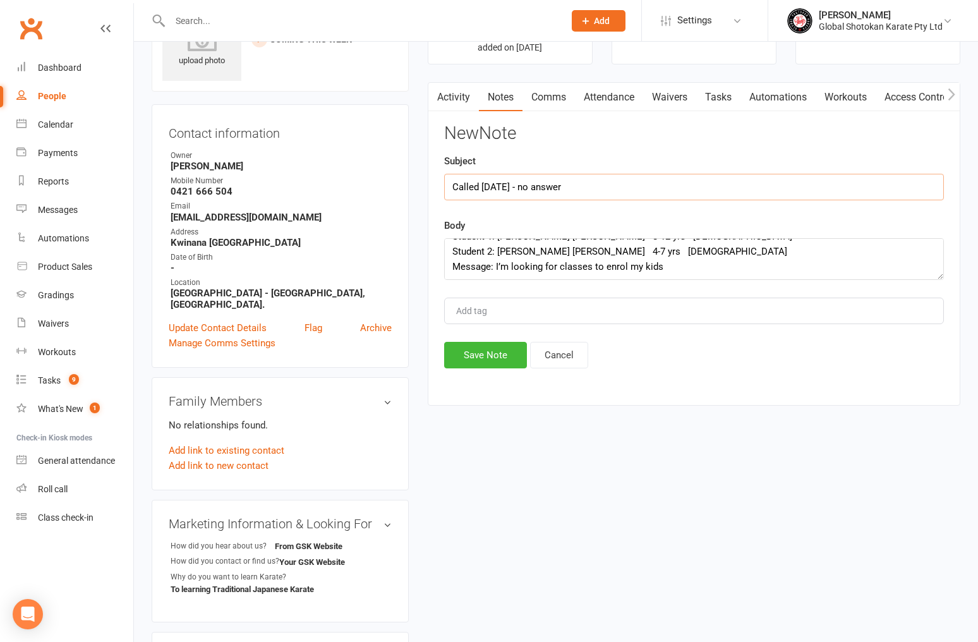
scroll to position [59, 0]
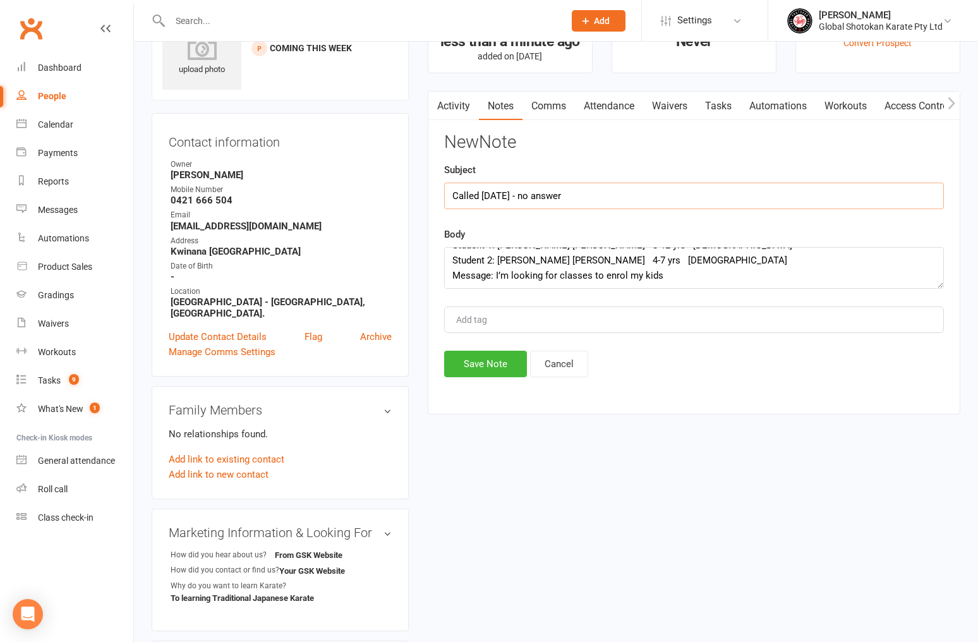
click at [608, 195] on input "Called [DATE] - no answer" at bounding box center [694, 196] width 500 height 27
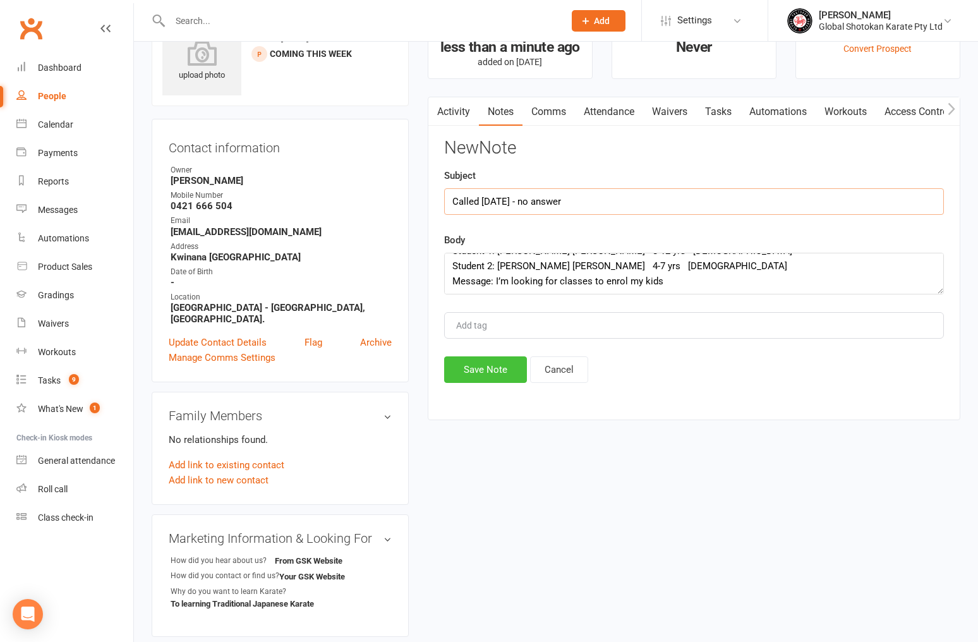
scroll to position [54, 0]
click at [501, 367] on button "Save Note" at bounding box center [485, 369] width 83 height 27
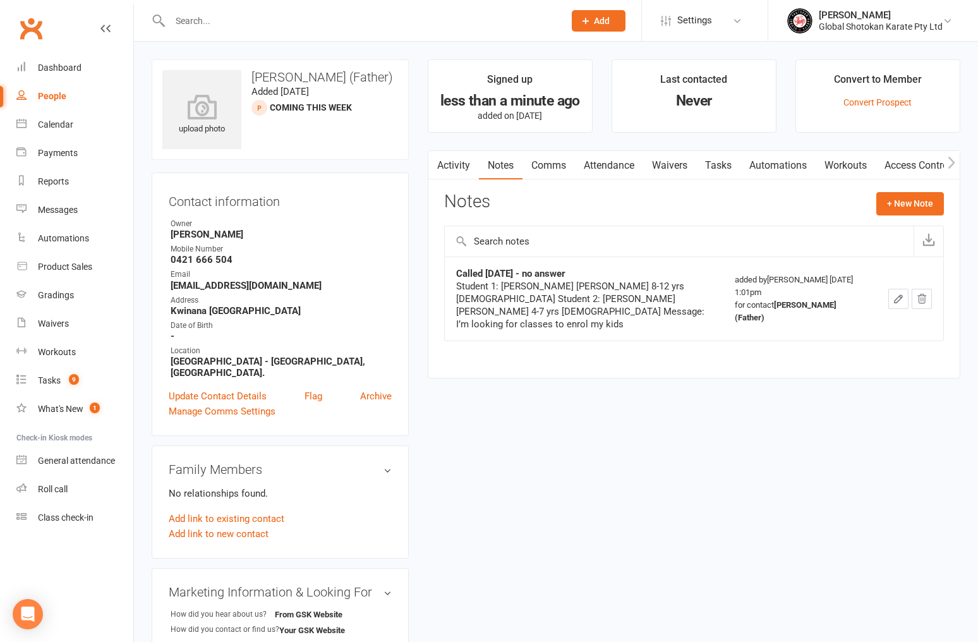
scroll to position [0, 0]
click at [217, 388] on link "Update Contact Details" at bounding box center [218, 395] width 98 height 15
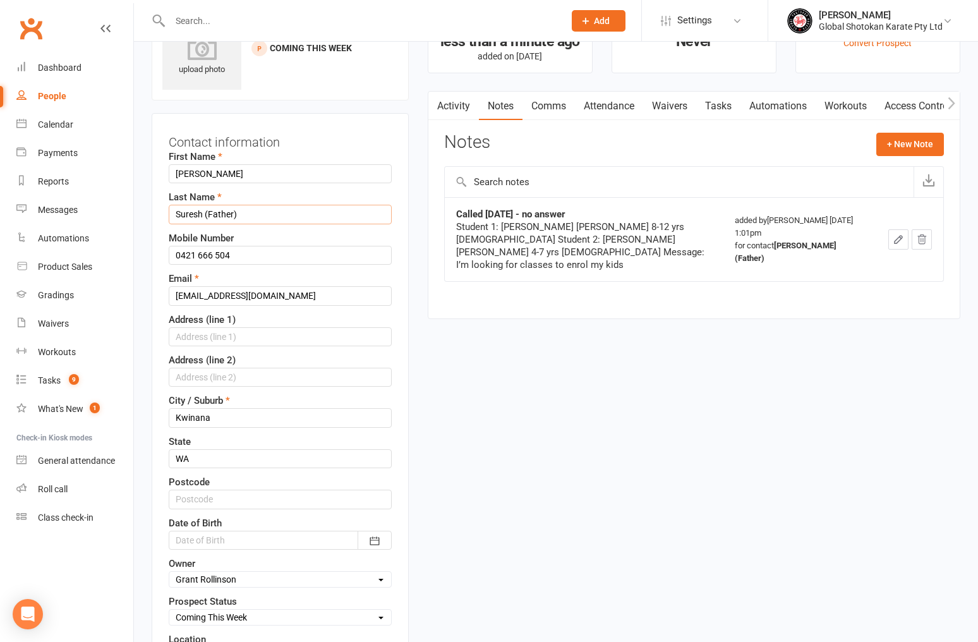
scroll to position [65, 0]
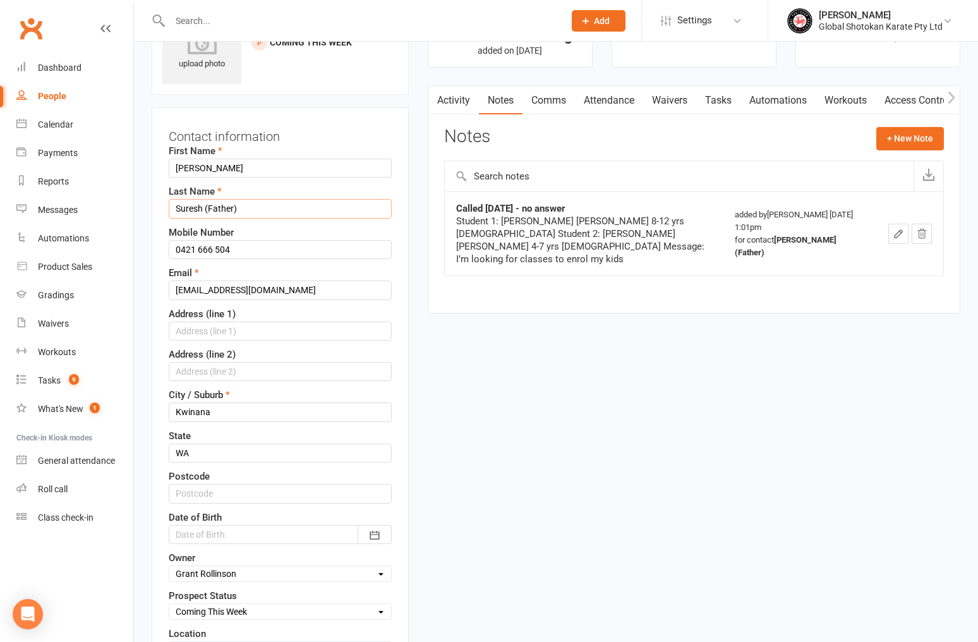
drag, startPoint x: 232, startPoint y: 215, endPoint x: 210, endPoint y: 210, distance: 23.3
click at [210, 210] on input "Suresh (Father)" at bounding box center [280, 208] width 223 height 19
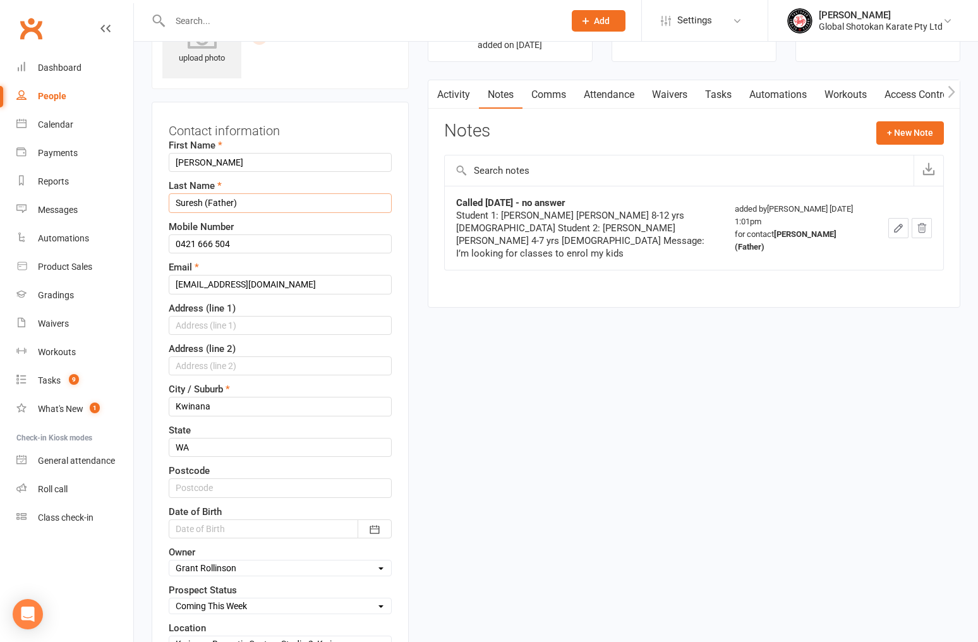
click at [229, 206] on input "Suresh (Father)" at bounding box center [280, 202] width 223 height 19
click at [233, 203] on input "Suresh (Father)" at bounding box center [280, 204] width 223 height 19
type input "Suresh (Parent)"
click at [275, 261] on div "Email [EMAIL_ADDRESS][DOMAIN_NAME]" at bounding box center [280, 278] width 223 height 34
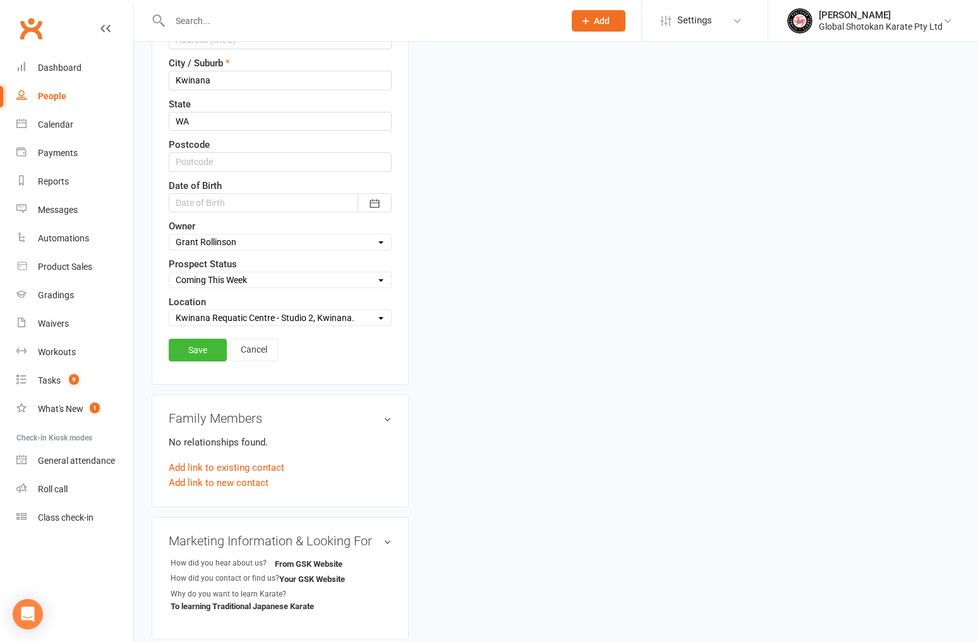
scroll to position [401, 0]
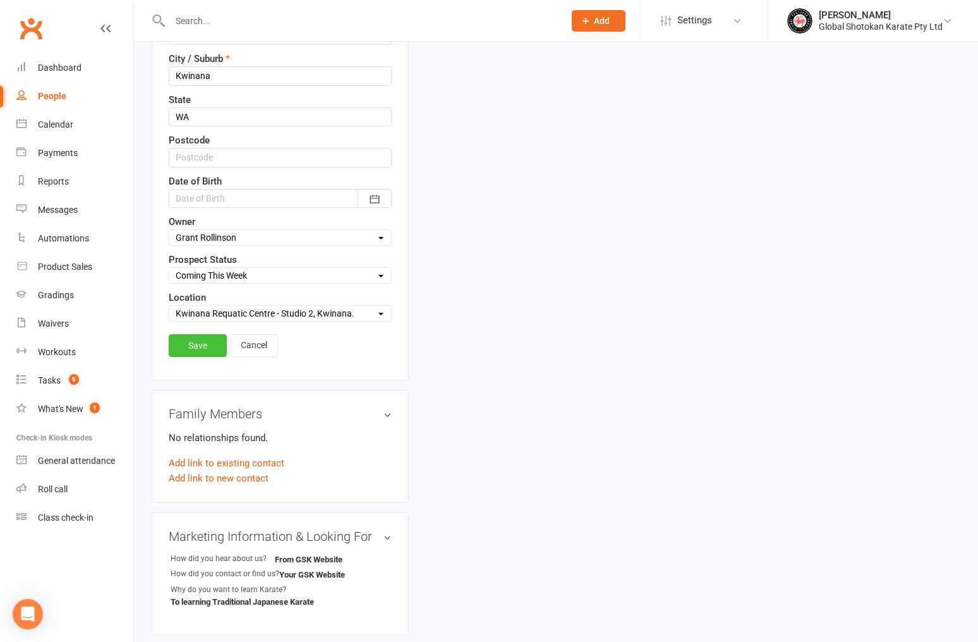
click at [205, 341] on link "Save" at bounding box center [198, 345] width 58 height 23
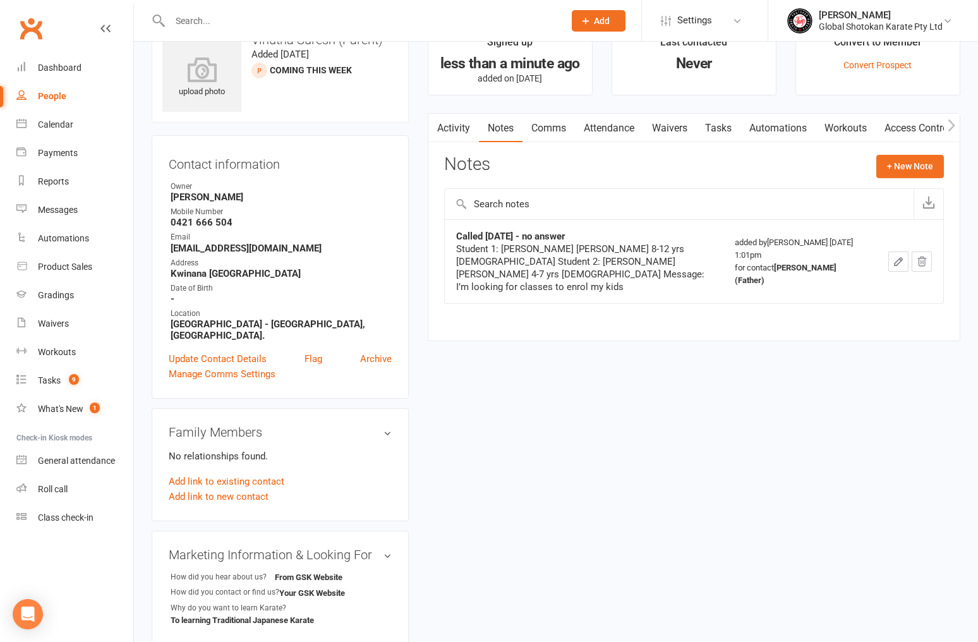
scroll to position [30, 0]
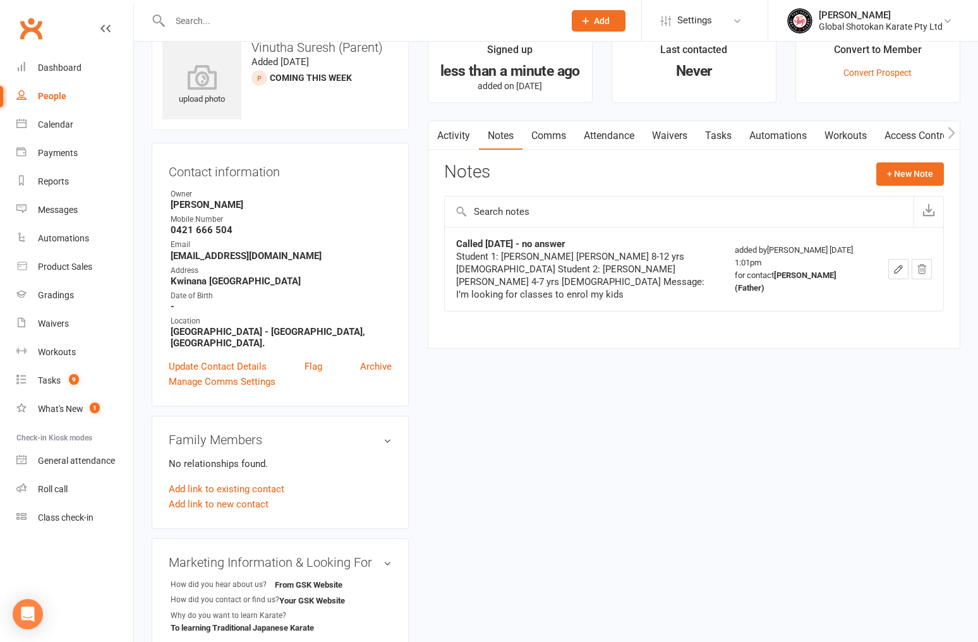
click at [611, 136] on link "Attendance" at bounding box center [609, 135] width 68 height 29
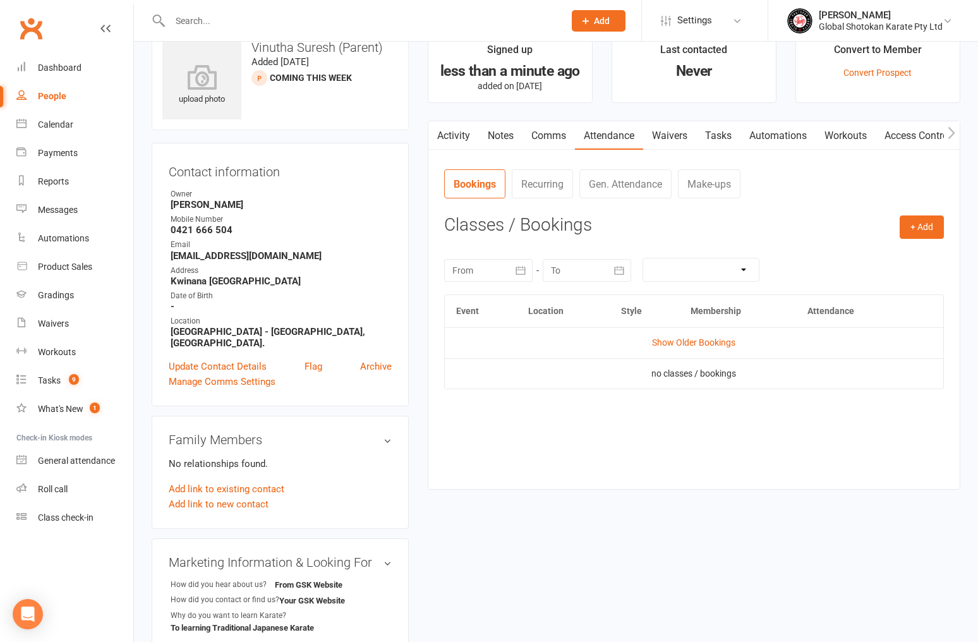
click at [547, 136] on link "Comms" at bounding box center [548, 135] width 52 height 29
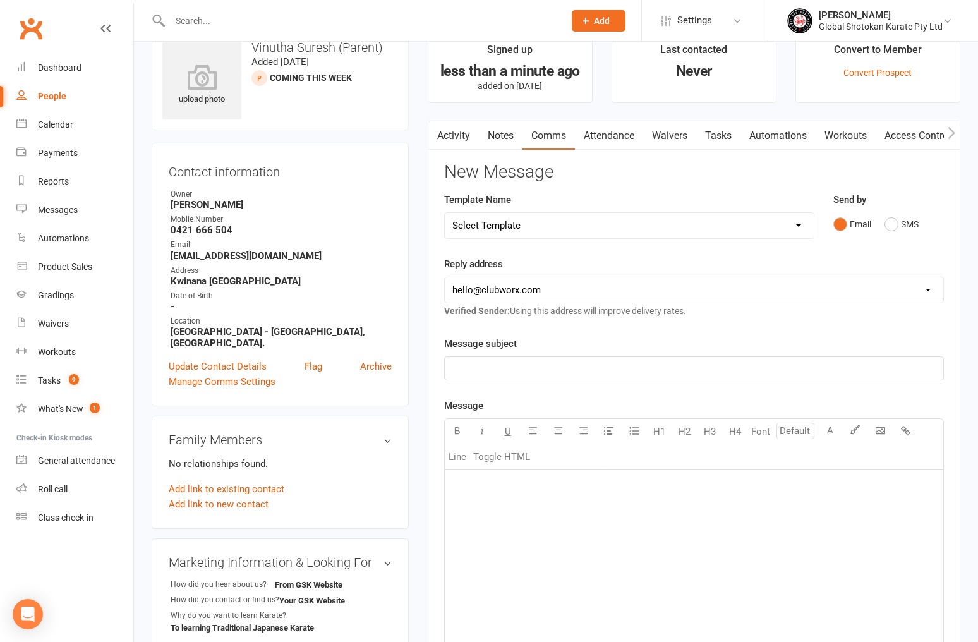
scroll to position [30, 0]
click at [875, 253] on div "Template Name Select Template [SMS] [Default template - review before using] Ap…" at bounding box center [693, 224] width 518 height 64
click at [611, 256] on div "Reply address [EMAIL_ADDRESS][DOMAIN_NAME] [EMAIL_ADDRESS][DOMAIN_NAME] [EMAIL_…" at bounding box center [694, 287] width 500 height 62
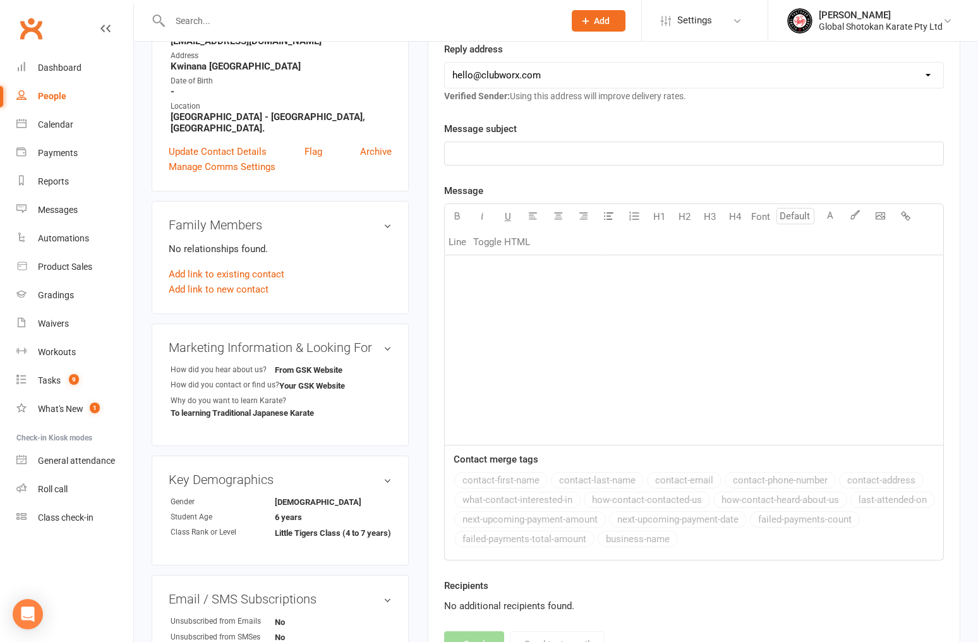
scroll to position [251, 1]
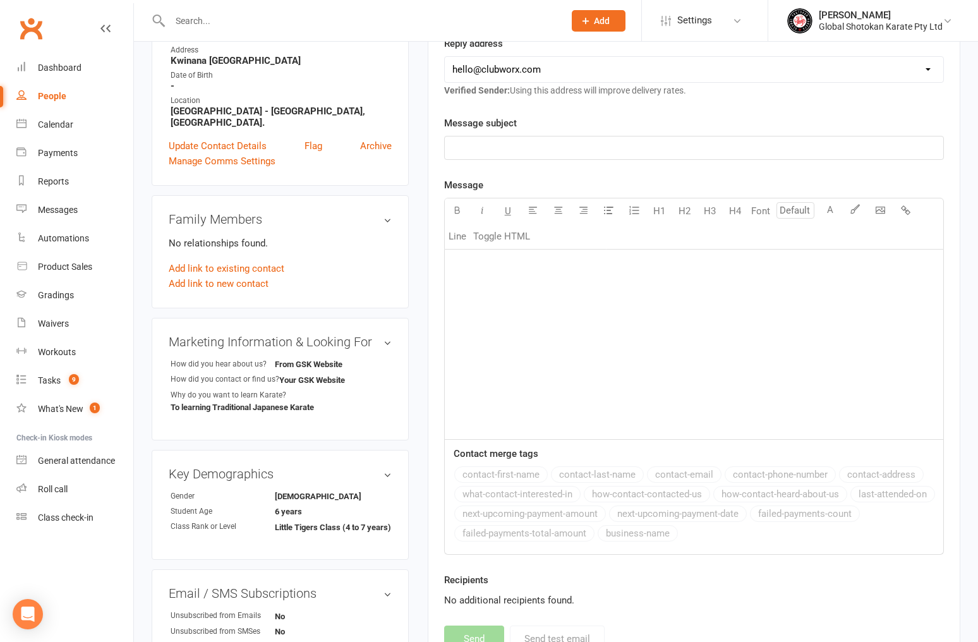
click at [517, 479] on div "contact-first-name contact-last-name contact-email contact-phone-number contact…" at bounding box center [698, 505] width 489 height 78
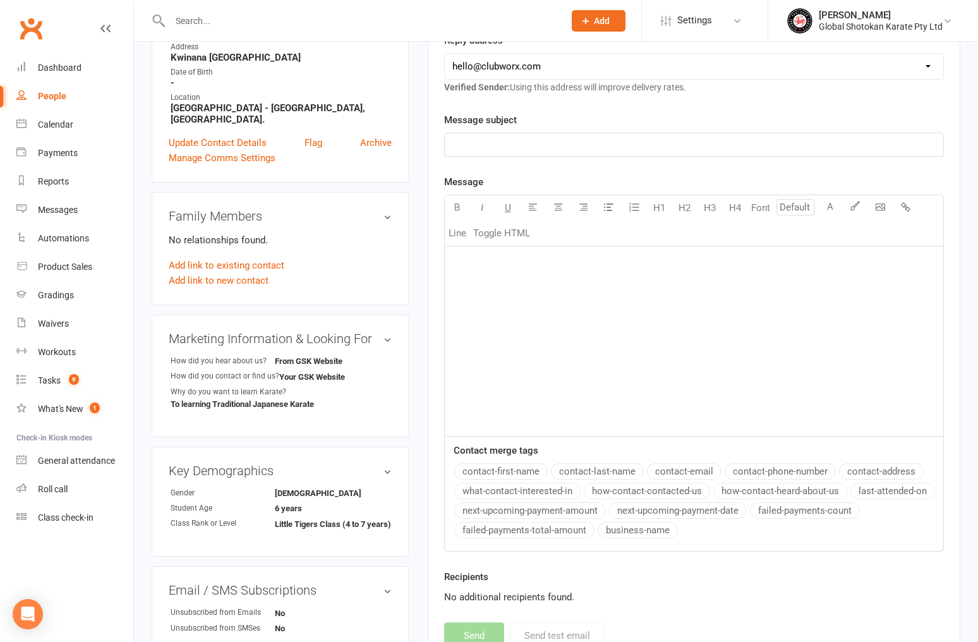
click at [486, 285] on div "﻿" at bounding box center [694, 340] width 498 height 189
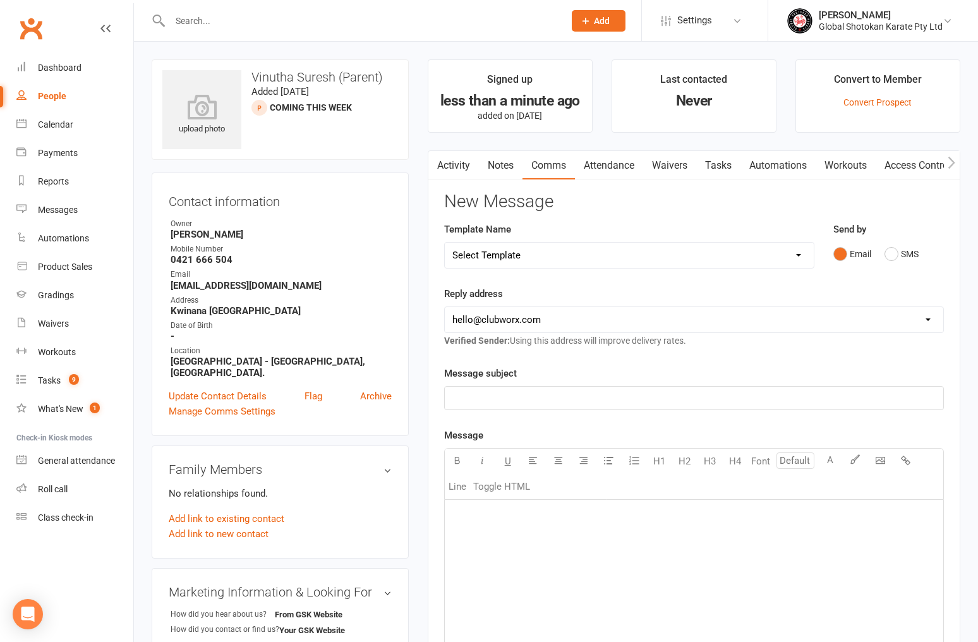
scroll to position [0, 0]
click at [726, 165] on link "Tasks" at bounding box center [718, 165] width 44 height 29
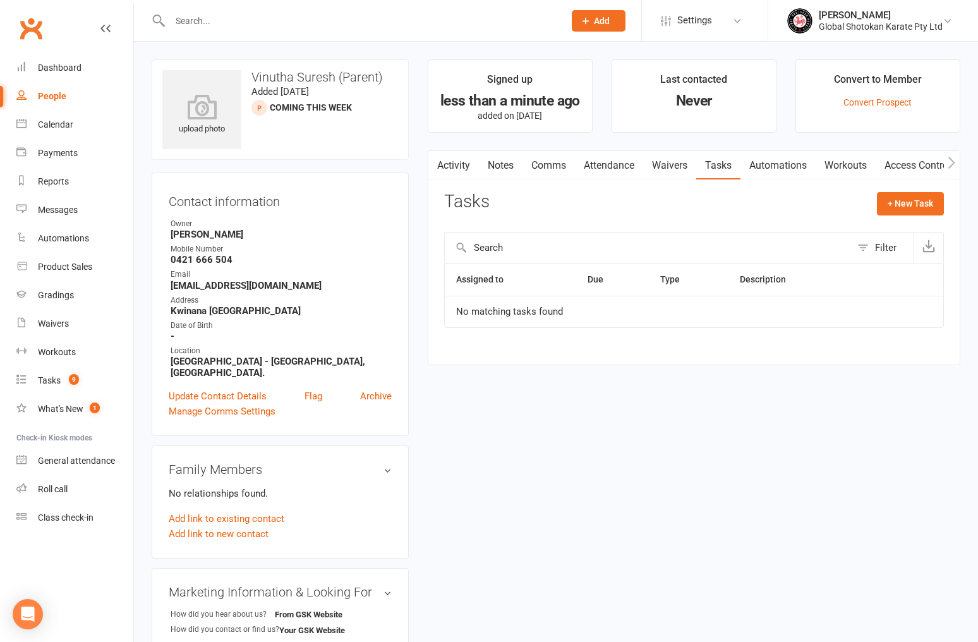
click at [795, 167] on link "Automations" at bounding box center [777, 165] width 75 height 29
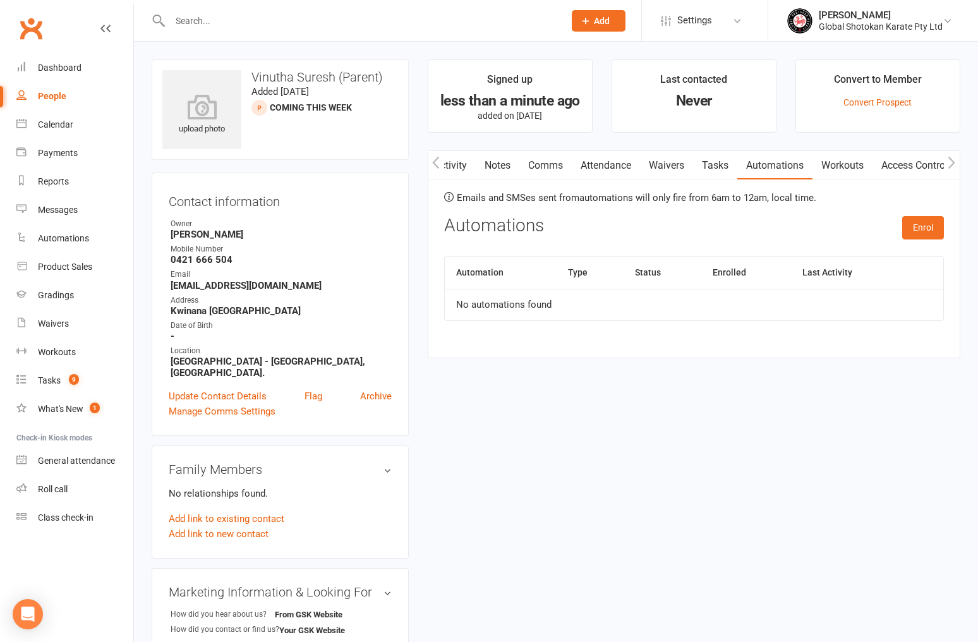
scroll to position [0, 4]
click at [845, 165] on link "Workouts" at bounding box center [841, 165] width 60 height 29
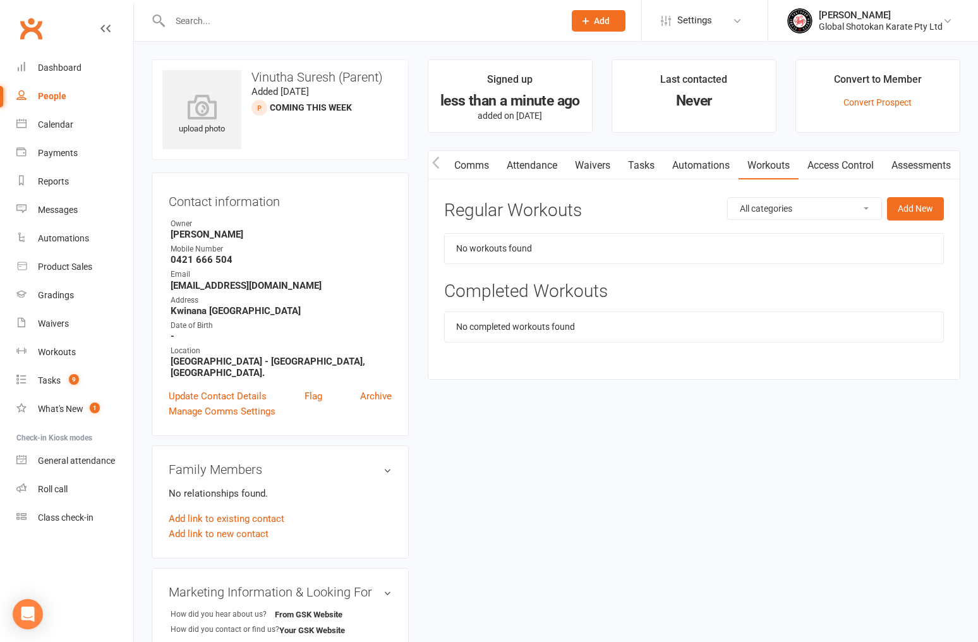
scroll to position [0, 85]
click at [833, 165] on link "Access Control" at bounding box center [840, 165] width 84 height 29
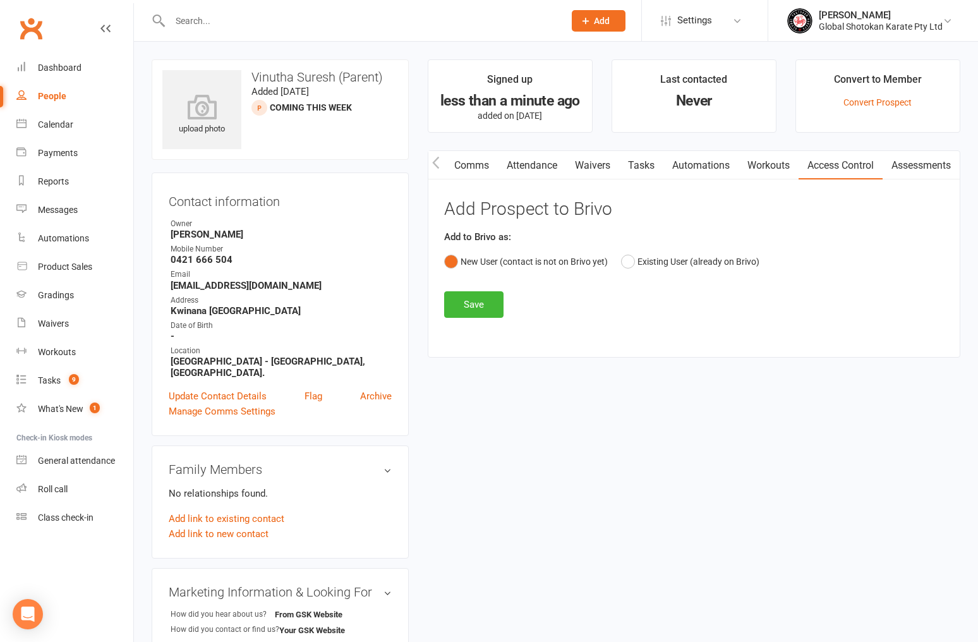
click at [917, 165] on link "Assessments" at bounding box center [920, 165] width 77 height 29
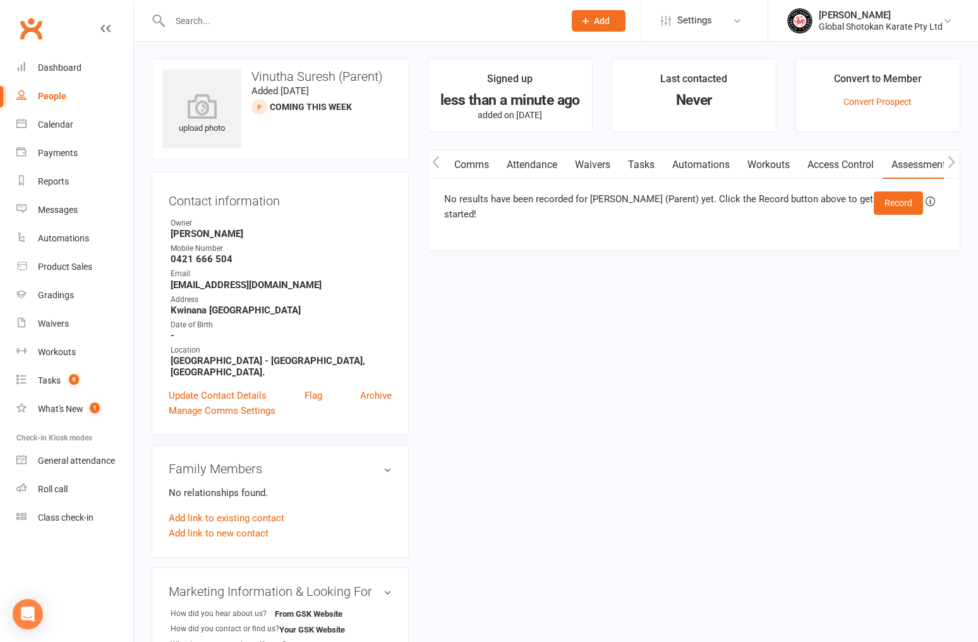
scroll to position [1, 0]
click at [816, 268] on div "upload photo [PERSON_NAME] (Parent) Added [DATE] Coming This Week prospect Cont…" at bounding box center [555, 535] width 827 height 952
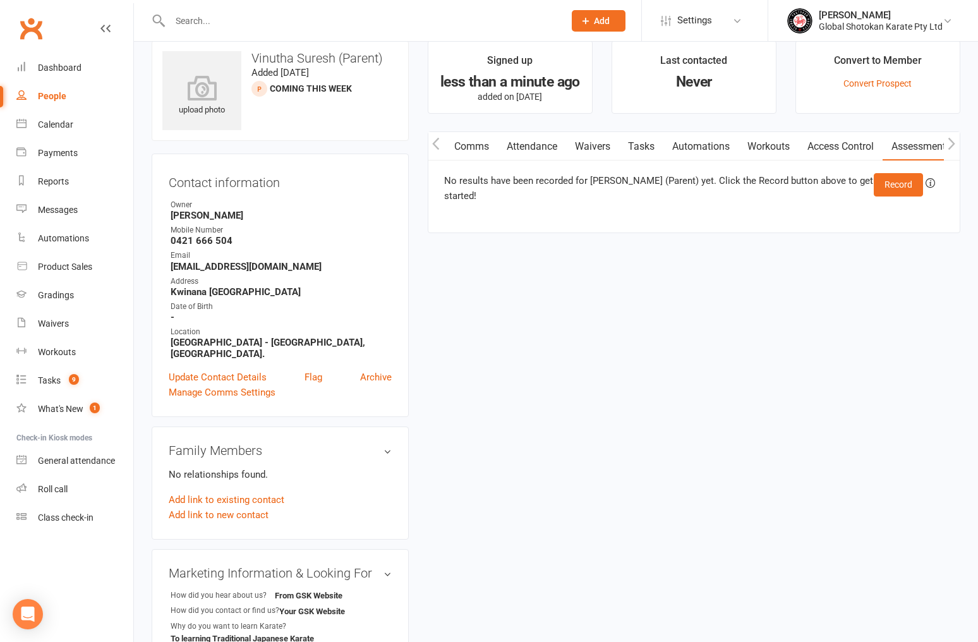
scroll to position [19, 1]
click at [217, 369] on link "Update Contact Details" at bounding box center [218, 376] width 98 height 15
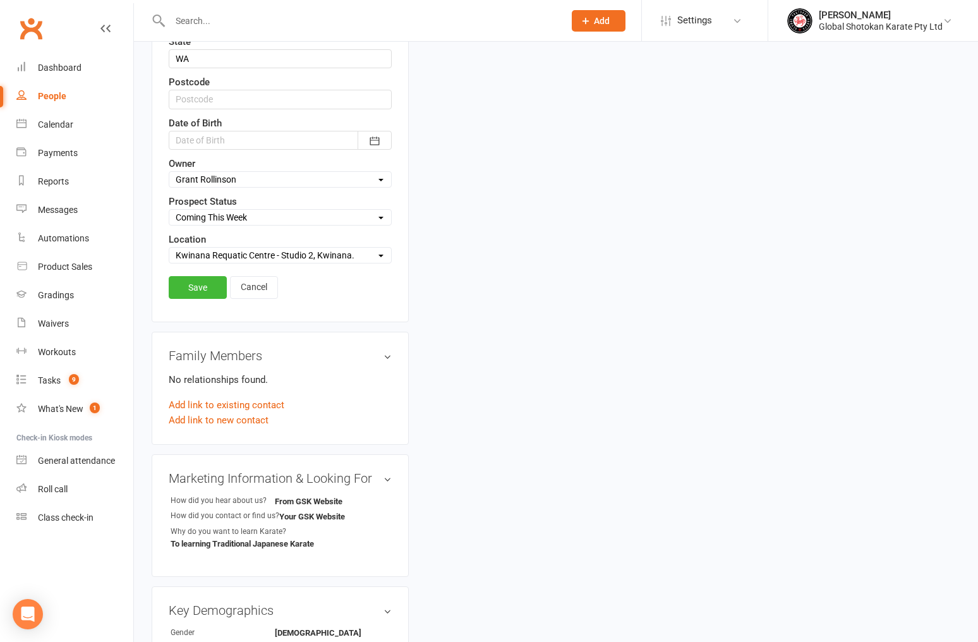
scroll to position [461, 0]
type input "Suresh (Parent) & 2 kids"
click at [213, 279] on link "Save" at bounding box center [198, 285] width 58 height 23
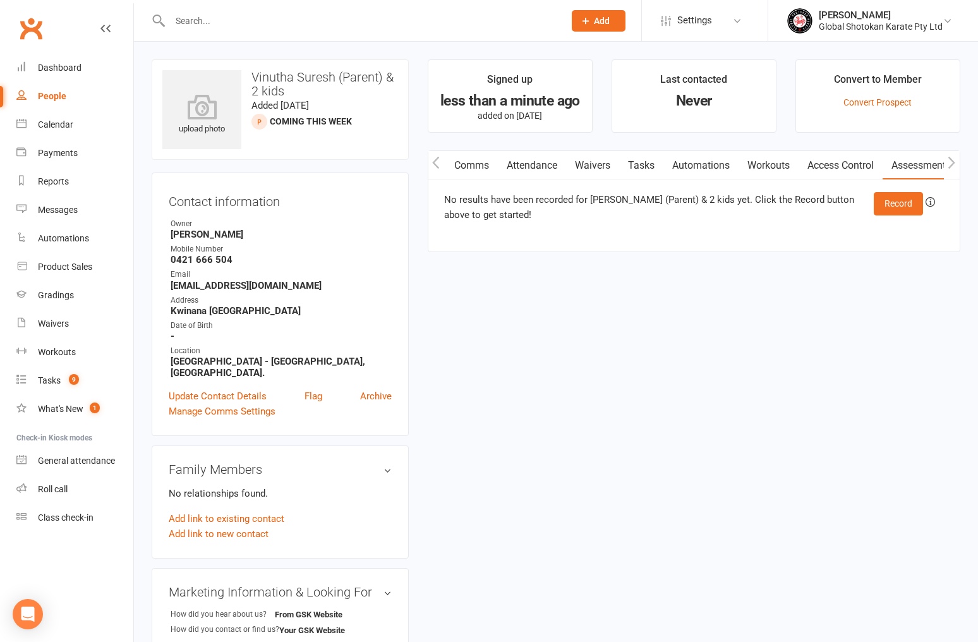
scroll to position [0, 0]
click at [469, 165] on link "Comms" at bounding box center [471, 165] width 52 height 29
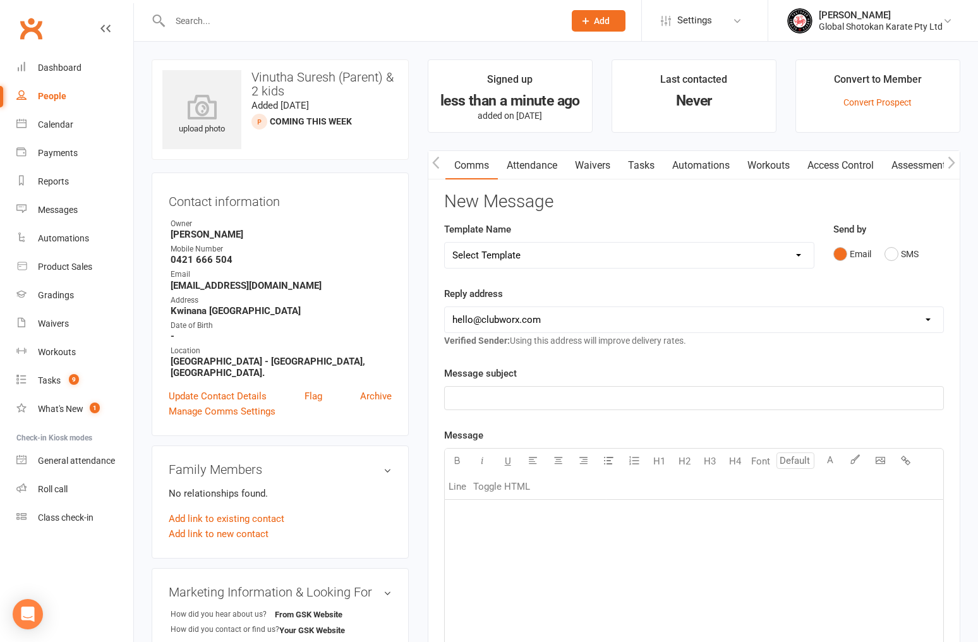
scroll to position [1, 0]
select select "4"
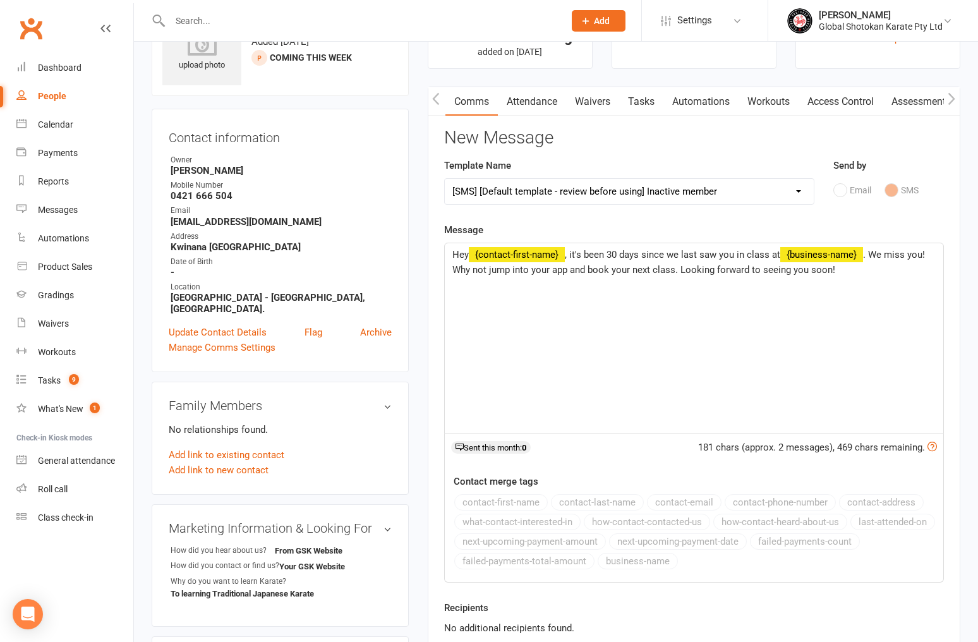
scroll to position [64, 0]
click at [721, 404] on div "Hey ﻿ {contact-first-name} , it's been 30 days since we last saw you in class a…" at bounding box center [694, 337] width 498 height 189
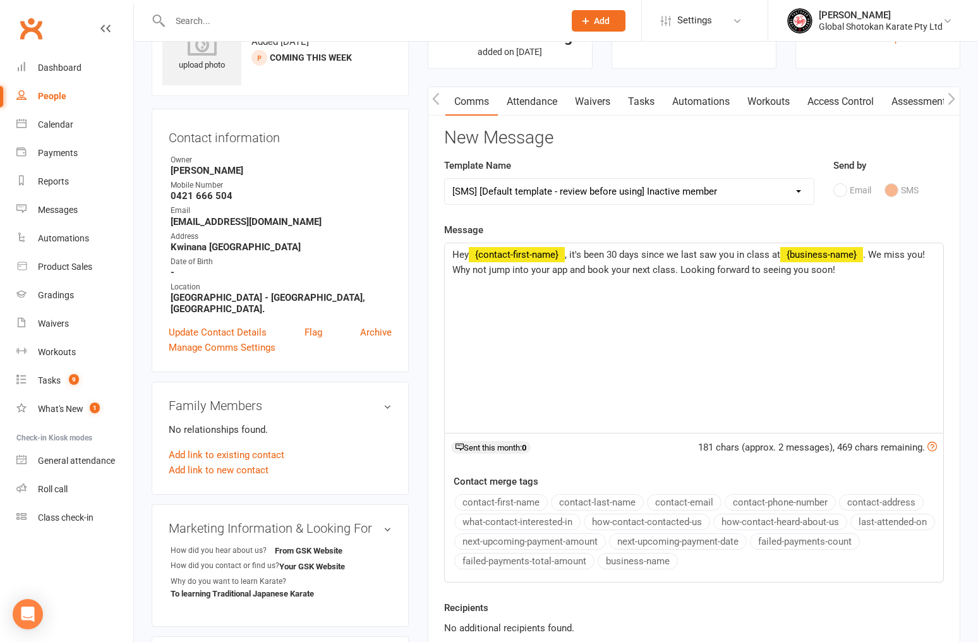
click at [717, 404] on div "Hey ﻿ {contact-first-name} , it's been 30 days since we last saw you in class a…" at bounding box center [694, 337] width 498 height 189
click at [951, 97] on icon "button" at bounding box center [951, 98] width 8 height 13
click at [953, 98] on icon "button" at bounding box center [951, 99] width 7 height 12
click at [915, 102] on link "Assessments" at bounding box center [920, 102] width 77 height 29
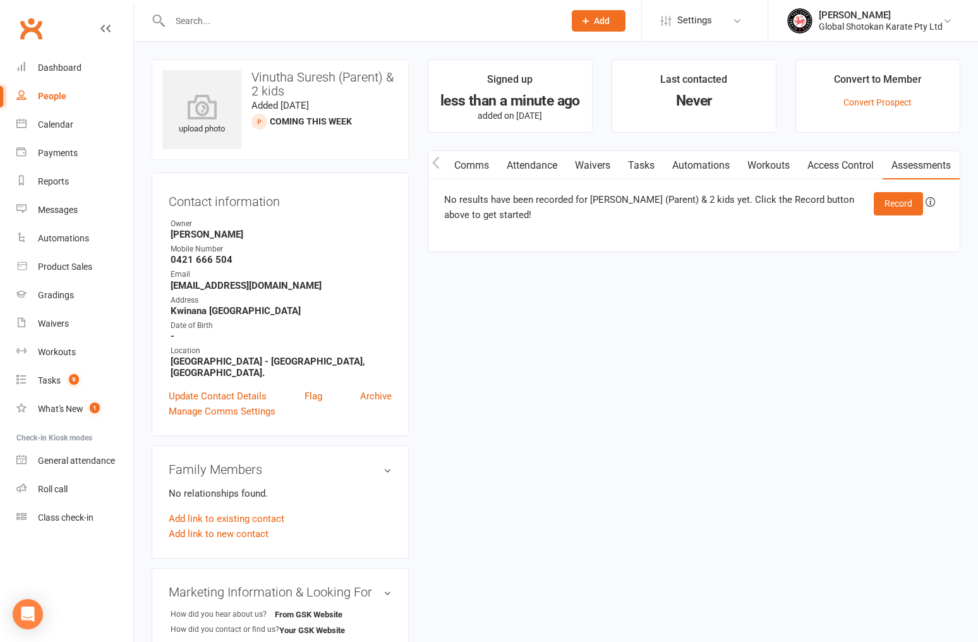
scroll to position [0, 1]
click at [440, 162] on button "button" at bounding box center [436, 165] width 16 height 28
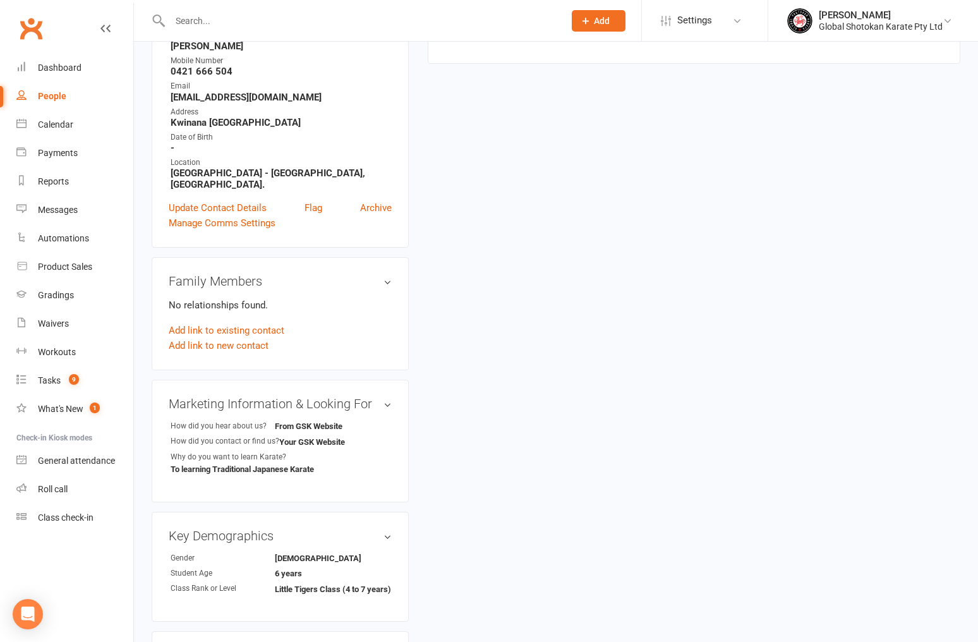
scroll to position [185, 0]
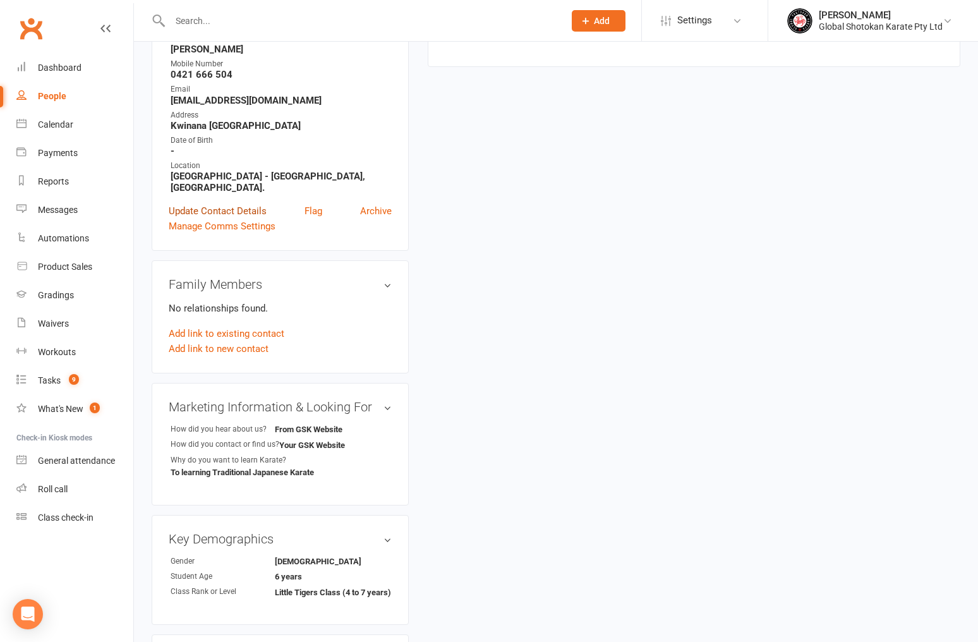
click at [239, 203] on link "Update Contact Details" at bounding box center [218, 210] width 98 height 15
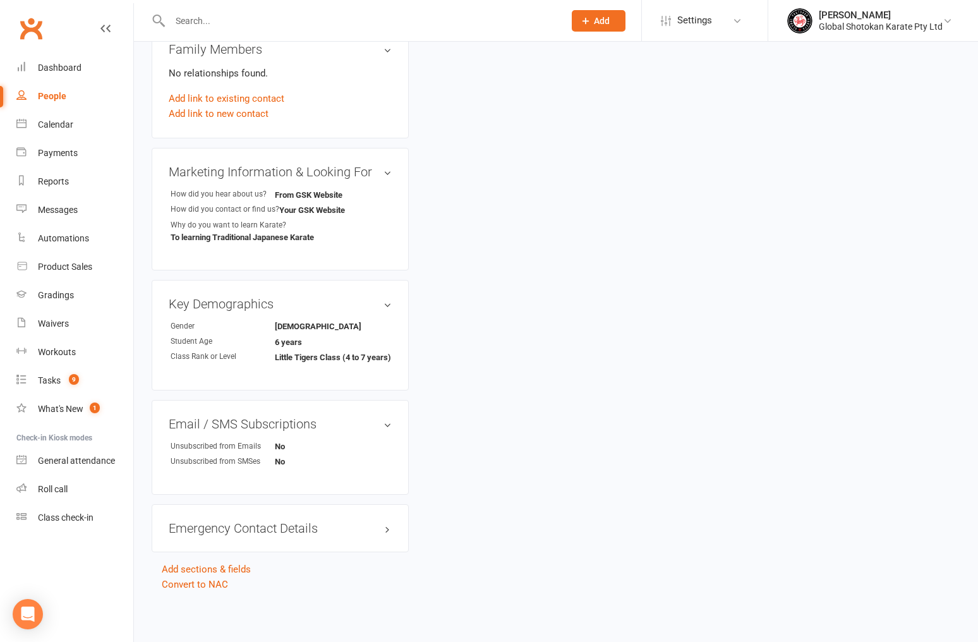
scroll to position [784, 0]
click at [280, 321] on strong "[DEMOGRAPHIC_DATA]" at bounding box center [318, 325] width 87 height 9
click at [368, 298] on link "edit" at bounding box center [368, 303] width 15 height 11
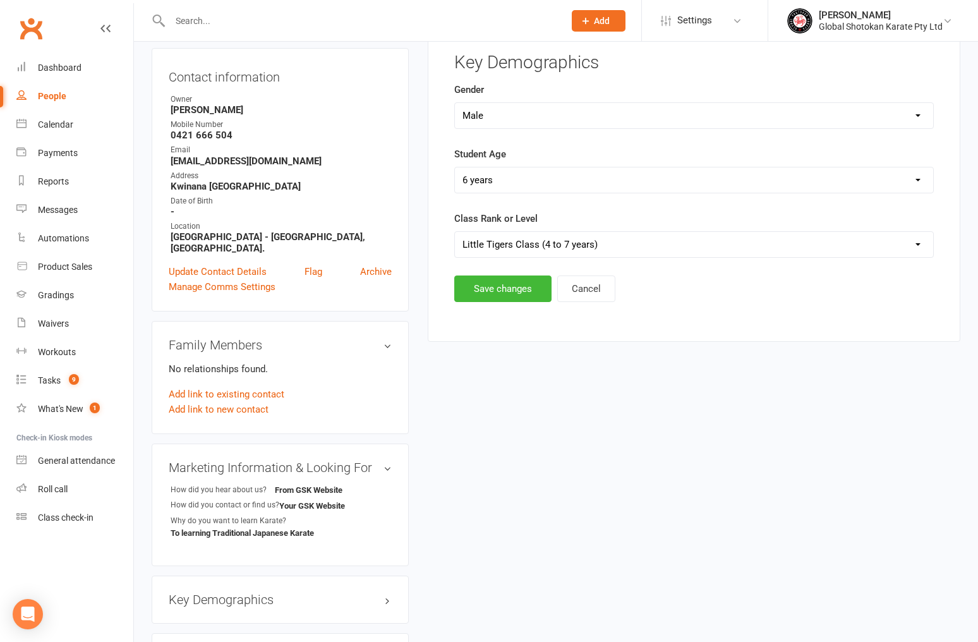
scroll to position [87, 0]
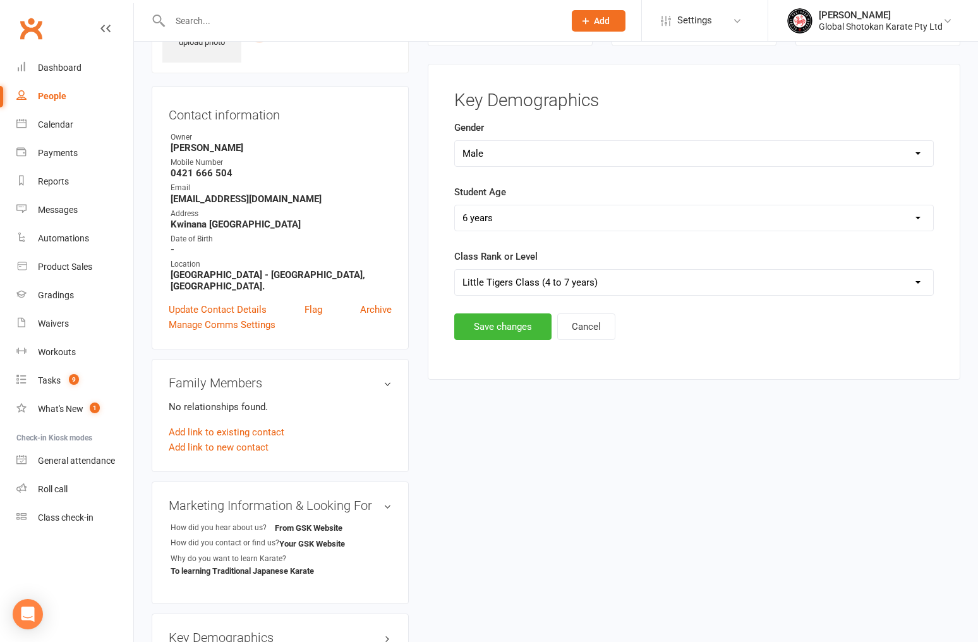
select select
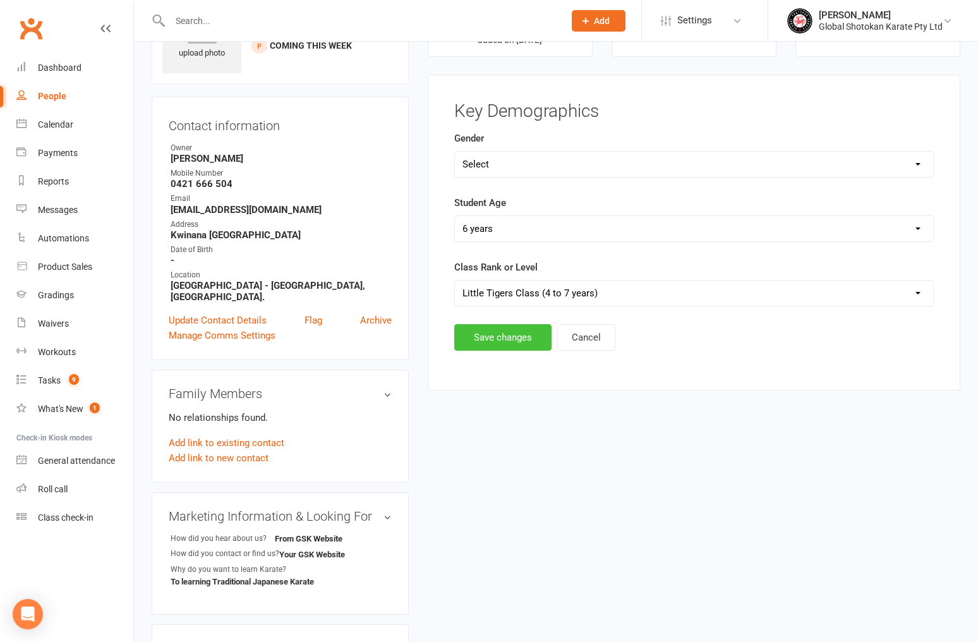
scroll to position [75, 0]
click at [511, 336] on button "Save changes" at bounding box center [502, 338] width 97 height 27
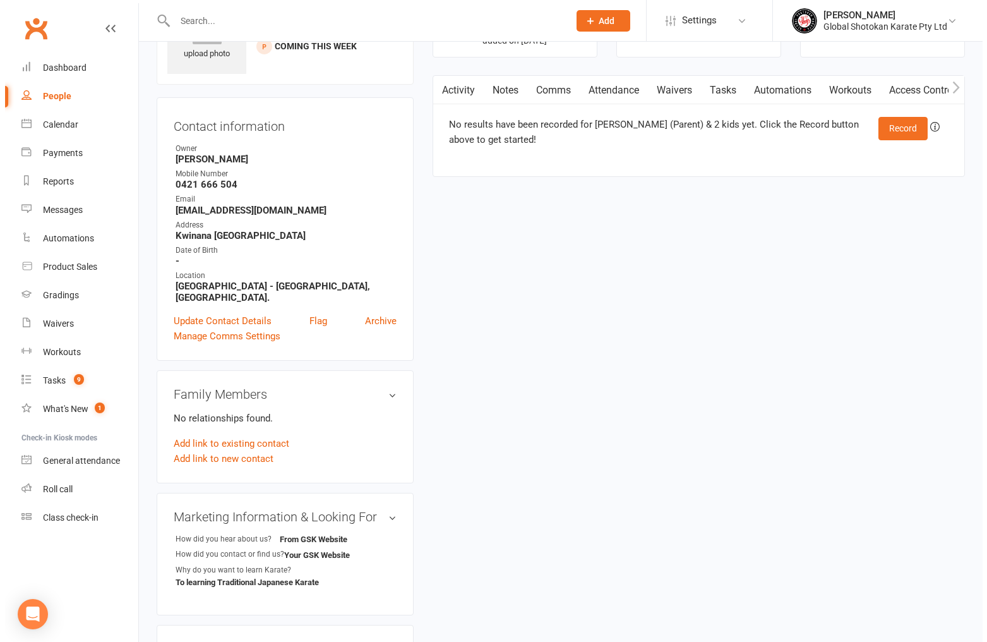
scroll to position [76, 0]
